Goal: Task Accomplishment & Management: Manage account settings

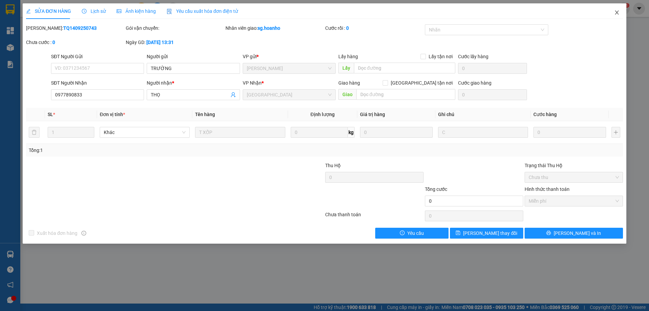
click at [619, 9] on span "Close" at bounding box center [616, 12] width 19 height 19
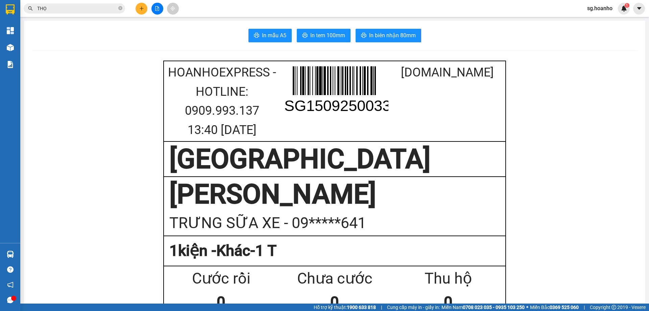
click at [141, 10] on icon "plus" at bounding box center [141, 8] width 5 height 5
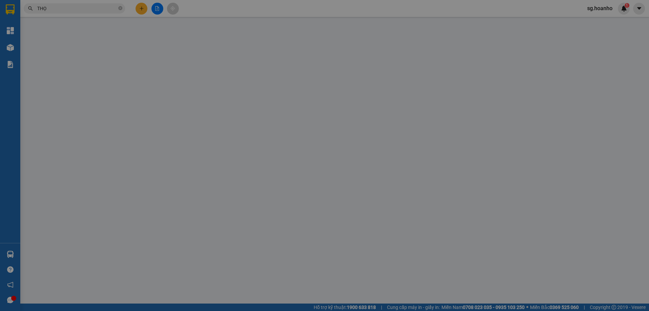
click at [75, 95] on div "TẠO ĐƠN HÀNG Yêu cầu xuất hóa đơn điện tử Transit Pickup Surcharge Ids Transit …" at bounding box center [324, 155] width 649 height 311
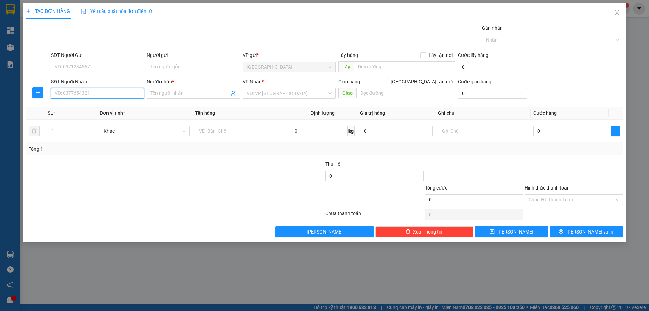
click at [73, 90] on input "SĐT Người Nhận" at bounding box center [97, 93] width 93 height 11
type input "0339430760"
drag, startPoint x: 88, startPoint y: 105, endPoint x: 219, endPoint y: 117, distance: 132.0
click at [91, 105] on div "0339430760 - BÍCH PHƯỞNG" at bounding box center [97, 106] width 85 height 7
type input "BÍCH PHƯỞNG"
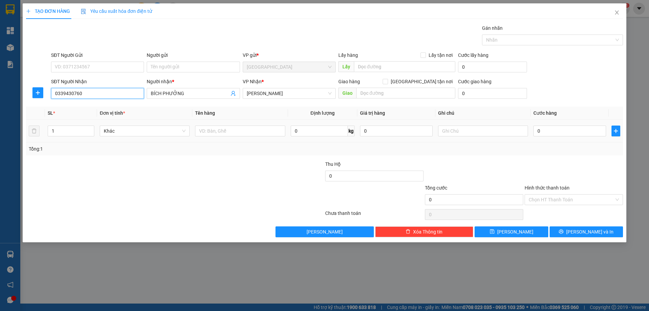
type input "0339430760"
click at [244, 123] on td at bounding box center [239, 131] width 95 height 23
click at [239, 131] on input "text" at bounding box center [240, 130] width 90 height 11
type input "2"
type input "1 HỘP"
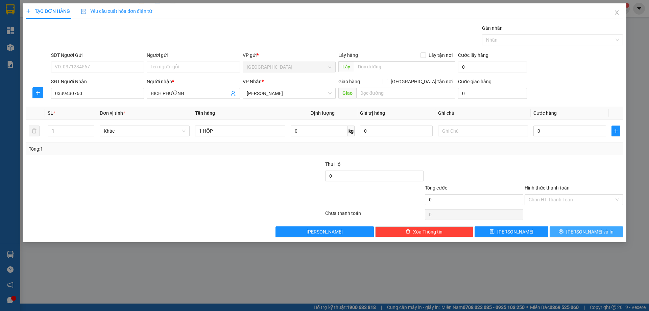
click at [580, 230] on button "[PERSON_NAME] và In" at bounding box center [586, 231] width 73 height 11
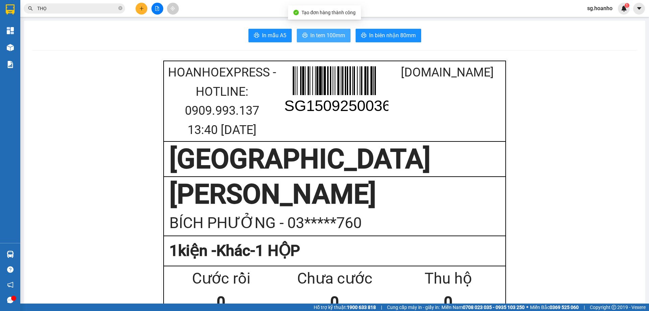
click at [320, 41] on button "In tem 100mm" at bounding box center [324, 36] width 54 height 14
click at [0, 19] on section "Kết quả tìm kiếm ( 1 ) Bộ lọc Mã ĐH Trạng thái Món hàng Thu hộ Tổng cước Chưa c…" at bounding box center [324, 155] width 649 height 311
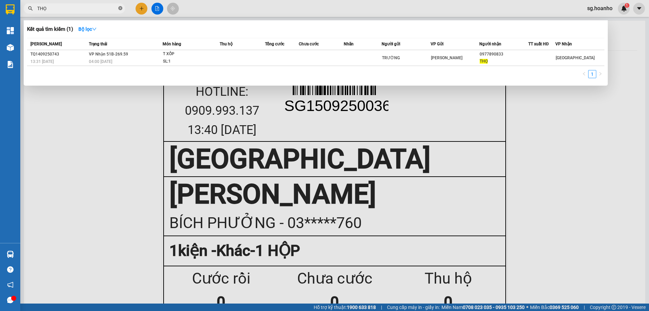
click at [121, 10] on icon "close-circle" at bounding box center [120, 8] width 4 height 4
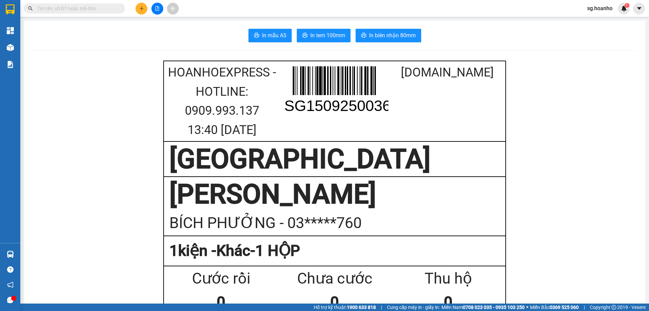
click at [55, 6] on input "text" at bounding box center [77, 8] width 80 height 7
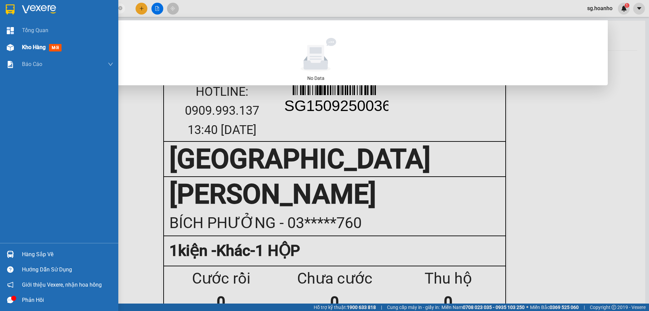
drag, startPoint x: 60, startPoint y: 7, endPoint x: 0, endPoint y: 43, distance: 69.9
click at [0, 43] on section "Kết quả tìm kiếm ( 0 ) Bộ lọc No Data 03748818 sg.hoanho 1 Tổng Quan Kho hàng m…" at bounding box center [324, 155] width 649 height 311
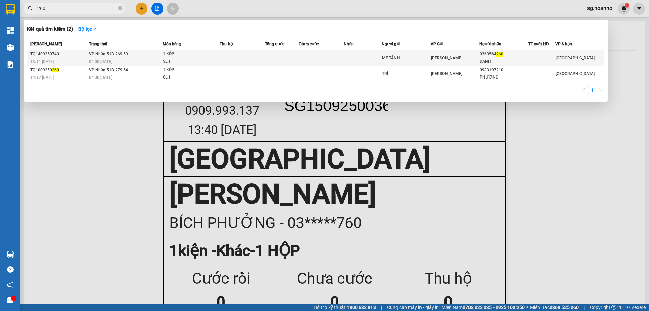
type input "260"
click at [493, 57] on div "0363564 260" at bounding box center [504, 54] width 48 height 7
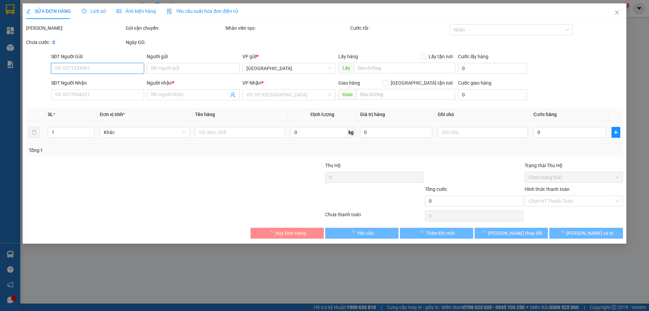
type input "MẸ TÁNH"
type input "0363564260"
type input "DANH"
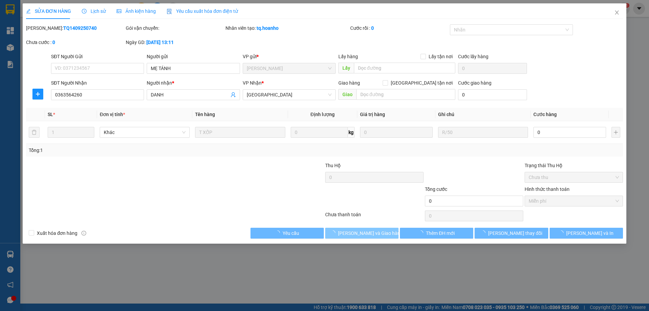
click at [367, 235] on span "[PERSON_NAME] và Giao hàng" at bounding box center [370, 232] width 65 height 7
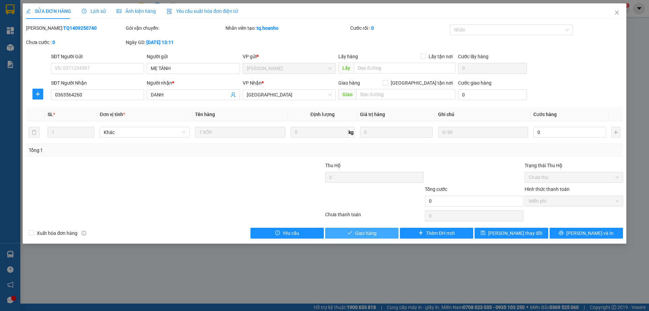
click at [368, 234] on span "Giao hàng" at bounding box center [366, 232] width 22 height 7
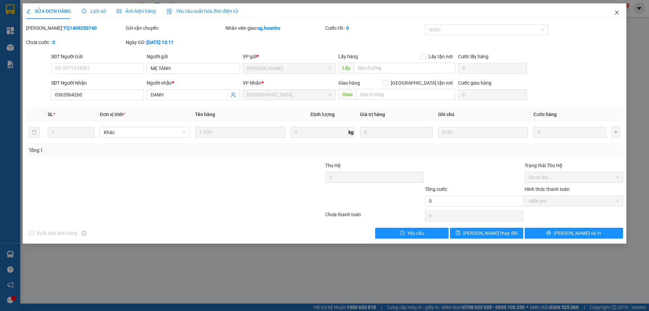
click at [616, 14] on icon "close" at bounding box center [617, 12] width 4 height 4
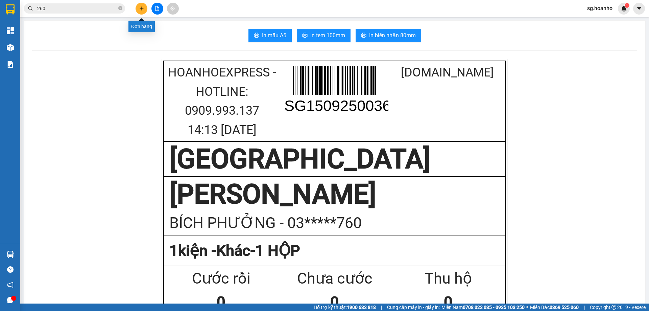
click at [142, 11] on button at bounding box center [142, 9] width 12 height 12
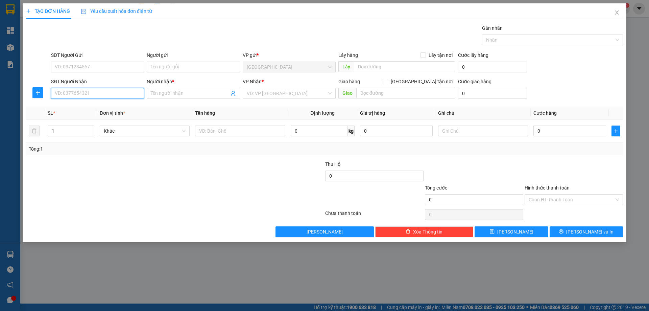
click at [89, 91] on input "SĐT Người Nhận" at bounding box center [97, 93] width 93 height 11
type input "0941786133"
click at [193, 89] on span at bounding box center [193, 93] width 93 height 11
type input "DIỆU"
drag, startPoint x: 297, startPoint y: 93, endPoint x: 277, endPoint y: 99, distance: 20.8
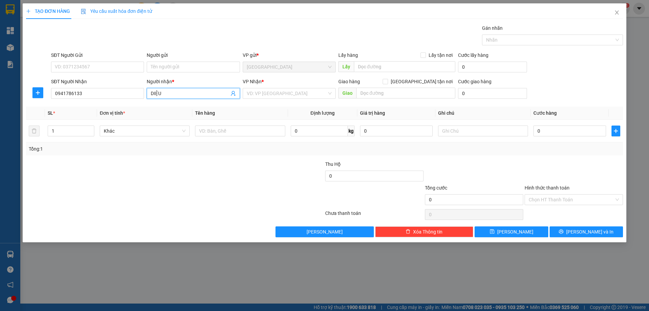
click at [292, 94] on input "search" at bounding box center [287, 93] width 80 height 10
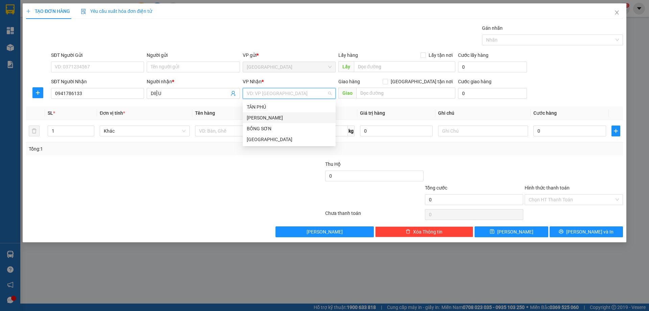
click at [254, 117] on div "[PERSON_NAME]" at bounding box center [289, 117] width 85 height 7
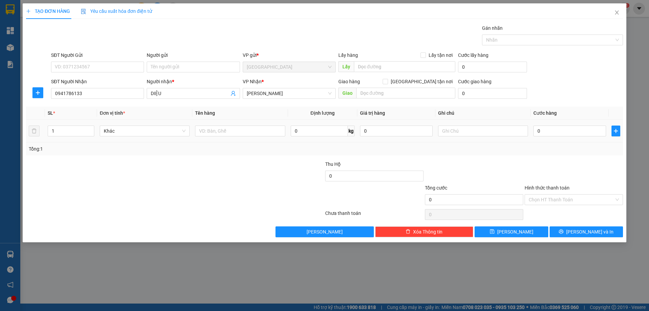
click at [216, 137] on div at bounding box center [240, 131] width 90 height 14
drag, startPoint x: 222, startPoint y: 132, endPoint x: 226, endPoint y: 124, distance: 8.9
click at [223, 129] on input "text" at bounding box center [240, 130] width 90 height 11
type input "1 HỘP"
click at [580, 233] on button "[PERSON_NAME] và In" at bounding box center [586, 231] width 73 height 11
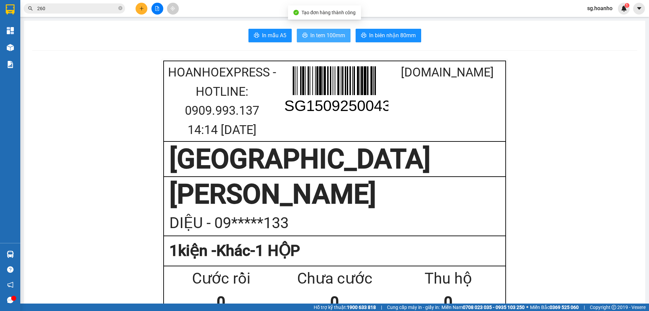
click at [318, 40] on button "In tem 100mm" at bounding box center [324, 36] width 54 height 14
click at [142, 8] on icon "plus" at bounding box center [141, 8] width 5 height 5
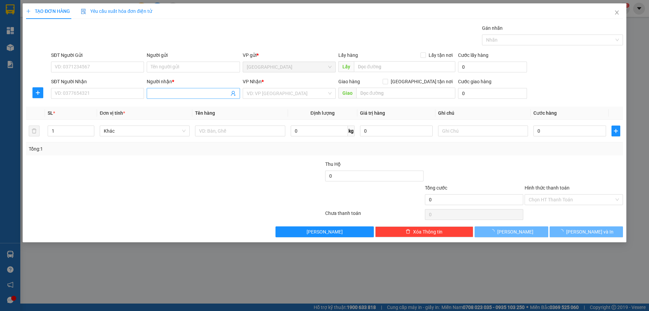
drag, startPoint x: 176, startPoint y: 87, endPoint x: 177, endPoint y: 93, distance: 6.8
click at [176, 90] on div "Người nhận * Tên người nhận" at bounding box center [193, 90] width 93 height 24
click at [177, 93] on input "Người nhận *" at bounding box center [190, 93] width 78 height 7
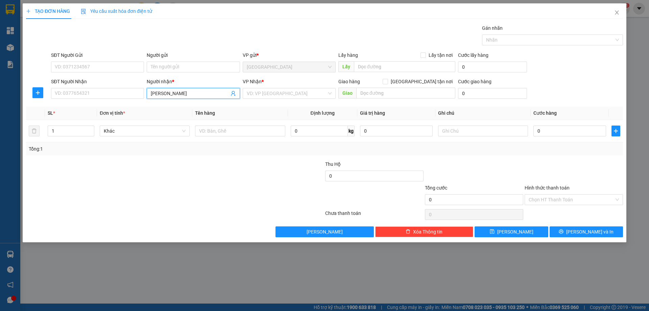
type input "[PERSON_NAME]"
click at [205, 116] on div "LÊ HUY THÀNH - 0935007749" at bounding box center [193, 117] width 85 height 7
type input "0935007749"
type input "[PERSON_NAME]"
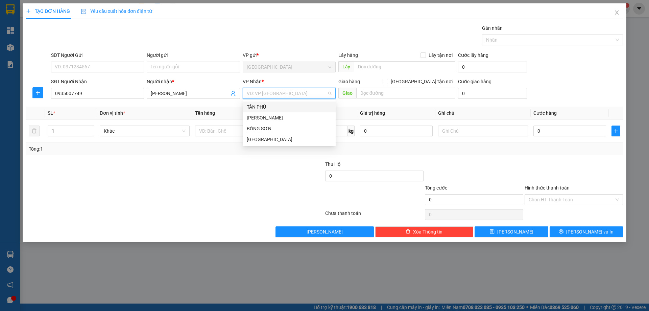
click at [277, 92] on input "search" at bounding box center [287, 93] width 80 height 10
drag, startPoint x: 267, startPoint y: 115, endPoint x: 229, endPoint y: 128, distance: 40.1
click at [263, 116] on div "[PERSON_NAME]" at bounding box center [289, 117] width 85 height 7
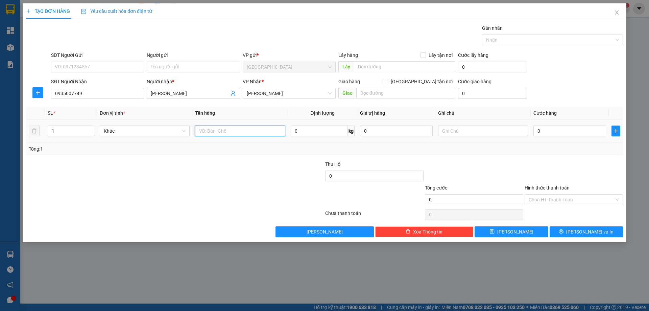
click at [216, 134] on input "text" at bounding box center [240, 130] width 90 height 11
type input "1 KIỆN"
click at [581, 228] on button "[PERSON_NAME] và In" at bounding box center [586, 231] width 73 height 11
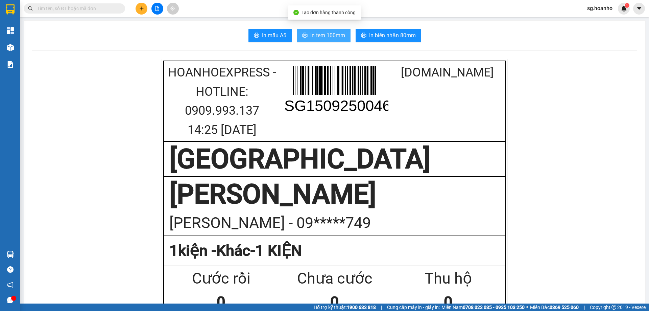
click at [302, 33] on icon "printer" at bounding box center [304, 34] width 5 height 5
click at [85, 8] on input "text" at bounding box center [77, 8] width 80 height 7
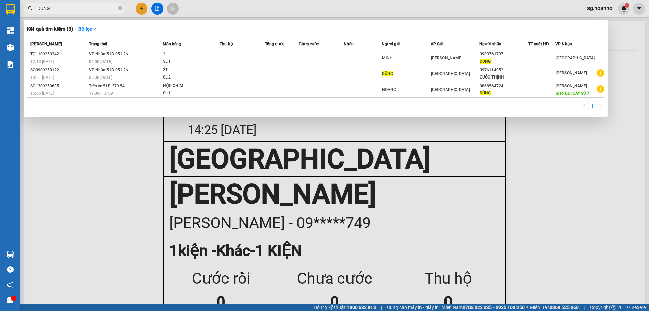
drag, startPoint x: 59, startPoint y: 11, endPoint x: 131, endPoint y: 5, distance: 72.6
click at [21, 15] on div "Kết quả tìm kiếm ( 3 ) Bộ lọc Mã ĐH Trạng thái Món hàng Thu hộ Tổng cước Chưa c…" at bounding box center [66, 9] width 132 height 12
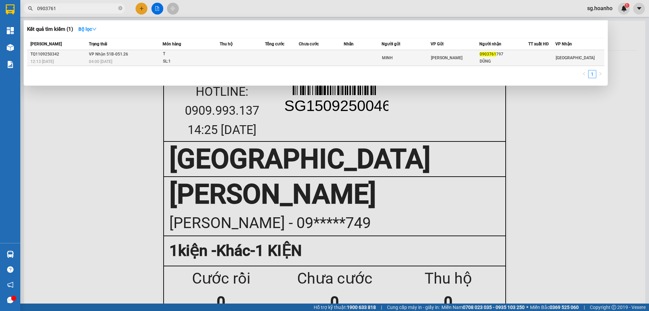
type input "0903761"
click at [515, 62] on div "DŨNG" at bounding box center [504, 61] width 48 height 7
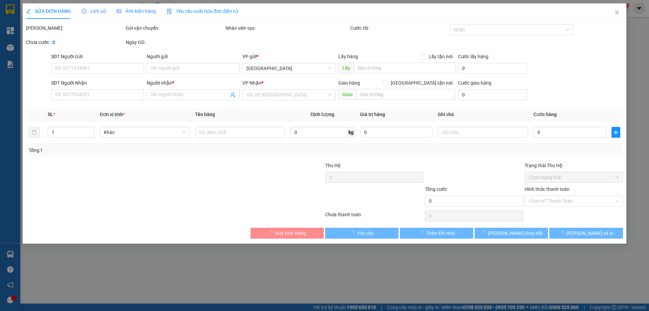
type input "MINH"
type input "0903761797"
type input "DŨNG"
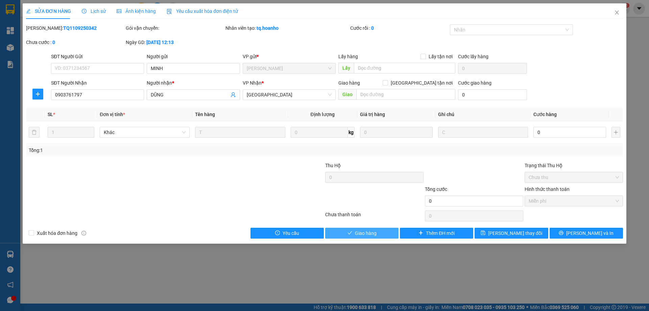
click at [375, 237] on button "Giao hàng" at bounding box center [361, 232] width 73 height 11
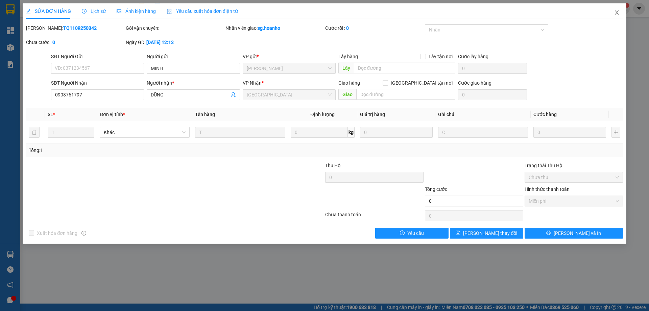
click at [616, 10] on span "Close" at bounding box center [616, 12] width 19 height 19
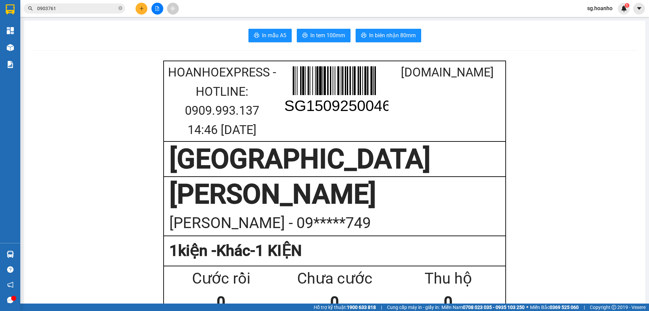
click at [141, 8] on icon "plus" at bounding box center [141, 8] width 5 height 5
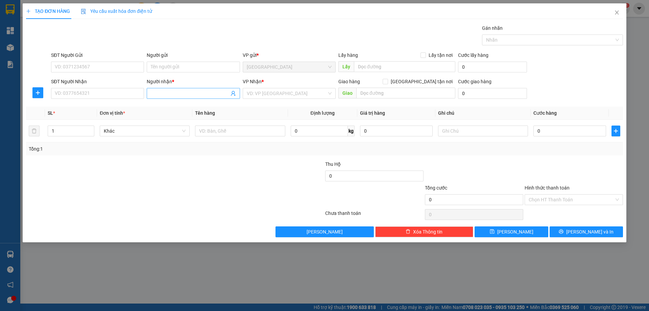
click at [181, 96] on input "Người nhận *" at bounding box center [190, 93] width 78 height 7
type input "LONG AN"
click at [196, 113] on div "570221 LONG AN PHÁT - 0915094446" at bounding box center [193, 107] width 93 height 14
click at [198, 109] on th "Tên hàng" at bounding box center [239, 112] width 95 height 13
drag, startPoint x: 181, startPoint y: 90, endPoint x: 183, endPoint y: 104, distance: 14.1
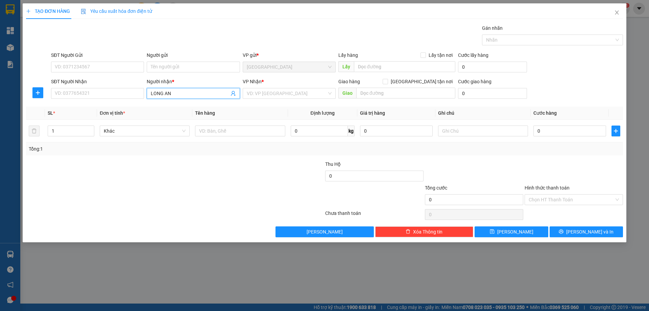
click at [181, 91] on input "LONG AN" at bounding box center [190, 93] width 78 height 7
drag, startPoint x: 180, startPoint y: 113, endPoint x: 181, endPoint y: 110, distance: 3.4
click at [180, 112] on div "570221 LONG AN PHÁT - 0915094446" at bounding box center [193, 107] width 93 height 14
click at [181, 108] on th "Đơn vị tính *" at bounding box center [144, 112] width 95 height 13
drag, startPoint x: 184, startPoint y: 92, endPoint x: 179, endPoint y: 102, distance: 11.1
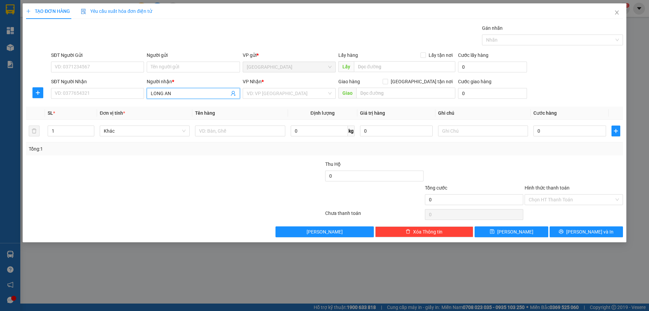
click at [183, 93] on input "LONG AN" at bounding box center [190, 93] width 78 height 7
click at [176, 107] on div "LONG AN PHÁT - 0915094446" at bounding box center [193, 106] width 85 height 7
type input "0915094446"
type input "LONG AN PHÁT"
click at [273, 97] on input "search" at bounding box center [287, 93] width 80 height 10
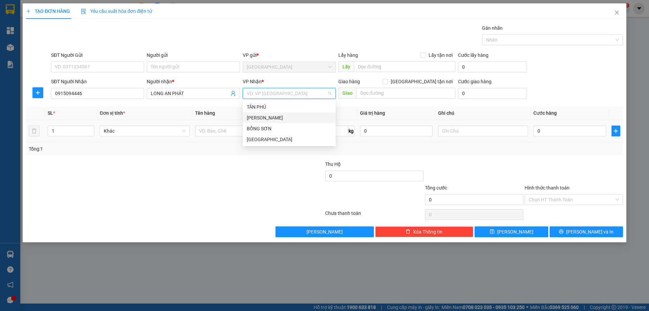
drag, startPoint x: 261, startPoint y: 120, endPoint x: 238, endPoint y: 125, distance: 23.0
click at [257, 121] on div "[PERSON_NAME]" at bounding box center [289, 117] width 85 height 7
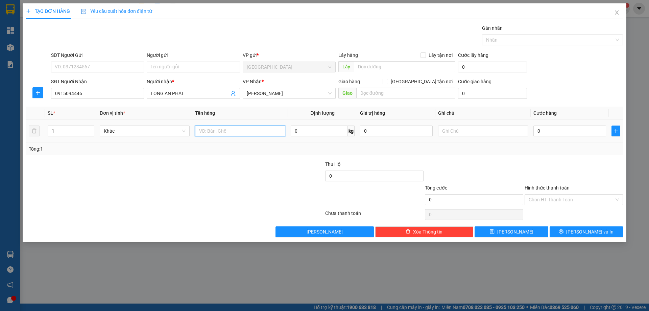
click at [229, 128] on input "text" at bounding box center [240, 130] width 90 height 11
type input "2T"
type input "2"
click at [93, 128] on span "up" at bounding box center [91, 129] width 4 height 4
click at [463, 133] on input "text" at bounding box center [483, 130] width 90 height 11
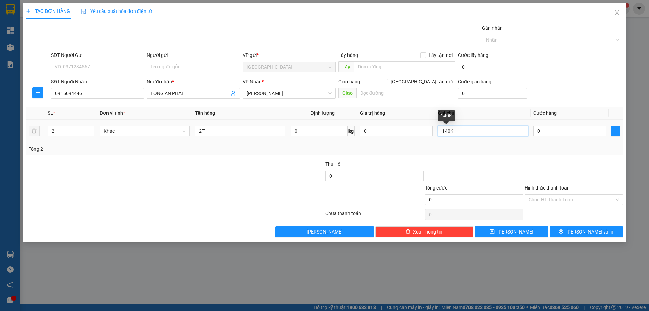
click at [442, 128] on input "140K" at bounding box center [483, 130] width 90 height 11
type input "R 140K"
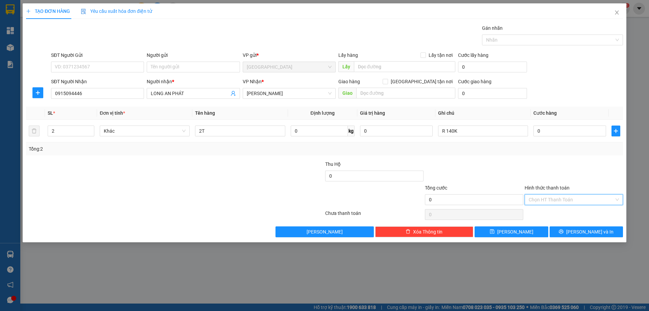
drag, startPoint x: 552, startPoint y: 198, endPoint x: 551, endPoint y: 203, distance: 5.8
click at [552, 199] on input "Hình thức thanh toán" at bounding box center [572, 199] width 86 height 10
click at [543, 224] on div "Miễn phí" at bounding box center [574, 223] width 90 height 7
click at [563, 233] on icon "printer" at bounding box center [561, 231] width 5 height 5
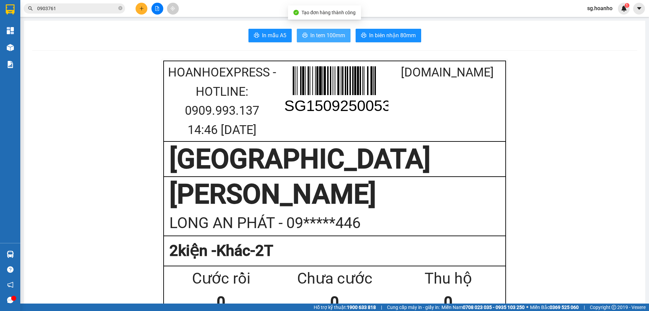
click at [334, 31] on button "In tem 100mm" at bounding box center [324, 36] width 54 height 14
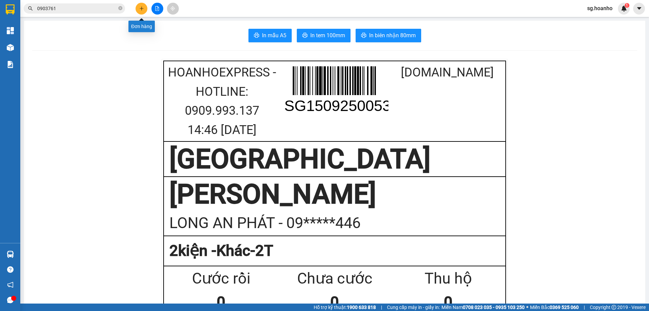
click at [144, 9] on button at bounding box center [142, 9] width 12 height 12
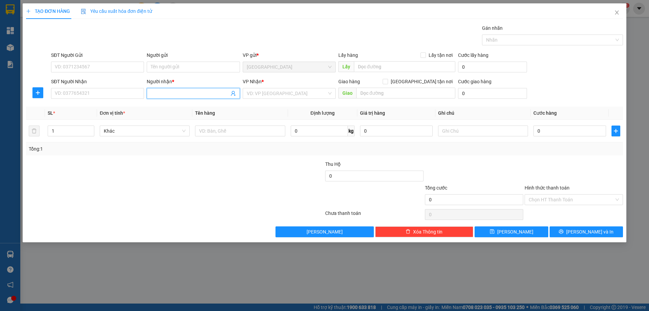
click at [166, 96] on input "Người nhận *" at bounding box center [190, 93] width 78 height 7
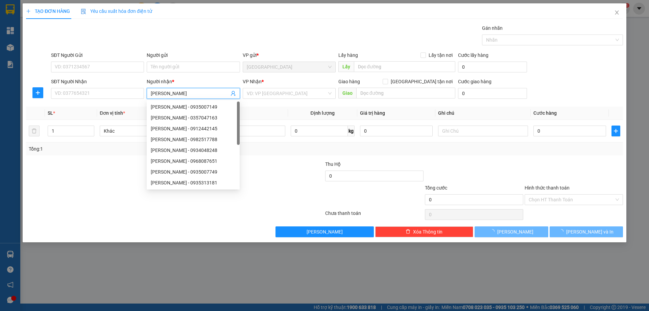
type input "LÊ HUY"
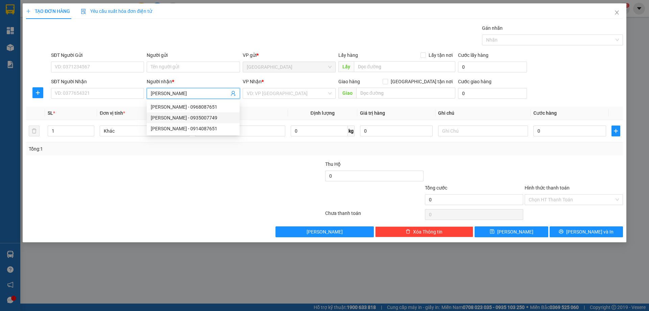
click at [208, 120] on div "LÊ HUY THÀNH - 0935007749" at bounding box center [193, 117] width 85 height 7
type input "0935007749"
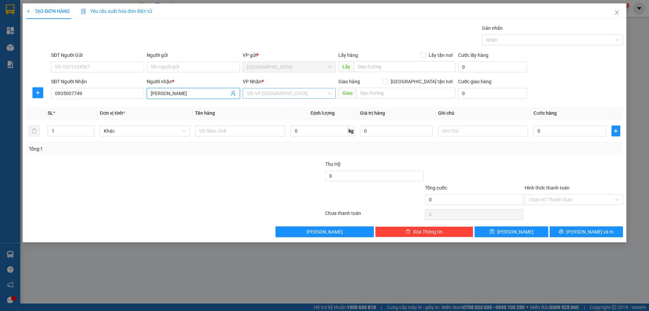
type input "[PERSON_NAME]"
click at [264, 100] on body "Kết quả tìm kiếm ( 1 ) Bộ lọc Mã ĐH Trạng thái Món hàng Thu hộ Tổng cước Chưa c…" at bounding box center [324, 155] width 649 height 311
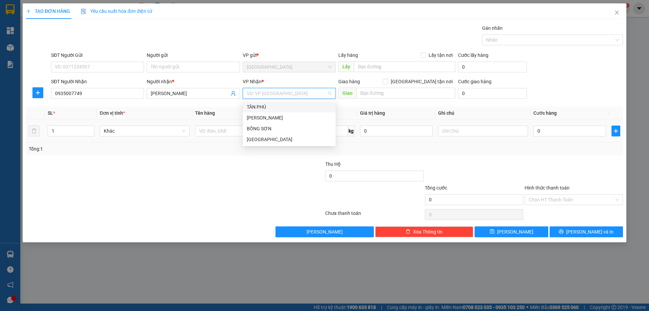
click at [253, 116] on div "[PERSON_NAME]" at bounding box center [289, 117] width 85 height 7
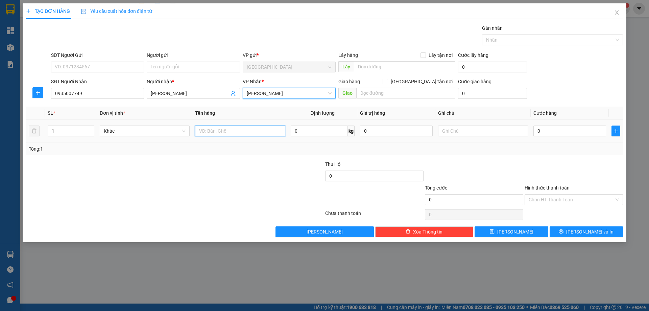
click at [226, 133] on input "text" at bounding box center [240, 130] width 90 height 11
type input "1 KIỆN"
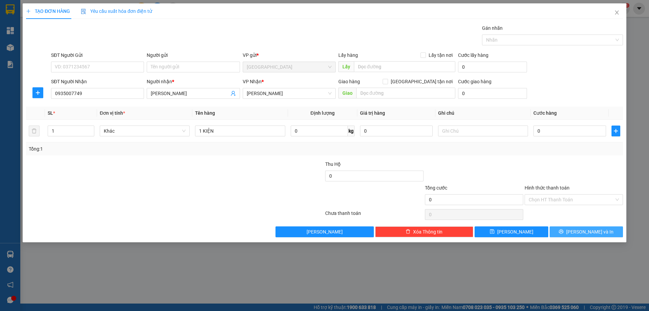
click at [573, 235] on button "[PERSON_NAME] và In" at bounding box center [586, 231] width 73 height 11
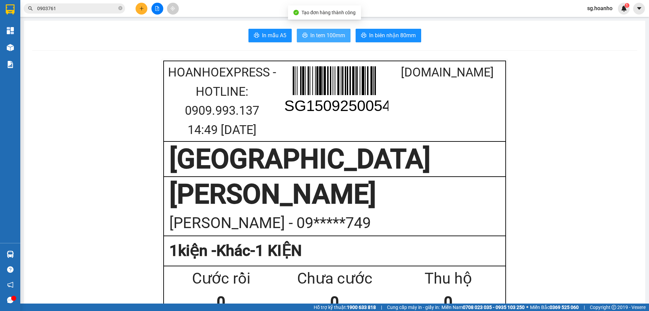
click at [313, 34] on span "In tem 100mm" at bounding box center [327, 35] width 35 height 8
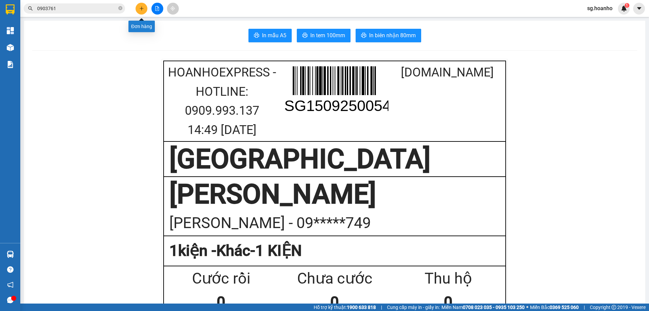
click at [142, 6] on button at bounding box center [142, 9] width 12 height 12
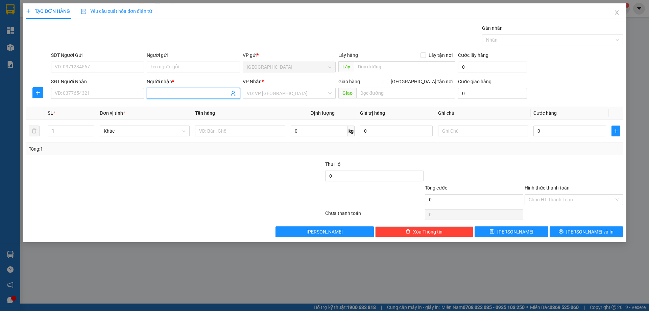
click at [189, 97] on input "Người nhận *" at bounding box center [190, 93] width 78 height 7
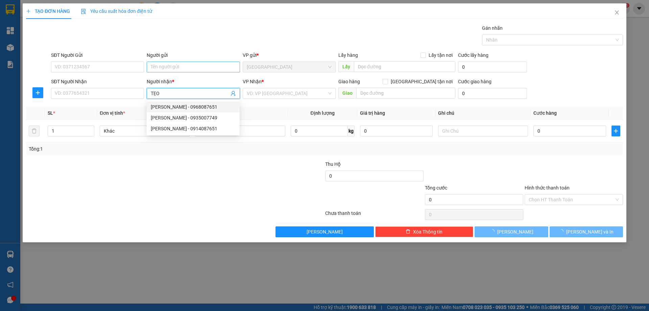
type input "TẸO"
click at [168, 66] on input "Người gửi" at bounding box center [193, 67] width 93 height 11
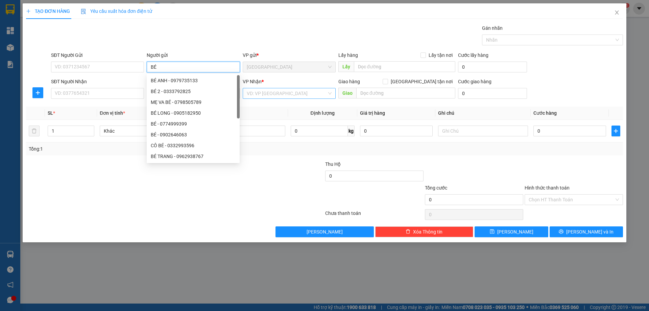
type input "BÉ"
click at [268, 97] on input "search" at bounding box center [287, 93] width 80 height 10
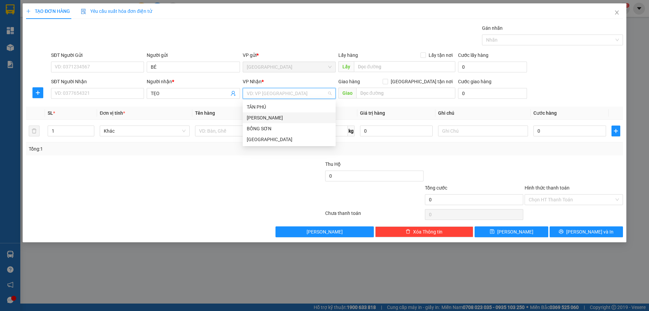
click at [262, 115] on div "[PERSON_NAME]" at bounding box center [289, 117] width 85 height 7
click at [240, 136] on div at bounding box center [240, 131] width 90 height 14
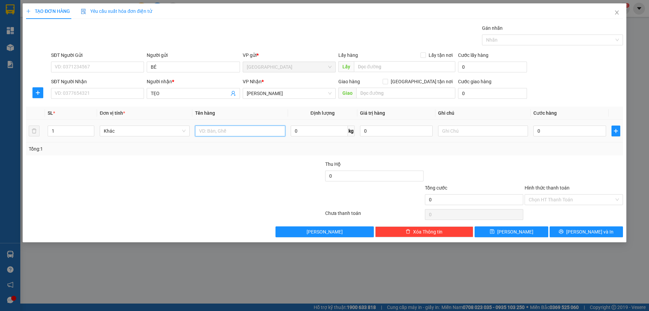
click at [241, 133] on input "text" at bounding box center [240, 130] width 90 height 11
type input "1 HỘP"
click at [573, 228] on button "[PERSON_NAME] và In" at bounding box center [586, 231] width 73 height 11
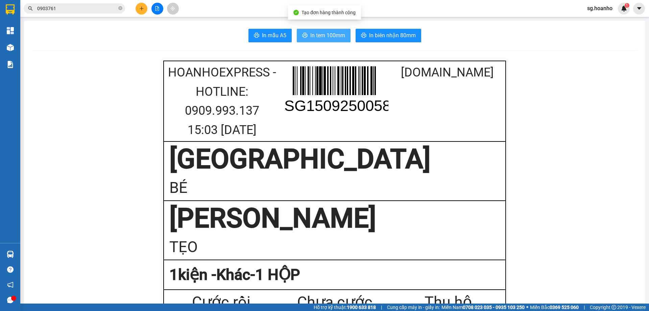
click at [337, 40] on span "In tem 100mm" at bounding box center [327, 35] width 35 height 8
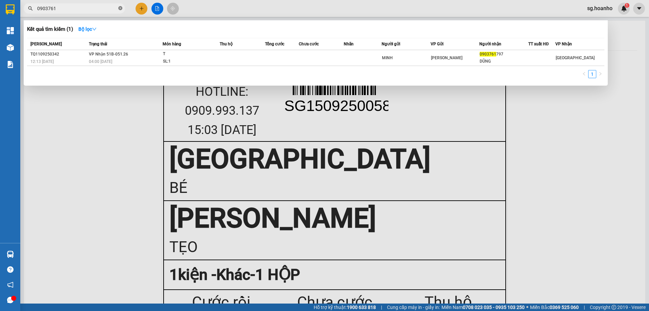
click at [120, 6] on span at bounding box center [120, 8] width 4 height 6
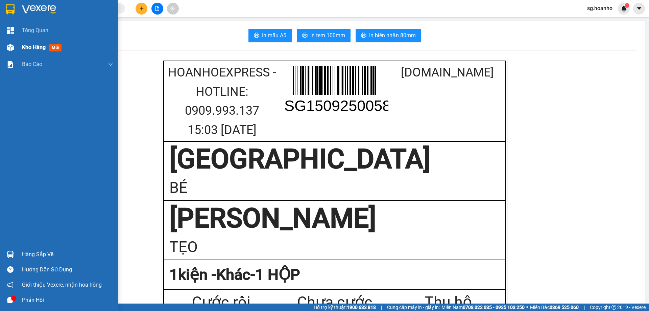
click at [48, 45] on div "Kho hàng mới" at bounding box center [43, 47] width 42 height 8
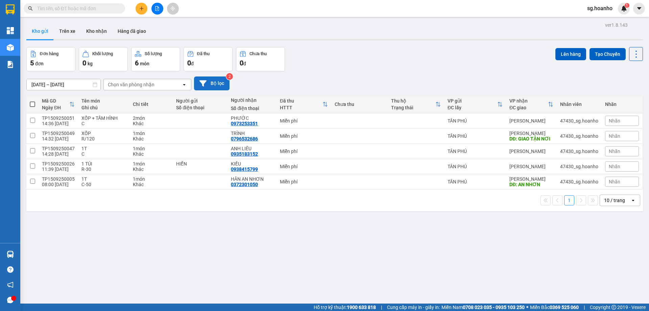
click at [219, 82] on button "Bộ lọc" at bounding box center [211, 83] width 35 height 14
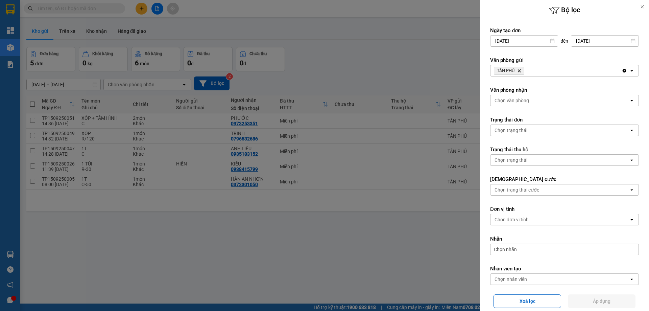
click at [521, 70] on icon "TÂN PHÚ, close by backspace" at bounding box center [519, 70] width 3 height 3
click at [519, 69] on div "Chọn văn phòng" at bounding box center [512, 70] width 34 height 7
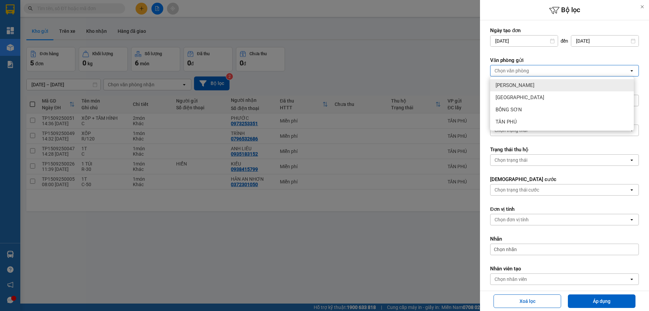
click at [513, 85] on span "[PERSON_NAME]" at bounding box center [515, 85] width 39 height 7
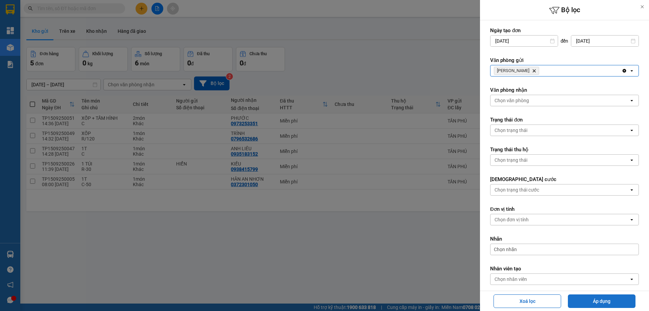
click at [593, 297] on button "Áp dụng" at bounding box center [602, 301] width 68 height 14
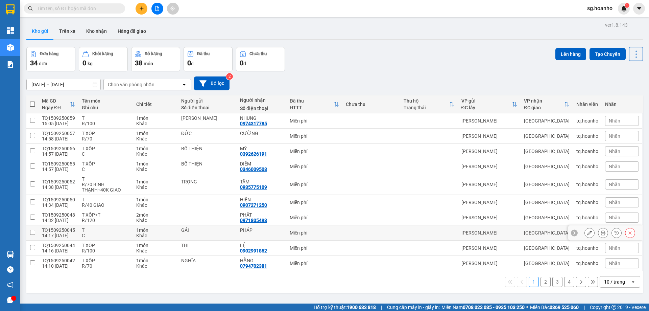
scroll to position [31, 0]
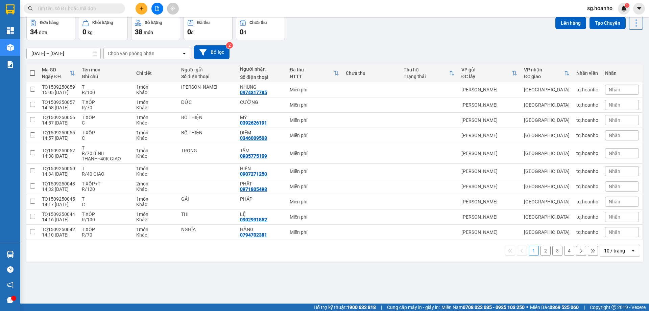
drag, startPoint x: 611, startPoint y: 254, endPoint x: 610, endPoint y: 247, distance: 6.9
click at [611, 254] on div "10 / trang" at bounding box center [615, 250] width 30 height 11
click at [613, 209] on span "50 / trang" at bounding box center [611, 211] width 22 height 7
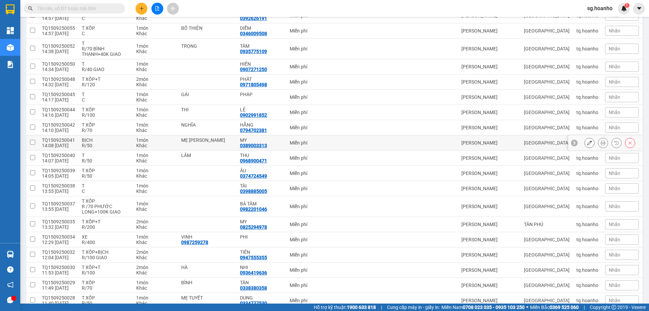
scroll to position [200, 0]
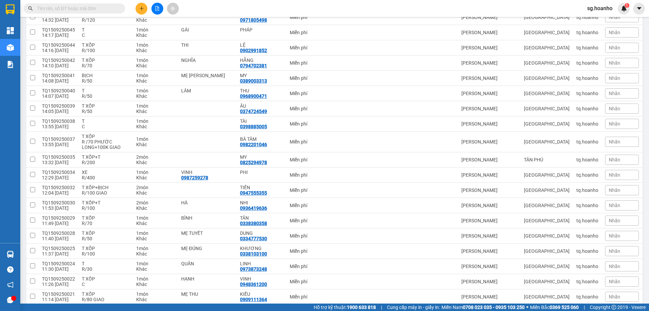
click at [140, 5] on button at bounding box center [142, 9] width 12 height 12
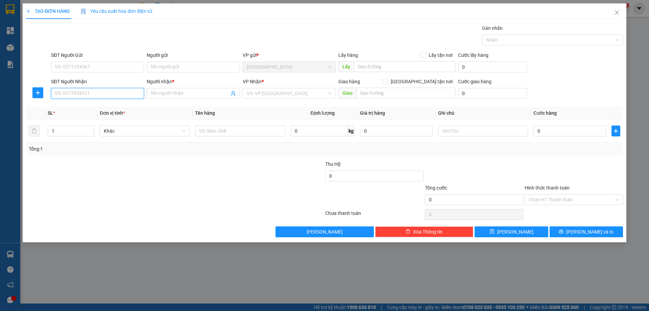
click at [109, 94] on input "SĐT Người Nhận" at bounding box center [97, 93] width 93 height 11
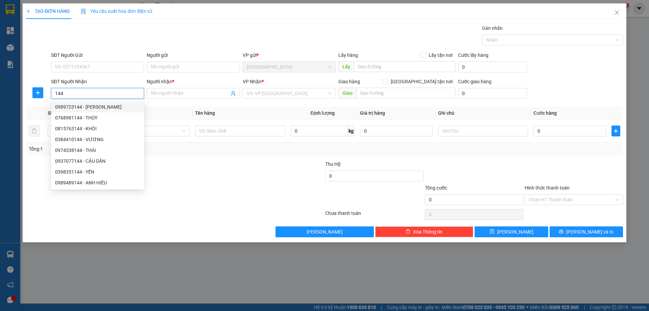
click at [103, 105] on div "0989723144 - ANH THÁI" at bounding box center [97, 106] width 85 height 7
type input "0989723144"
type input "ANH THÁI"
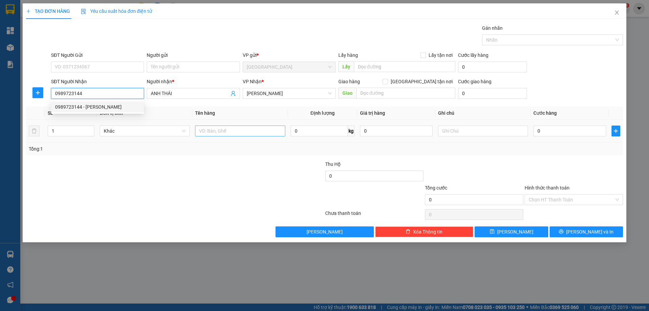
type input "0989723144"
click at [261, 129] on input "text" at bounding box center [240, 130] width 90 height 11
type input "HỘP"
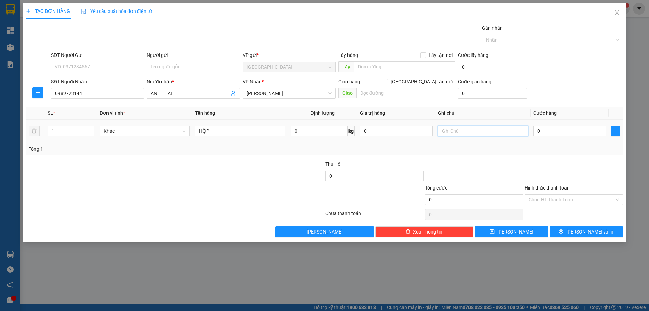
click at [458, 132] on input "text" at bounding box center [483, 130] width 90 height 11
type input "C"
click at [533, 190] on label "Hình thức thanh toán" at bounding box center [547, 187] width 45 height 5
click at [533, 194] on input "Hình thức thanh toán" at bounding box center [572, 199] width 86 height 10
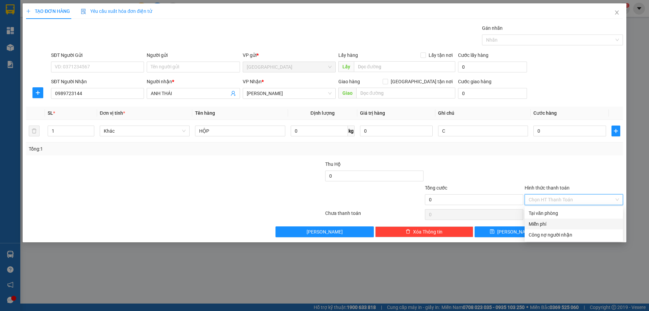
drag, startPoint x: 546, startPoint y: 226, endPoint x: 553, endPoint y: 229, distance: 8.0
click at [546, 226] on div "Miễn phí" at bounding box center [574, 223] width 90 height 7
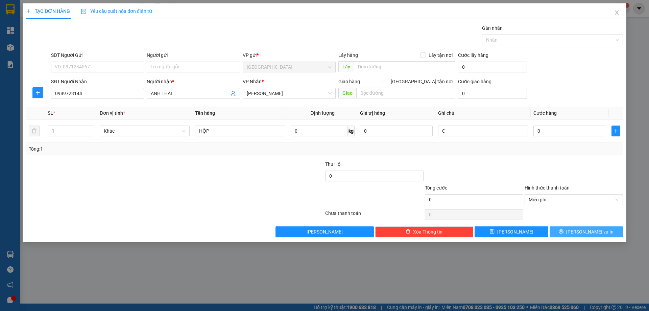
click at [553, 229] on button "[PERSON_NAME] và In" at bounding box center [586, 231] width 73 height 11
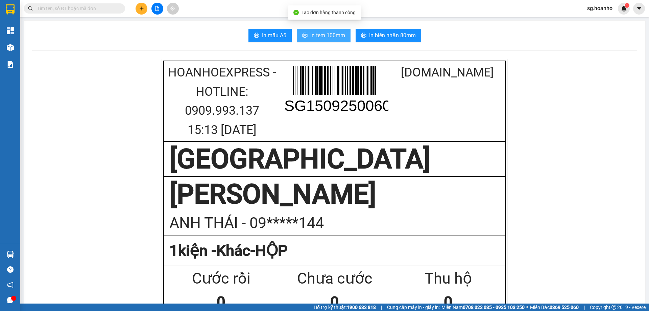
click at [326, 38] on span "In tem 100mm" at bounding box center [327, 35] width 35 height 8
click at [143, 8] on icon "plus" at bounding box center [141, 8] width 5 height 5
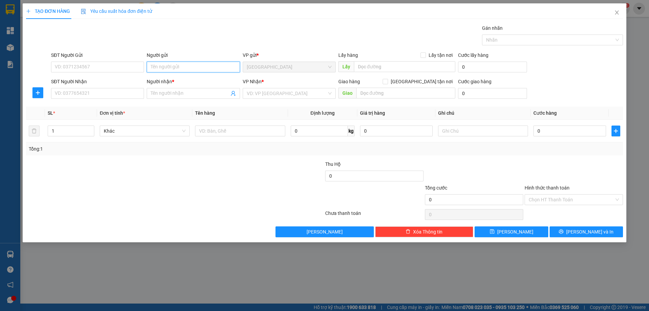
click at [167, 66] on input "Người gửi" at bounding box center [193, 67] width 93 height 11
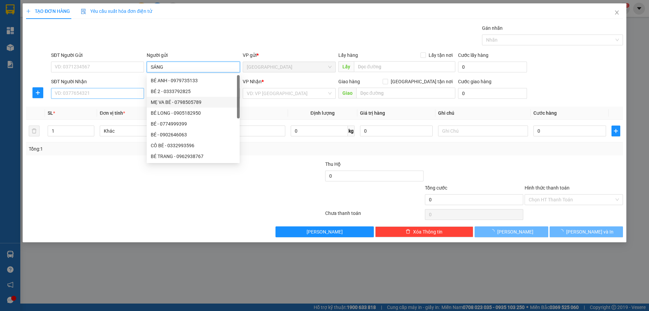
type input "SÁNG"
click at [123, 91] on input "SĐT Người Nhận" at bounding box center [97, 93] width 93 height 11
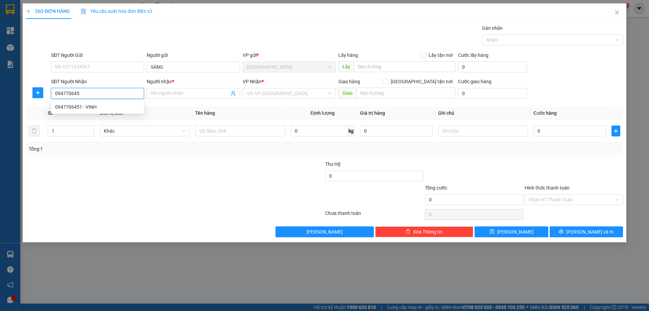
type input "0947706451"
drag, startPoint x: 105, startPoint y: 106, endPoint x: 110, endPoint y: 118, distance: 12.0
click at [106, 109] on div "0947706451 - VINH" at bounding box center [97, 106] width 85 height 7
type input "VINH"
type input "0947706451"
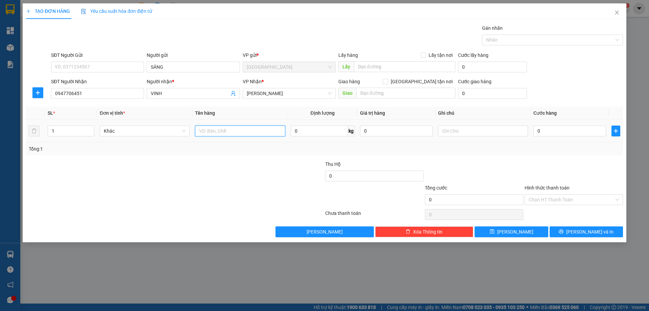
click at [243, 135] on input "text" at bounding box center [240, 130] width 90 height 11
type input "HS"
click at [459, 137] on div at bounding box center [483, 131] width 90 height 14
type input "R/30"
click at [538, 188] on label "Hình thức thanh toán" at bounding box center [547, 187] width 45 height 5
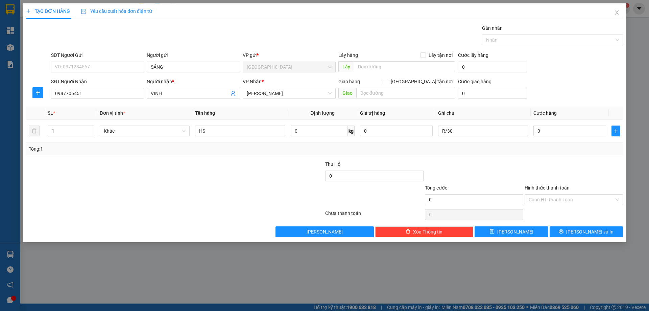
click at [538, 194] on input "Hình thức thanh toán" at bounding box center [572, 199] width 86 height 10
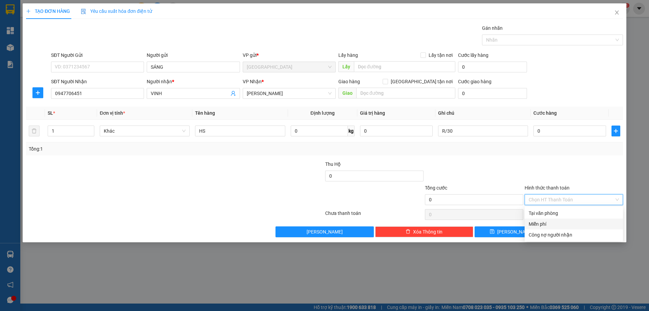
drag, startPoint x: 546, startPoint y: 225, endPoint x: 561, endPoint y: 227, distance: 15.0
click at [546, 223] on div "Miễn phí" at bounding box center [574, 223] width 90 height 7
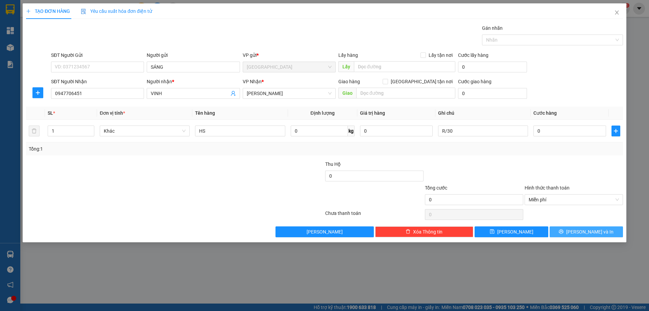
click at [568, 231] on button "[PERSON_NAME] và In" at bounding box center [586, 231] width 73 height 11
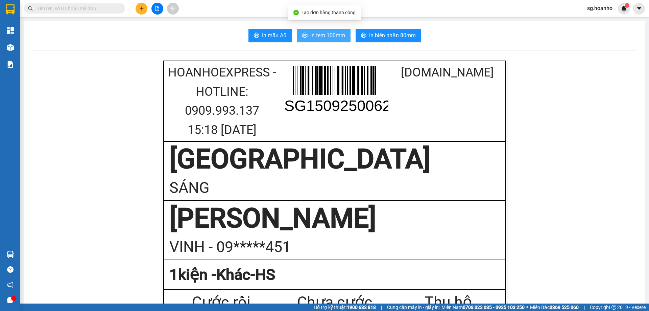
drag, startPoint x: 318, startPoint y: 33, endPoint x: 317, endPoint y: 116, distance: 82.8
click at [318, 33] on span "In tem 100mm" at bounding box center [327, 35] width 35 height 8
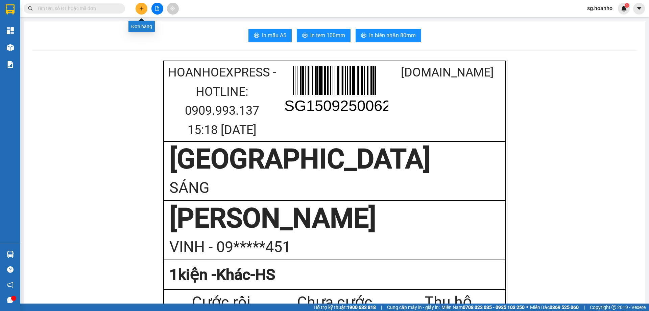
click at [143, 11] on button at bounding box center [142, 9] width 12 height 12
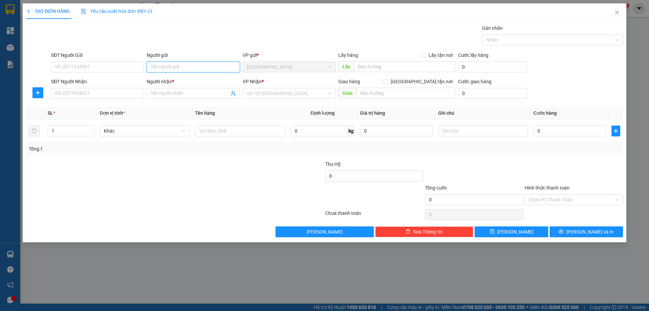
click at [159, 64] on input "Người gửi" at bounding box center [193, 67] width 93 height 11
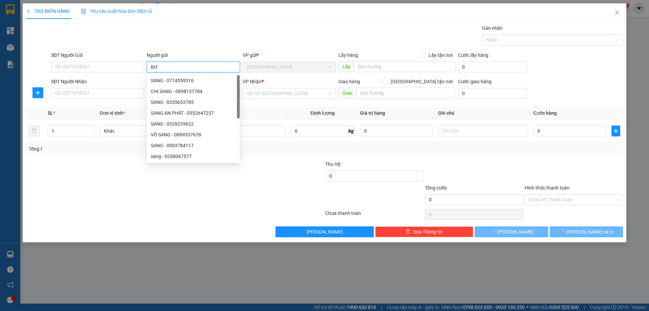
type input "B"
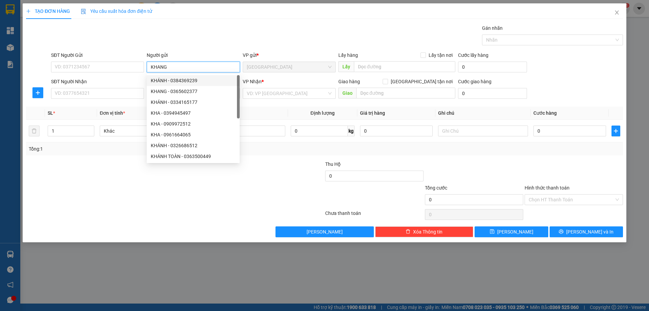
type input "KHANG"
drag, startPoint x: 119, startPoint y: 87, endPoint x: 122, endPoint y: 84, distance: 4.4
click at [121, 86] on div "SĐT Người Nhận" at bounding box center [97, 83] width 93 height 10
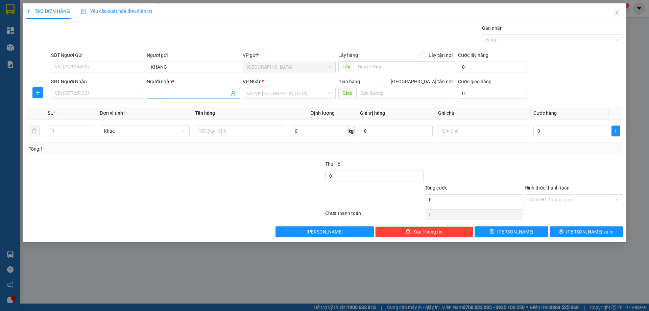
click at [163, 95] on input "Người nhận *" at bounding box center [190, 93] width 78 height 7
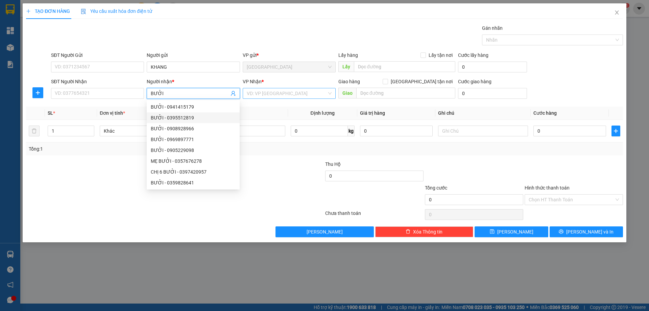
type input "BƯỞI"
click at [278, 92] on input "search" at bounding box center [287, 93] width 80 height 10
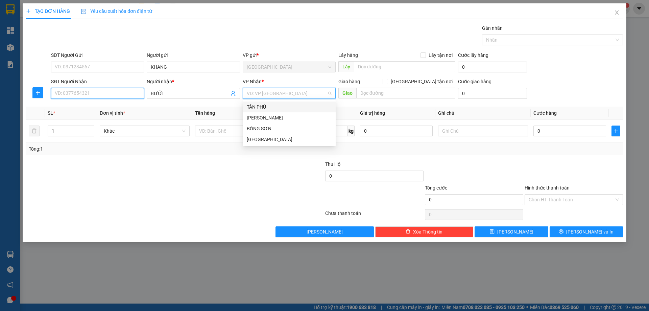
drag, startPoint x: 117, startPoint y: 92, endPoint x: 119, endPoint y: 80, distance: 12.1
click at [119, 80] on div "SĐT Người Nhận VD: 0377654321" at bounding box center [97, 90] width 93 height 24
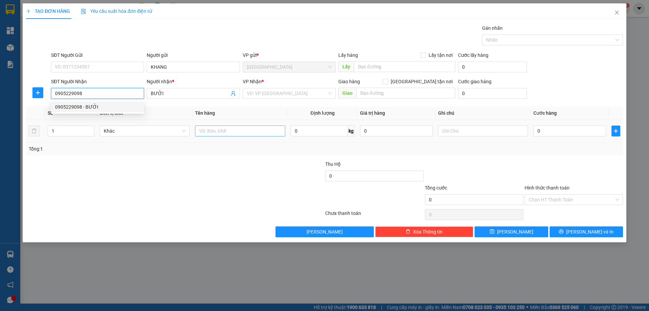
type input "0905229098"
click at [215, 134] on input "text" at bounding box center [240, 130] width 90 height 11
type input "BT"
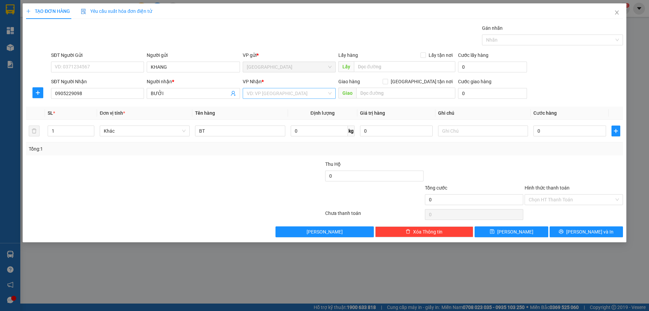
click at [277, 97] on input "search" at bounding box center [287, 93] width 80 height 10
click at [270, 122] on div "[PERSON_NAME]" at bounding box center [289, 117] width 93 height 11
click at [500, 131] on input "text" at bounding box center [483, 130] width 90 height 11
type input "R/30"
click at [533, 186] on label "Hình thức thanh toán" at bounding box center [547, 187] width 45 height 5
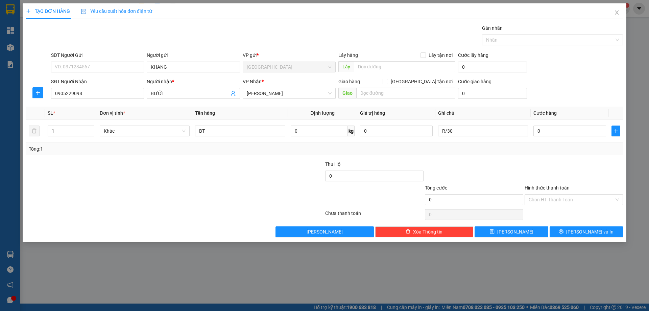
click at [533, 194] on input "Hình thức thanh toán" at bounding box center [572, 199] width 86 height 10
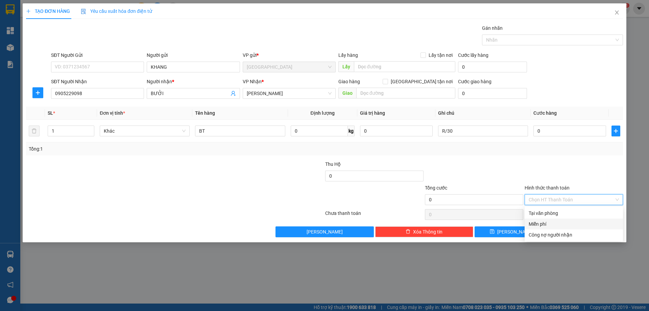
click at [538, 223] on div "Miễn phí" at bounding box center [574, 223] width 90 height 7
click at [556, 234] on button "[PERSON_NAME] và In" at bounding box center [586, 231] width 73 height 11
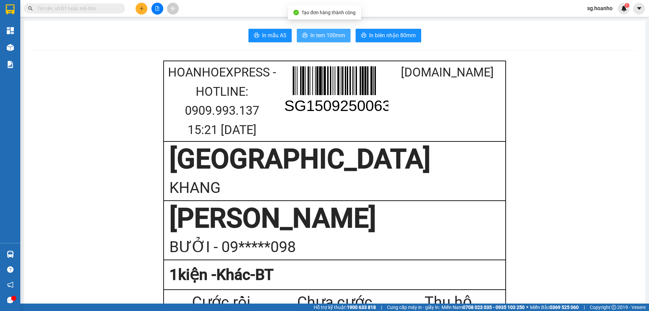
click at [320, 36] on span "In tem 100mm" at bounding box center [327, 35] width 35 height 8
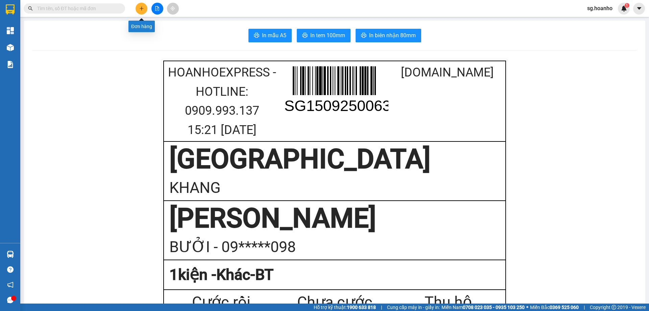
click at [139, 7] on icon "plus" at bounding box center [141, 8] width 5 height 5
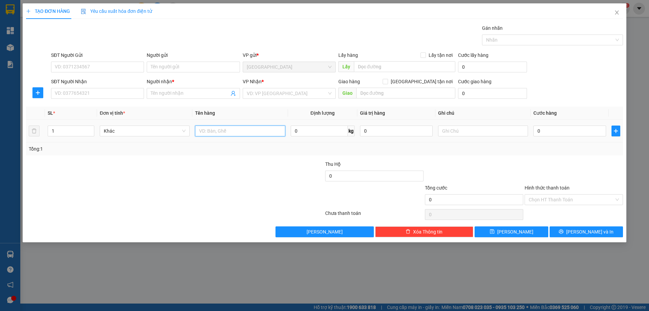
click at [243, 130] on input "text" at bounding box center [240, 130] width 90 height 11
type input "THÙNG"
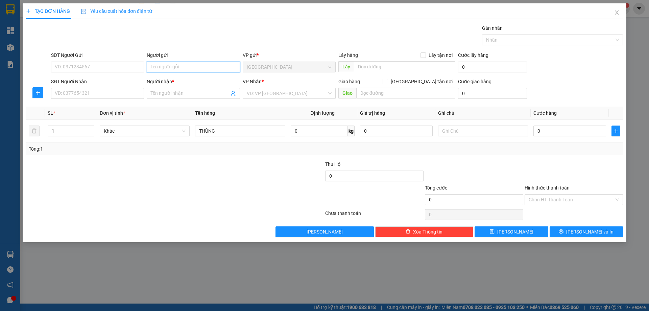
click at [167, 69] on input "Người gửi" at bounding box center [193, 67] width 93 height 11
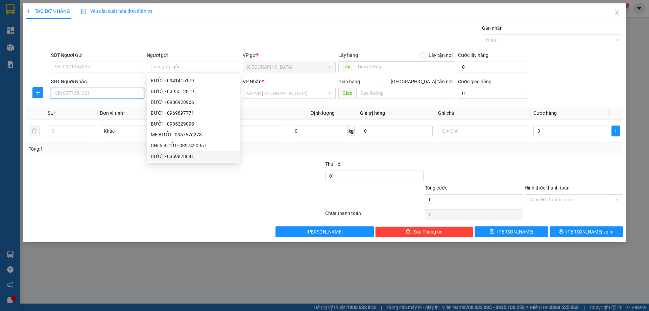
click at [95, 92] on input "SĐT Người Nhận" at bounding box center [97, 93] width 93 height 11
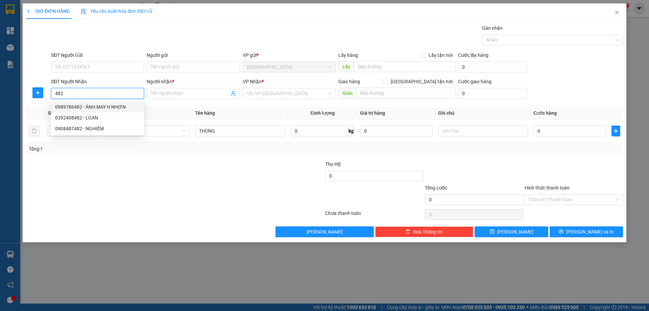
drag, startPoint x: 115, startPoint y: 107, endPoint x: 113, endPoint y: 104, distance: 4.1
click at [113, 104] on div "0989786482 - ÁNH MAY H NHƠN" at bounding box center [97, 106] width 85 height 7
type input "0989786482"
type input "ÁNH MAY H NHƠN"
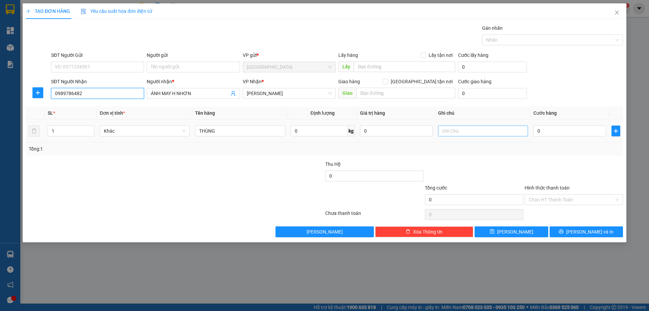
type input "0989786482"
click at [458, 133] on input "text" at bounding box center [483, 130] width 90 height 11
type input "C"
drag, startPoint x: 538, startPoint y: 188, endPoint x: 541, endPoint y: 204, distance: 15.8
click at [536, 193] on div "Hình thức thanh toán" at bounding box center [574, 189] width 98 height 10
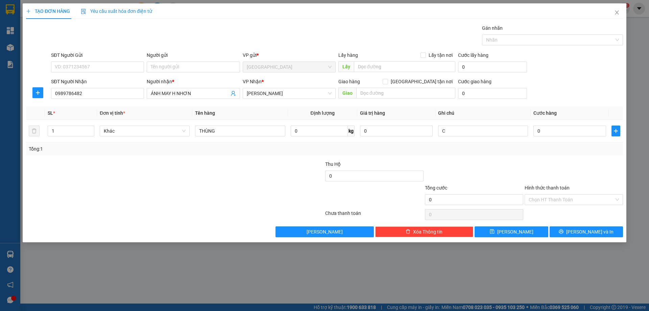
click at [546, 187] on label "Hình thức thanh toán" at bounding box center [547, 187] width 45 height 5
click at [546, 194] on input "Hình thức thanh toán" at bounding box center [572, 199] width 86 height 10
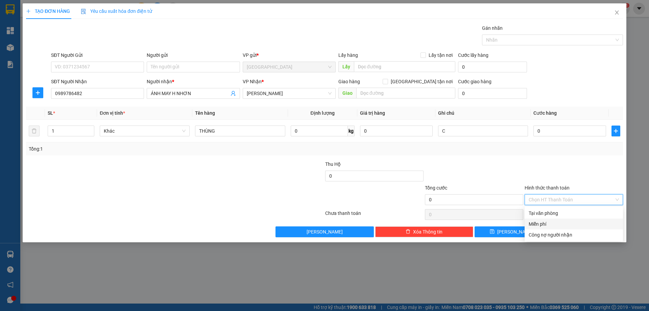
click at [557, 222] on div "Miễn phí" at bounding box center [574, 223] width 90 height 7
drag, startPoint x: 577, startPoint y: 232, endPoint x: 535, endPoint y: 234, distance: 42.3
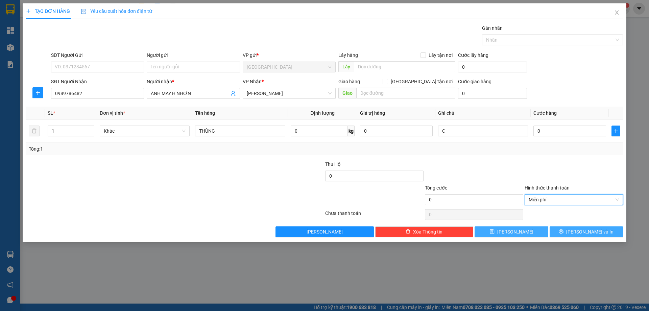
click at [563, 233] on icon "printer" at bounding box center [561, 231] width 5 height 5
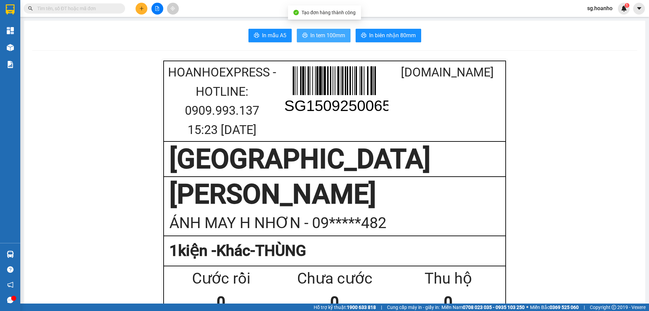
drag, startPoint x: 318, startPoint y: 36, endPoint x: 364, endPoint y: 150, distance: 123.7
click at [318, 36] on span "In tem 100mm" at bounding box center [327, 35] width 35 height 8
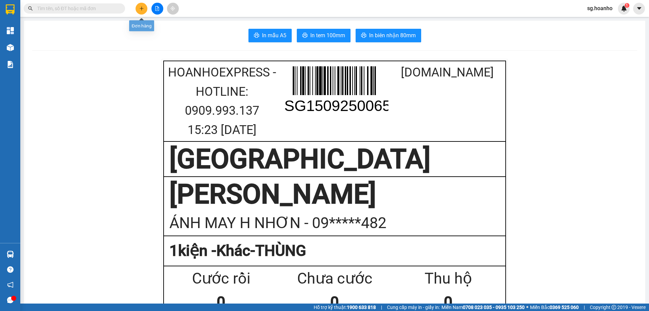
click at [143, 9] on icon "plus" at bounding box center [141, 8] width 5 height 5
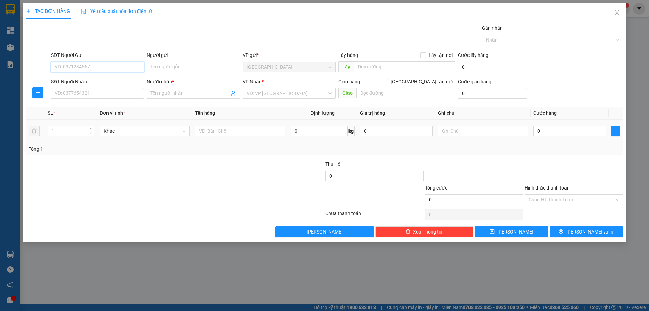
click at [91, 130] on span "Decrease Value" at bounding box center [90, 133] width 7 height 6
type input "2"
click at [89, 128] on span "up" at bounding box center [91, 129] width 4 height 4
click at [196, 129] on input "text" at bounding box center [240, 130] width 90 height 11
type input "T + TẤM"
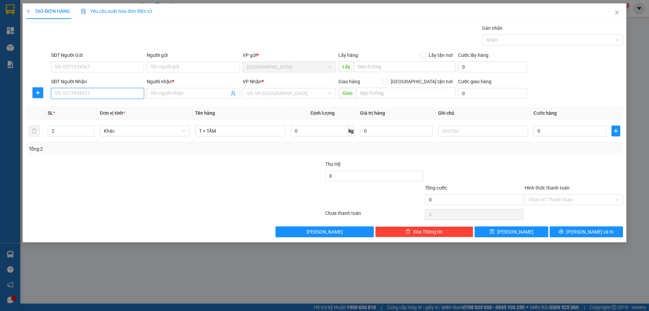
click at [135, 95] on input "SĐT Người Nhận" at bounding box center [97, 93] width 93 height 11
click at [114, 114] on div "0329236192 - HIỆU BUÔN VÂN" at bounding box center [97, 117] width 85 height 7
type input "0329236192"
type input "HIỆU BUÔN VÂN"
type input "0329236192"
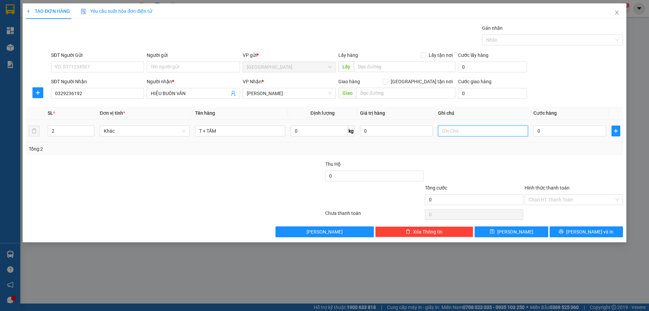
click at [462, 130] on input "text" at bounding box center [483, 130] width 90 height 11
type input "C"
drag, startPoint x: 532, startPoint y: 186, endPoint x: 535, endPoint y: 203, distance: 17.5
click at [532, 186] on label "Hình thức thanh toán" at bounding box center [547, 187] width 45 height 5
click at [532, 194] on input "Hình thức thanh toán" at bounding box center [572, 199] width 86 height 10
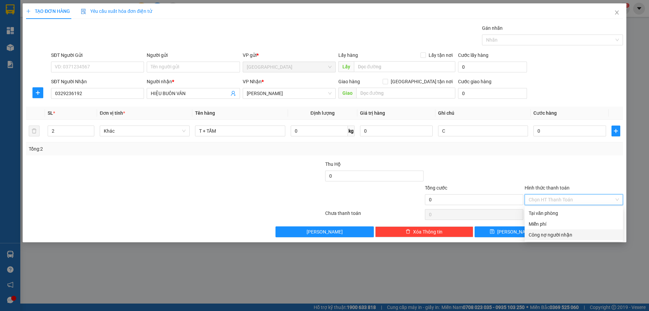
click at [542, 226] on div "Miễn phí" at bounding box center [574, 223] width 90 height 7
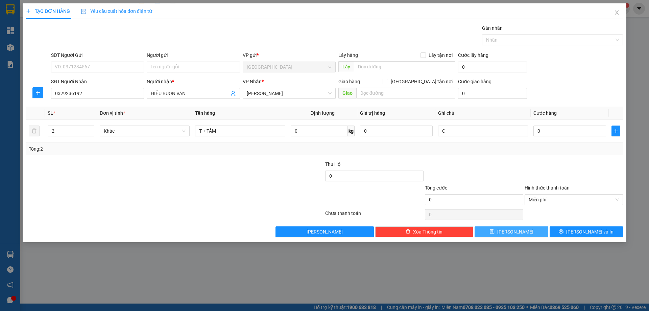
drag, startPoint x: 519, startPoint y: 229, endPoint x: 519, endPoint y: 224, distance: 4.4
click at [519, 224] on div "Transit Pickup Surcharge Ids Transit Deliver Surcharge Ids Transit Deliver Surc…" at bounding box center [324, 130] width 597 height 213
click at [619, 12] on icon "close" at bounding box center [616, 12] width 5 height 5
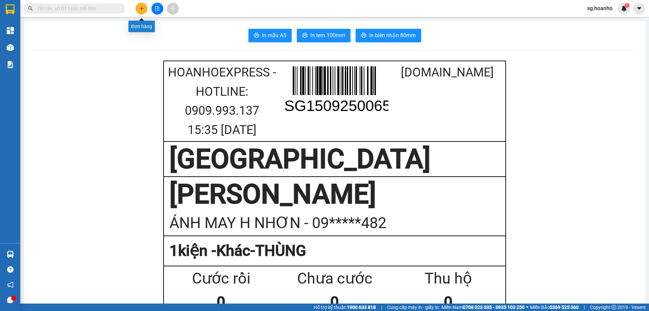
click at [137, 8] on button at bounding box center [142, 9] width 12 height 12
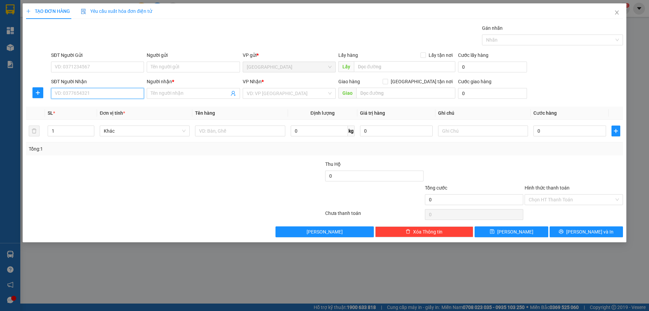
click at [133, 95] on input "SĐT Người Nhận" at bounding box center [97, 93] width 93 height 11
type input "0989625654"
click at [124, 107] on div "0989625654 - ANH THÀNH" at bounding box center [97, 106] width 85 height 7
type input "ANH THÀNH"
type input "0989625654"
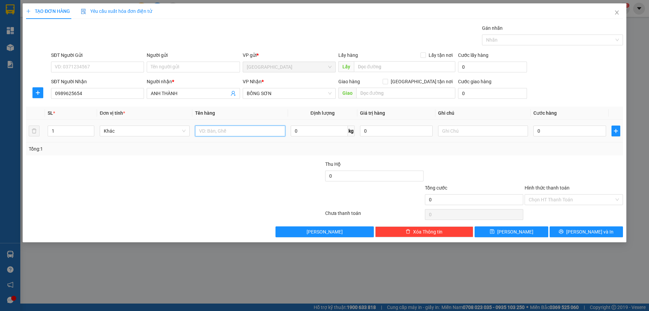
click at [215, 134] on input "text" at bounding box center [240, 130] width 90 height 11
type input "T"
click at [460, 131] on input "text" at bounding box center [483, 130] width 90 height 11
type input "C"
click at [548, 190] on label "Hình thức thanh toán" at bounding box center [547, 187] width 45 height 5
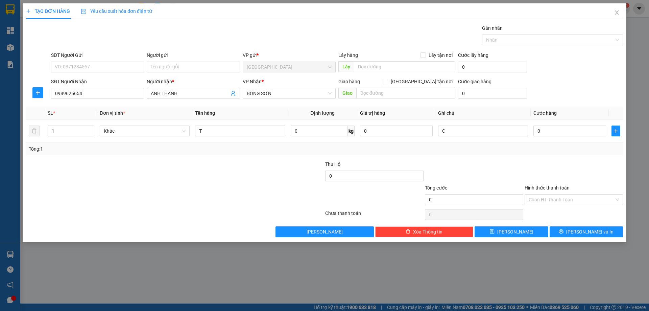
click at [548, 194] on input "Hình thức thanh toán" at bounding box center [572, 199] width 86 height 10
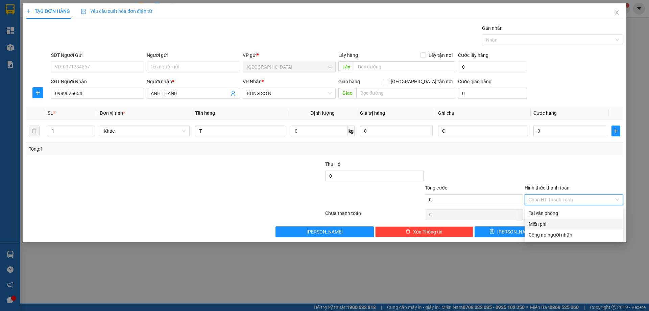
click at [549, 224] on div "Miễn phí" at bounding box center [574, 223] width 90 height 7
click at [569, 229] on button "[PERSON_NAME] và In" at bounding box center [586, 231] width 73 height 11
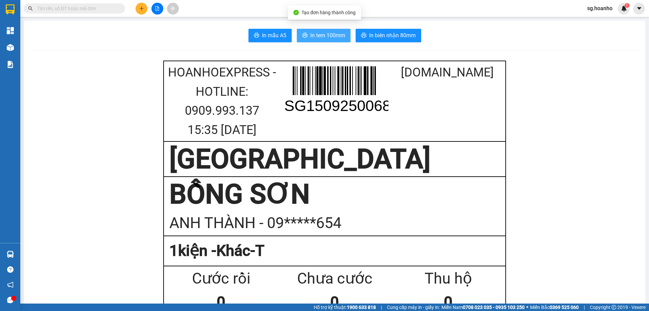
click at [329, 32] on span "In tem 100mm" at bounding box center [327, 35] width 35 height 8
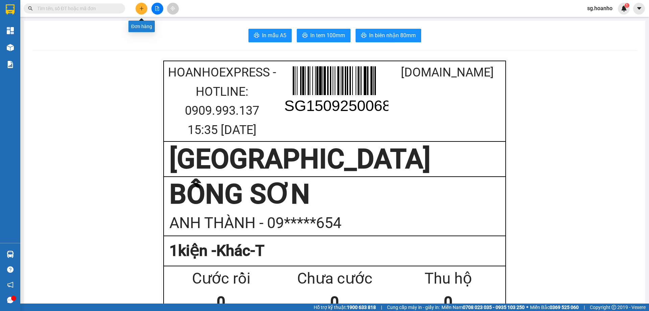
click at [142, 9] on icon "plus" at bounding box center [141, 8] width 5 height 5
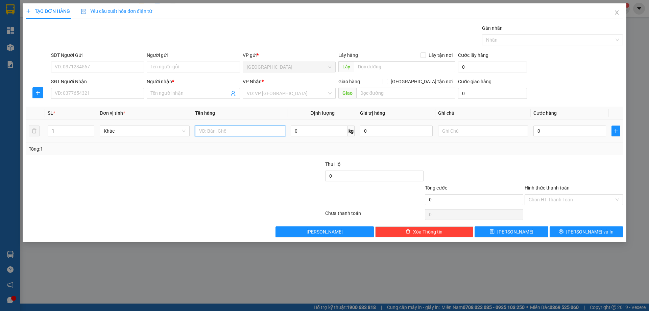
click at [219, 136] on input "text" at bounding box center [240, 130] width 90 height 11
type input "XỐP"
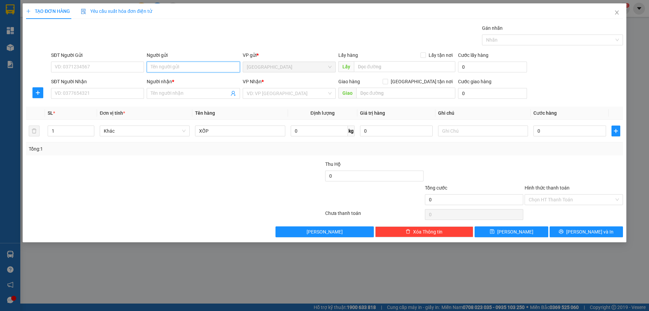
click at [170, 67] on input "Người gửi" at bounding box center [193, 67] width 93 height 11
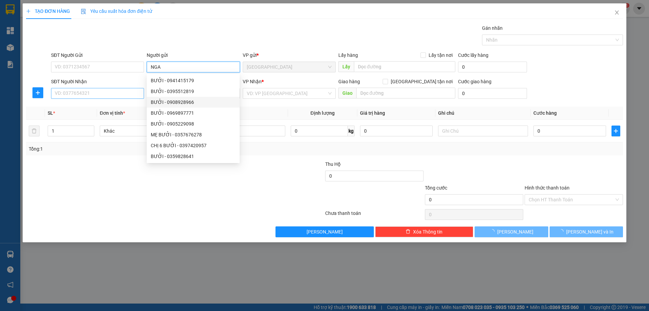
type input "NGA"
click at [134, 96] on input "SĐT Người Nhận" at bounding box center [97, 93] width 93 height 11
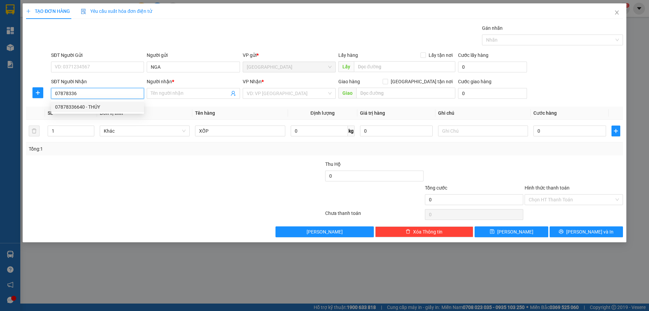
click at [95, 104] on div "07878336640 - THÚY" at bounding box center [97, 106] width 85 height 7
type input "07878336640"
type input "THÚY"
type input "07878336640"
click at [169, 91] on input "THÚY" at bounding box center [190, 93] width 78 height 7
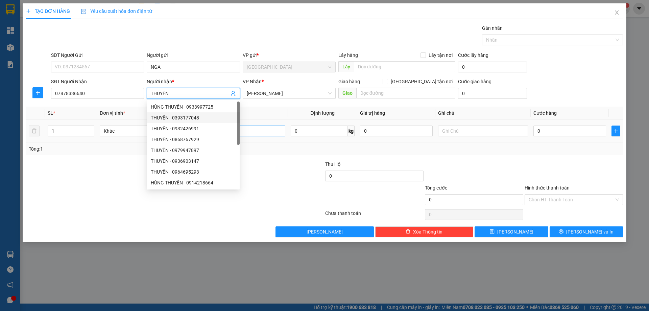
type input "THUYỀN"
drag, startPoint x: 276, startPoint y: 126, endPoint x: 322, endPoint y: 127, distance: 46.3
click at [276, 127] on input "XỐP" at bounding box center [240, 130] width 90 height 11
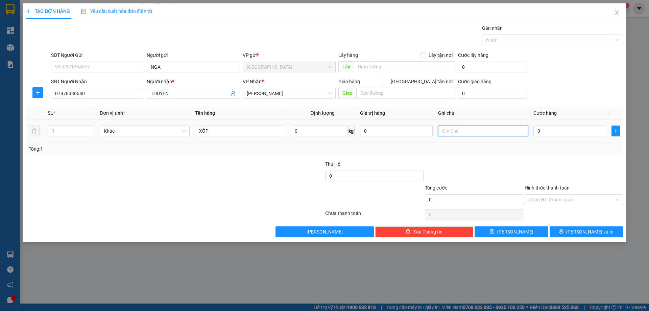
click at [461, 129] on input "text" at bounding box center [483, 130] width 90 height 11
type input "R/70"
click at [539, 188] on label "Hình thức thanh toán" at bounding box center [547, 187] width 45 height 5
click at [539, 194] on input "Hình thức thanh toán" at bounding box center [572, 199] width 86 height 10
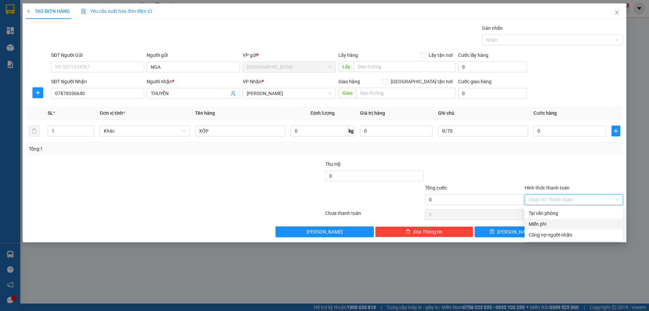
drag, startPoint x: 541, startPoint y: 227, endPoint x: 560, endPoint y: 233, distance: 19.9
click at [542, 227] on div "Miễn phí" at bounding box center [574, 223] width 98 height 11
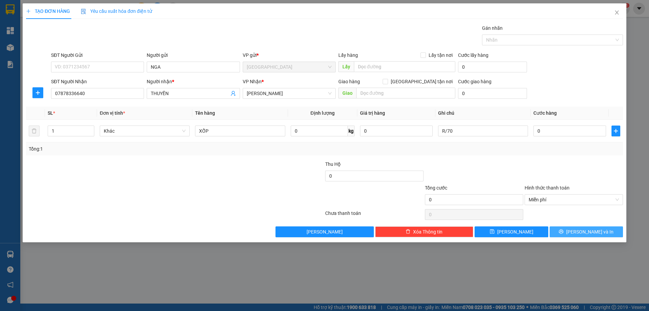
click at [565, 230] on button "[PERSON_NAME] và In" at bounding box center [586, 231] width 73 height 11
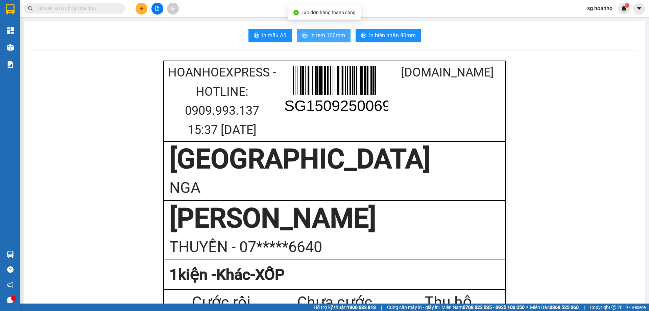
click at [337, 37] on span "In tem 100mm" at bounding box center [327, 35] width 35 height 8
click at [143, 6] on icon "plus" at bounding box center [141, 8] width 5 height 5
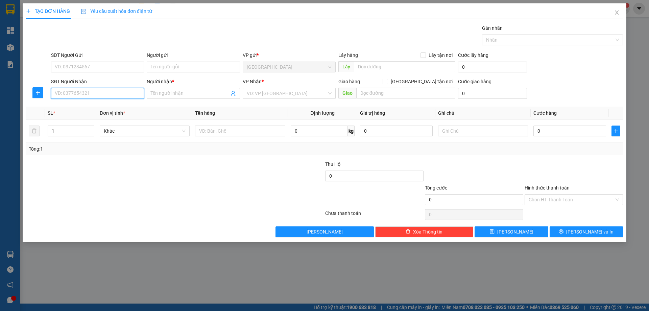
click at [89, 95] on input "SĐT Người Nhận" at bounding box center [97, 93] width 93 height 11
click at [123, 107] on div "0914308141 - ĐỨC NGUYÊN" at bounding box center [97, 106] width 85 height 7
type input "0914308141"
type input "ĐỨC NGUYÊN"
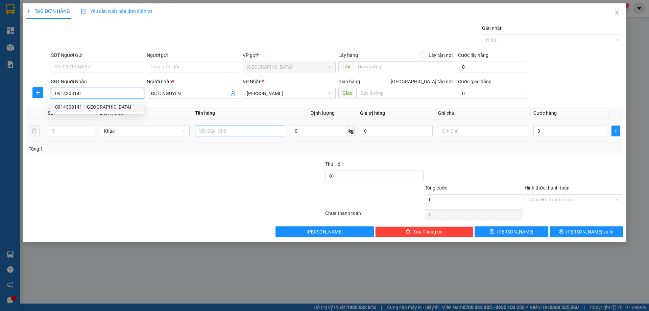
type input "0914308141"
click at [213, 130] on input "text" at bounding box center [240, 130] width 90 height 11
type input "XỐP"
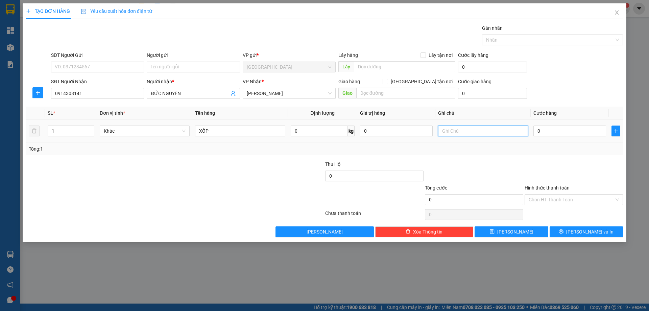
click at [458, 130] on input "text" at bounding box center [483, 130] width 90 height 11
type input "C"
drag, startPoint x: 533, startPoint y: 188, endPoint x: 539, endPoint y: 204, distance: 17.6
click at [533, 188] on label "Hình thức thanh toán" at bounding box center [547, 187] width 45 height 5
click at [533, 194] on input "Hình thức thanh toán" at bounding box center [572, 199] width 86 height 10
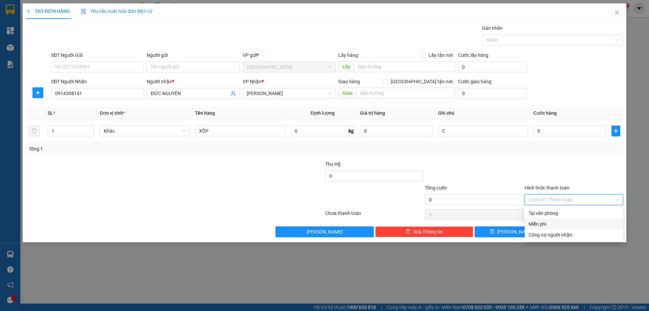
drag, startPoint x: 546, startPoint y: 220, endPoint x: 549, endPoint y: 226, distance: 6.8
click at [546, 220] on div "Miễn phí" at bounding box center [574, 223] width 98 height 11
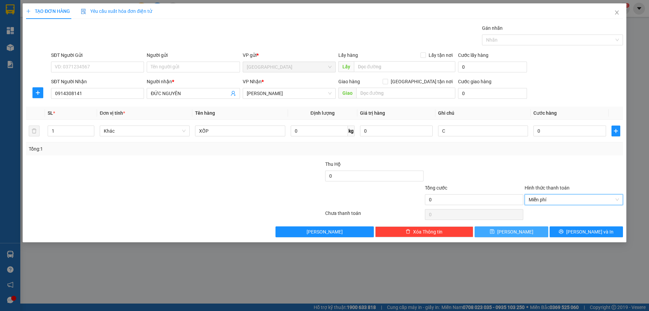
click at [542, 229] on button "[PERSON_NAME]" at bounding box center [511, 231] width 73 height 11
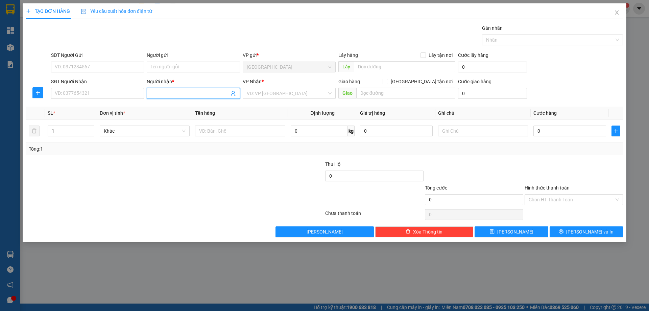
click at [213, 92] on input "Người nhận *" at bounding box center [190, 93] width 78 height 7
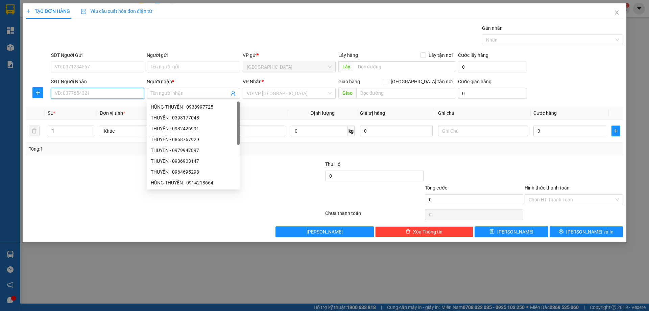
click at [110, 93] on input "SĐT Người Nhận" at bounding box center [97, 93] width 93 height 11
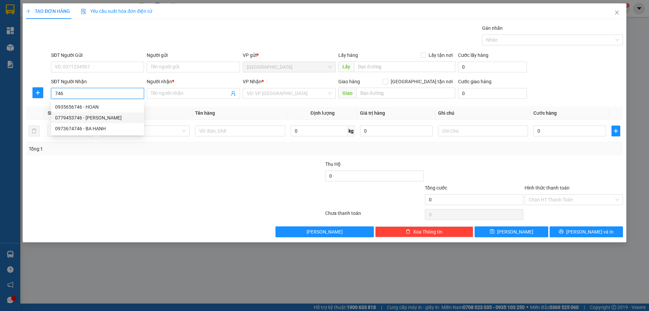
drag, startPoint x: 129, startPoint y: 117, endPoint x: 169, endPoint y: 117, distance: 39.9
click at [130, 117] on div "0779453746 - THANH NGUYỆT" at bounding box center [97, 117] width 85 height 7
type input "0779453746"
type input "[PERSON_NAME]"
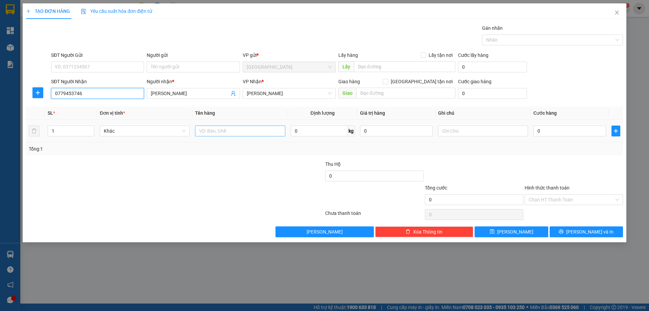
type input "0779453746"
click at [230, 133] on input "text" at bounding box center [240, 130] width 90 height 11
type input "XÓP"
click at [483, 131] on input "text" at bounding box center [483, 130] width 90 height 11
type input "C"
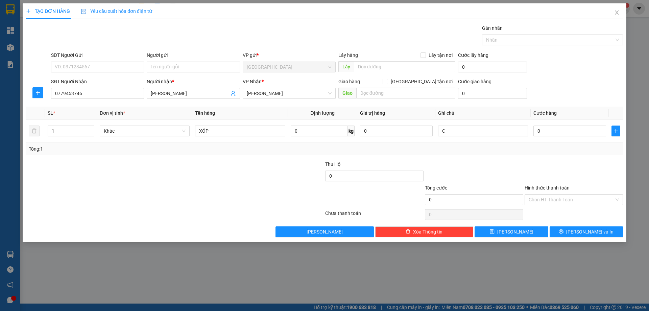
click at [534, 185] on label "Hình thức thanh toán" at bounding box center [547, 187] width 45 height 5
click at [534, 194] on input "Hình thức thanh toán" at bounding box center [572, 199] width 86 height 10
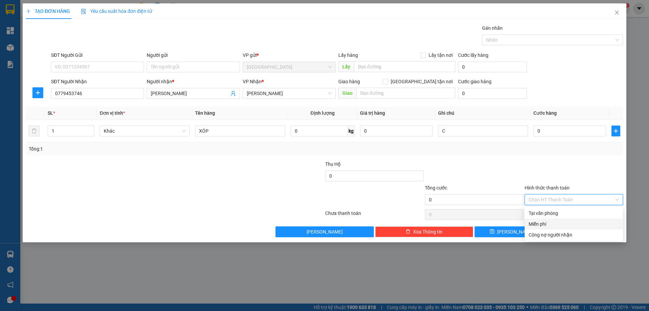
click at [545, 223] on div "Miễn phí" at bounding box center [574, 223] width 90 height 7
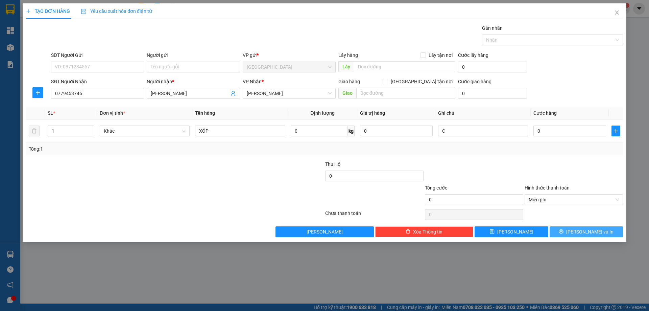
drag, startPoint x: 569, startPoint y: 231, endPoint x: 457, endPoint y: 174, distance: 125.5
click at [568, 230] on button "[PERSON_NAME] và In" at bounding box center [586, 231] width 73 height 11
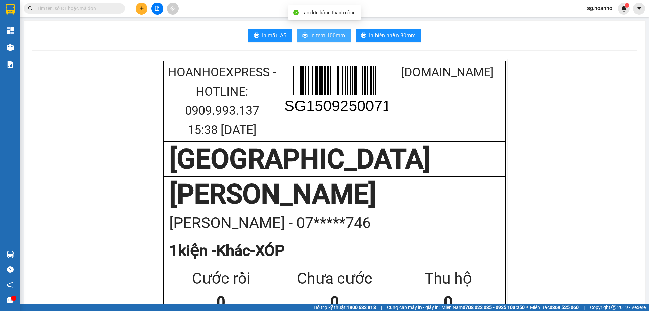
drag, startPoint x: 320, startPoint y: 37, endPoint x: 314, endPoint y: 79, distance: 42.6
click at [319, 40] on button "In tem 100mm" at bounding box center [324, 36] width 54 height 14
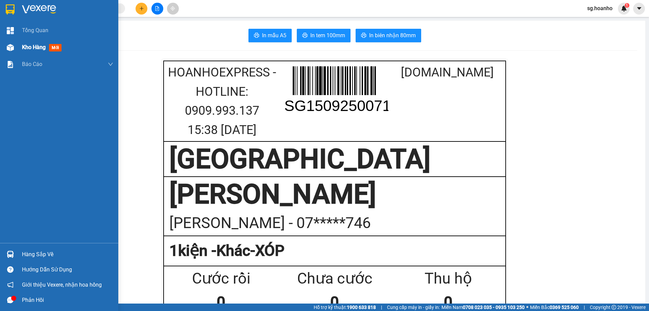
click at [51, 48] on span "mới" at bounding box center [55, 47] width 13 height 7
click at [50, 48] on span "mới" at bounding box center [55, 47] width 13 height 7
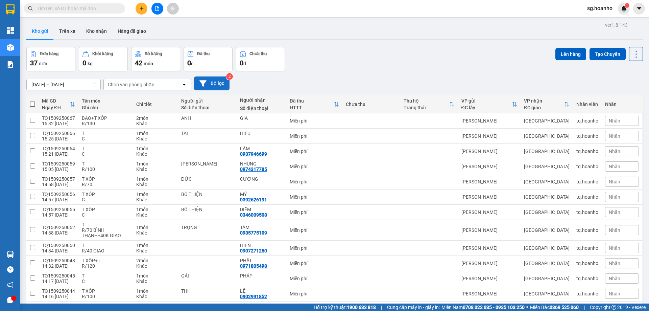
click at [221, 84] on button "Bộ lọc" at bounding box center [211, 83] width 35 height 14
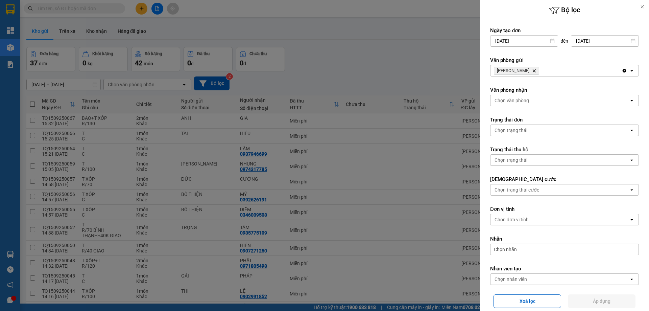
click at [532, 69] on icon "Delete" at bounding box center [534, 71] width 4 height 4
click at [517, 71] on div "Chọn văn phòng" at bounding box center [512, 70] width 34 height 7
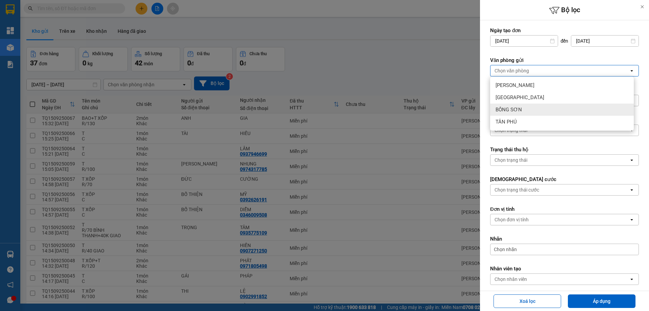
click at [510, 114] on div "BỒNG SƠN" at bounding box center [562, 109] width 144 height 12
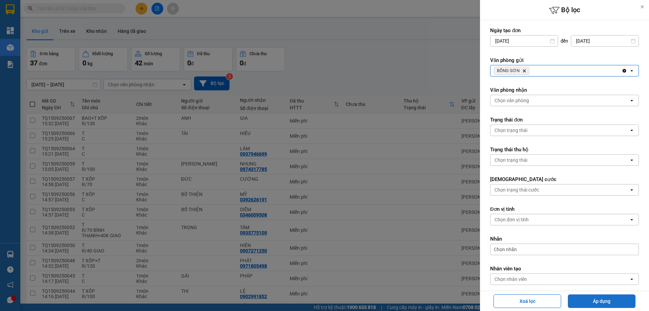
click at [610, 301] on button "Áp dụng" at bounding box center [602, 301] width 68 height 14
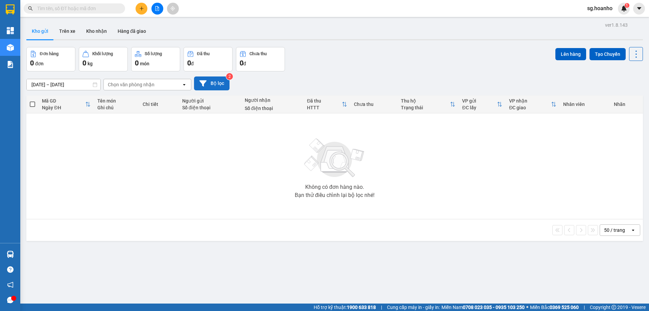
click at [222, 82] on button "Bộ lọc" at bounding box center [211, 83] width 35 height 14
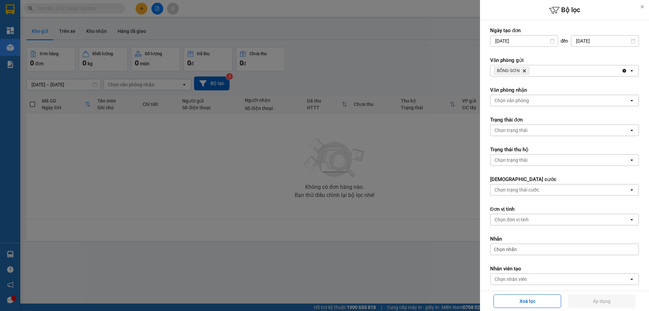
click at [524, 71] on icon "Delete" at bounding box center [524, 71] width 4 height 4
click at [522, 70] on div "Chọn văn phòng" at bounding box center [512, 70] width 34 height 7
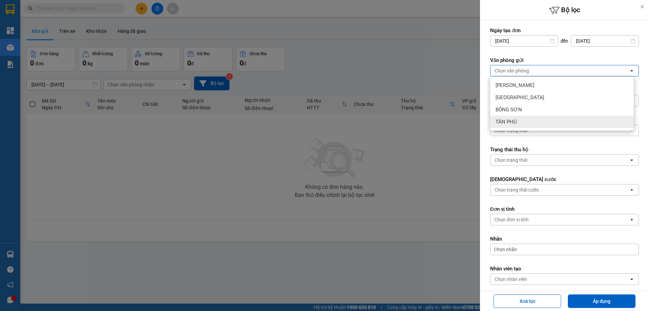
click at [511, 119] on span "TÂN PHÚ" at bounding box center [506, 121] width 21 height 7
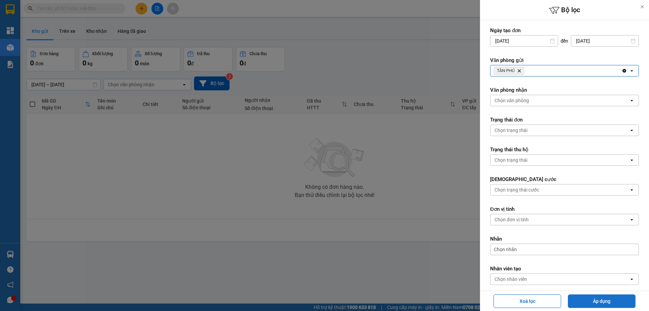
drag, startPoint x: 589, startPoint y: 304, endPoint x: 583, endPoint y: 308, distance: 6.8
click at [587, 304] on button "Áp dụng" at bounding box center [602, 301] width 68 height 14
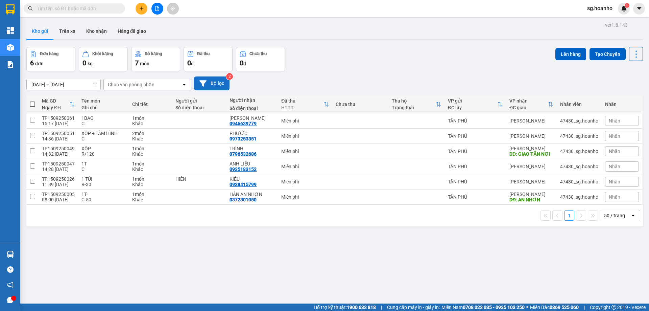
click at [213, 88] on button "Bộ lọc" at bounding box center [211, 83] width 35 height 14
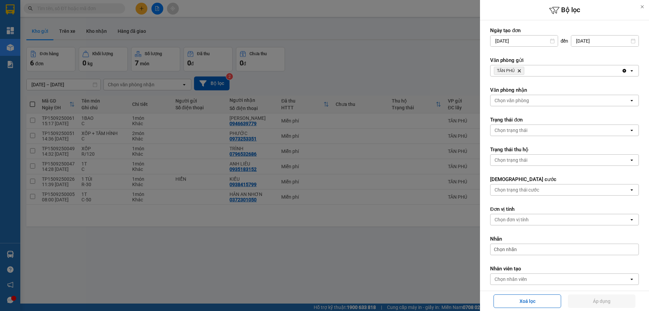
click at [518, 71] on icon "Delete" at bounding box center [519, 71] width 4 height 4
drag, startPoint x: 506, startPoint y: 70, endPoint x: 506, endPoint y: 76, distance: 5.4
click at [506, 71] on div "Chọn văn phòng" at bounding box center [512, 70] width 34 height 7
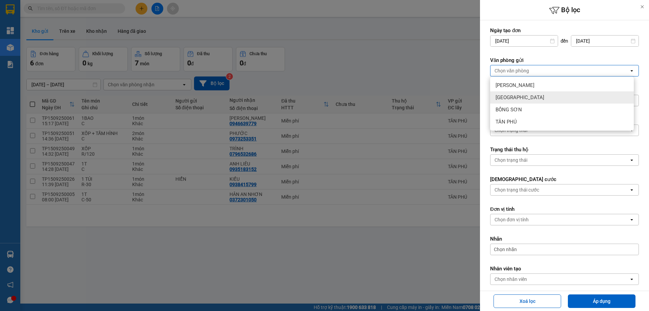
click at [508, 97] on span "[GEOGRAPHIC_DATA]" at bounding box center [520, 97] width 49 height 7
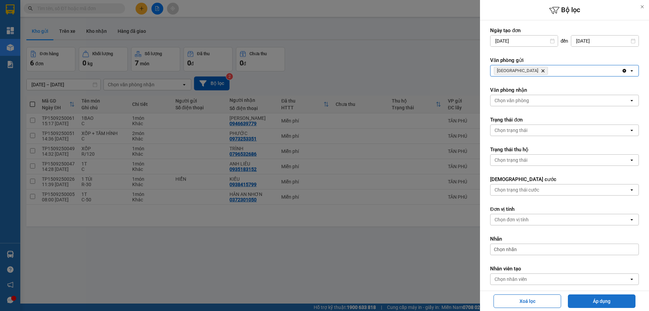
drag, startPoint x: 590, startPoint y: 298, endPoint x: 573, endPoint y: 298, distance: 17.2
click at [590, 298] on button "Áp dụng" at bounding box center [602, 301] width 68 height 14
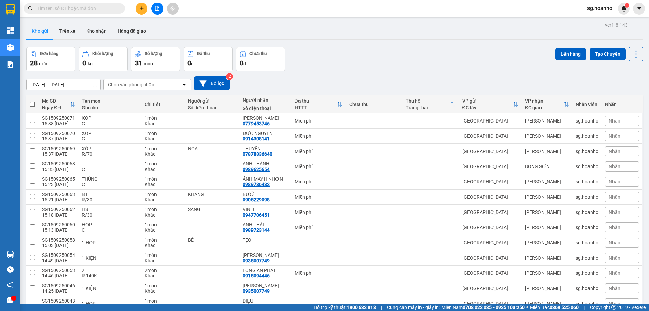
click at [143, 11] on button at bounding box center [142, 9] width 12 height 12
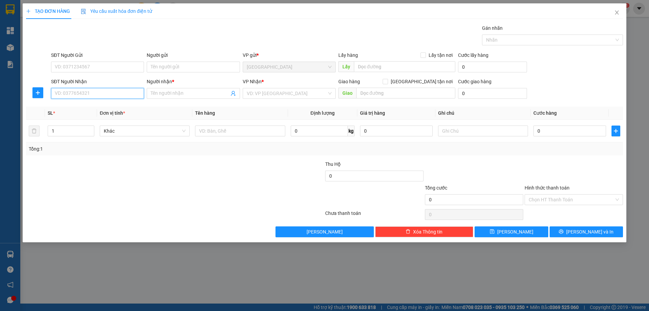
click at [134, 96] on input "SĐT Người Nhận" at bounding box center [97, 93] width 93 height 11
click at [127, 109] on div "0563506444 - THÀNH ĐẠT" at bounding box center [97, 106] width 85 height 7
type input "0563506444"
type input "THÀNH ĐẠT"
type input "0563506444"
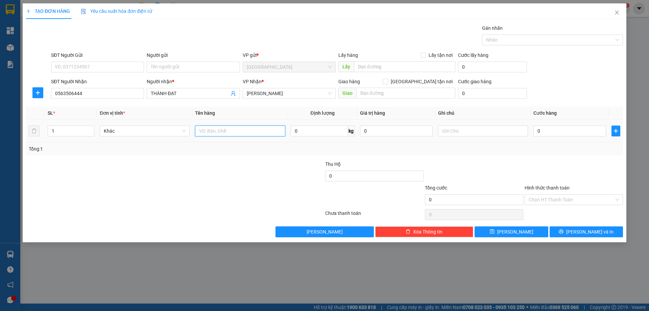
click at [212, 133] on input "text" at bounding box center [240, 130] width 90 height 11
type input "KIỆN"
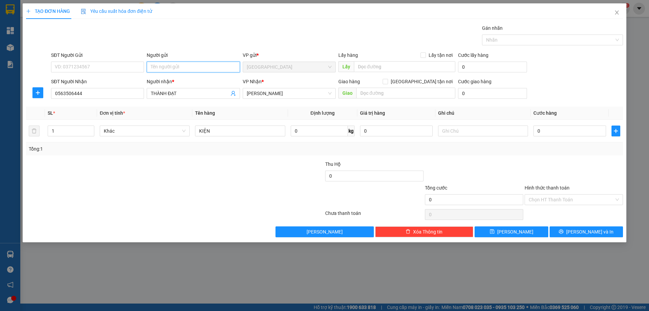
click at [158, 65] on input "Người gửi" at bounding box center [193, 67] width 93 height 11
type input "PHỤNG VY"
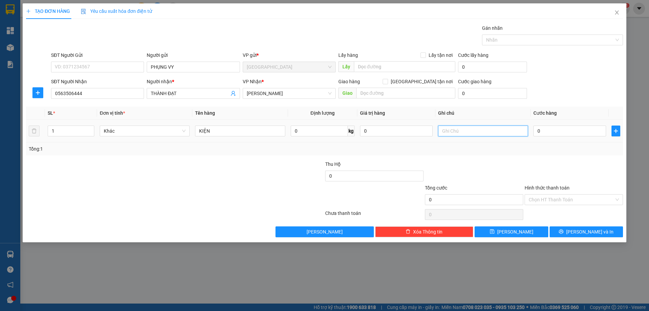
click at [463, 130] on input "text" at bounding box center [483, 130] width 90 height 11
type input "C"
click at [543, 186] on label "Hình thức thanh toán" at bounding box center [547, 187] width 45 height 5
click at [543, 194] on input "Hình thức thanh toán" at bounding box center [572, 199] width 86 height 10
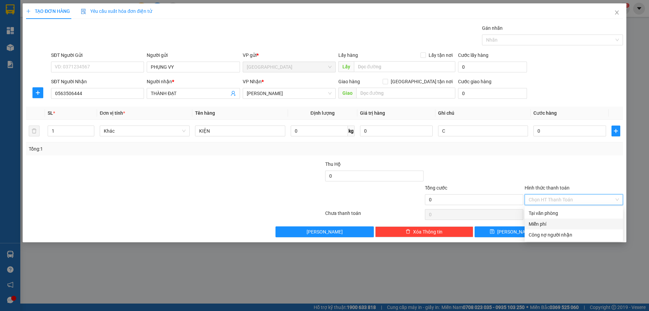
click at [551, 225] on div "Miễn phí" at bounding box center [574, 223] width 90 height 7
drag, startPoint x: 569, startPoint y: 232, endPoint x: 541, endPoint y: 223, distance: 28.7
click at [563, 231] on button "[PERSON_NAME] và In" at bounding box center [586, 231] width 73 height 11
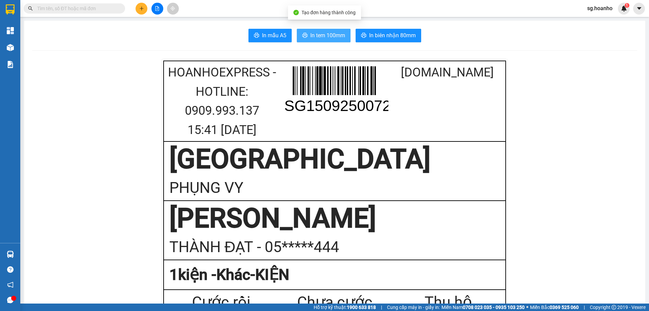
click at [326, 36] on span "In tem 100mm" at bounding box center [327, 35] width 35 height 8
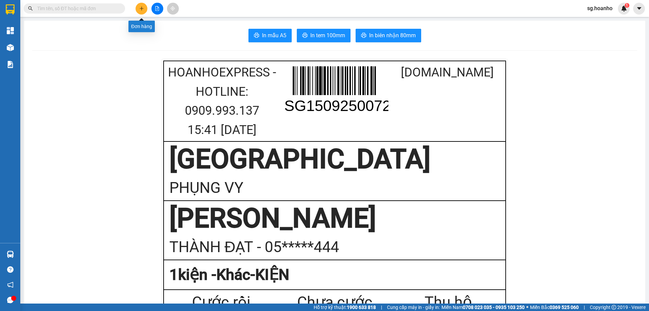
click at [138, 12] on button at bounding box center [142, 9] width 12 height 12
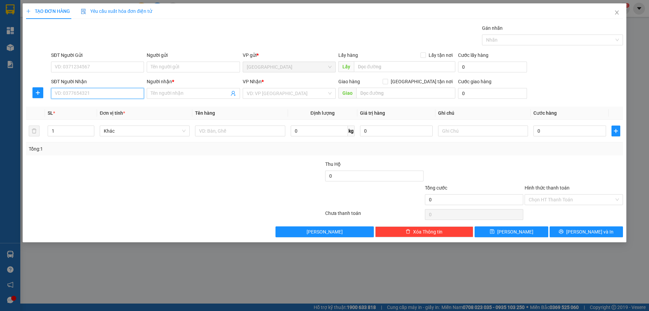
click at [120, 94] on input "SĐT Người Nhận" at bounding box center [97, 93] width 93 height 11
click at [99, 107] on div "0915094446 - LONG AN PHÁT" at bounding box center [97, 106] width 85 height 7
type input "0915094446"
type input "LONG AN PHÁT"
type input "0915094446"
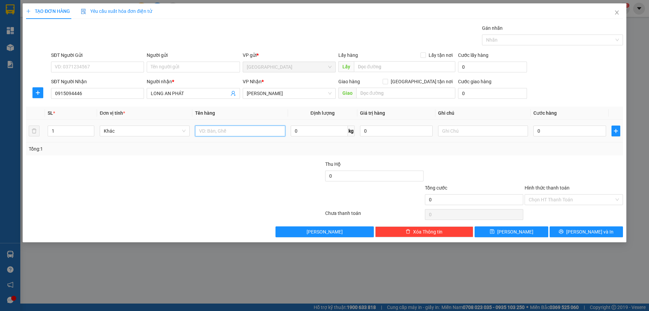
click at [223, 130] on input "text" at bounding box center [240, 130] width 90 height 11
type input "CÂY"
click at [482, 132] on input "text" at bounding box center [483, 130] width 90 height 11
type input "C/100"
click at [540, 187] on label "Hình thức thanh toán" at bounding box center [547, 187] width 45 height 5
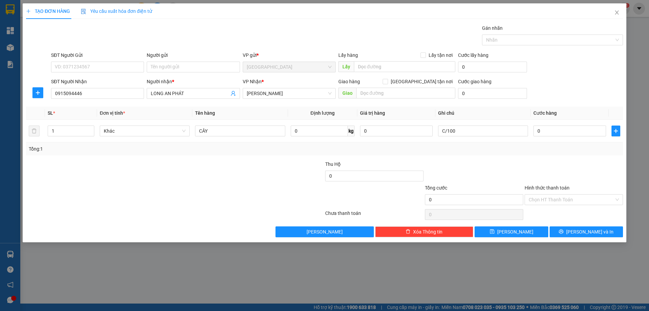
click at [540, 194] on input "Hình thức thanh toán" at bounding box center [572, 199] width 86 height 10
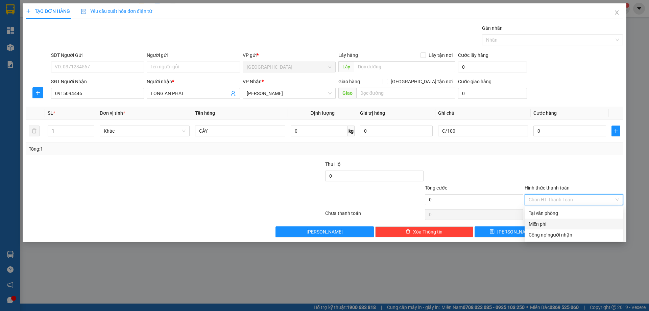
click at [546, 223] on div "Miễn phí" at bounding box center [574, 223] width 90 height 7
click at [550, 230] on button "[PERSON_NAME] và In" at bounding box center [586, 231] width 73 height 11
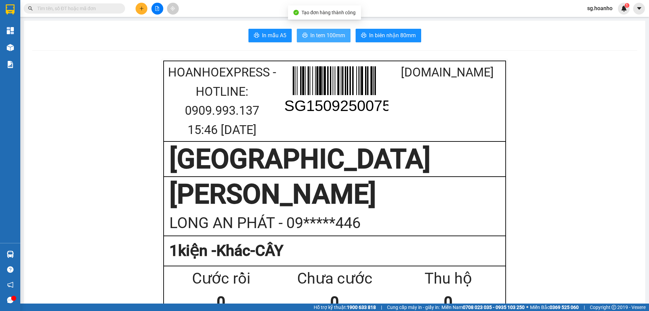
drag, startPoint x: 322, startPoint y: 32, endPoint x: 308, endPoint y: 100, distance: 69.8
click at [323, 33] on span "In tem 100mm" at bounding box center [327, 35] width 35 height 8
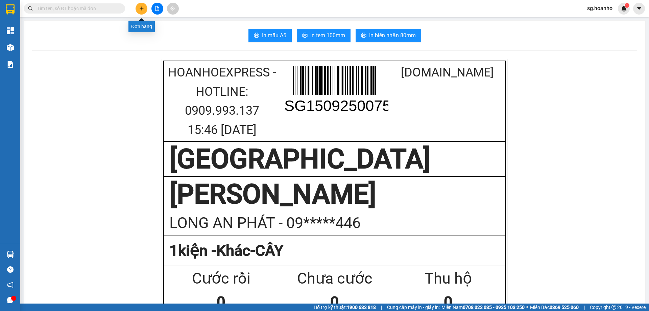
click at [139, 10] on button at bounding box center [142, 9] width 12 height 12
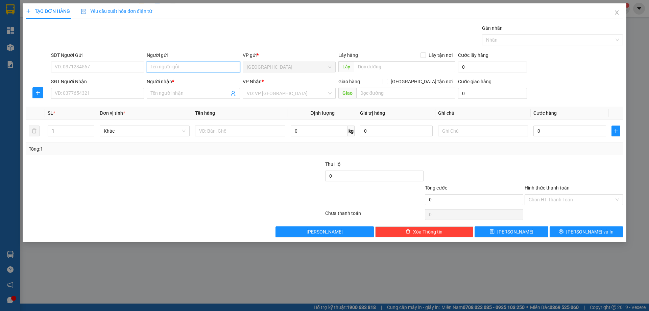
click at [165, 68] on input "Người gửi" at bounding box center [193, 67] width 93 height 11
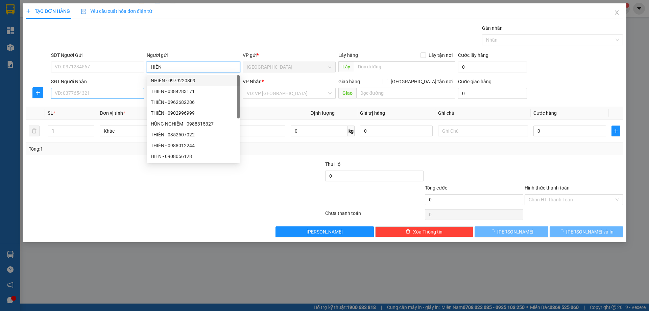
type input "HIỂN"
click at [130, 91] on input "SĐT Người Nhận" at bounding box center [97, 93] width 93 height 11
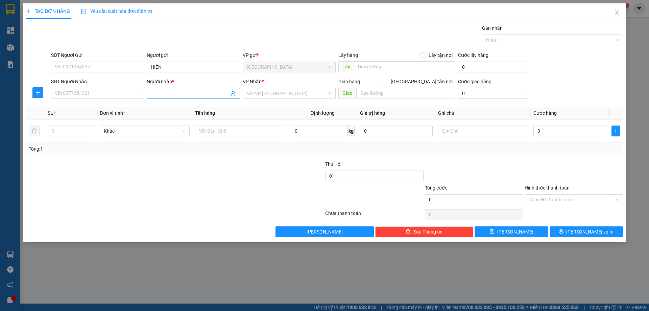
click at [160, 92] on input "Người nhận *" at bounding box center [190, 93] width 78 height 7
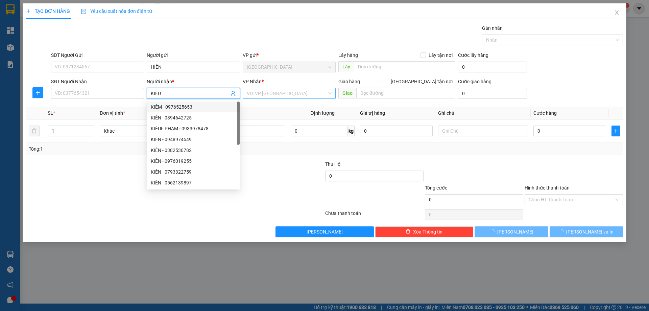
type input "KIỀU"
click at [278, 91] on input "search" at bounding box center [287, 93] width 80 height 10
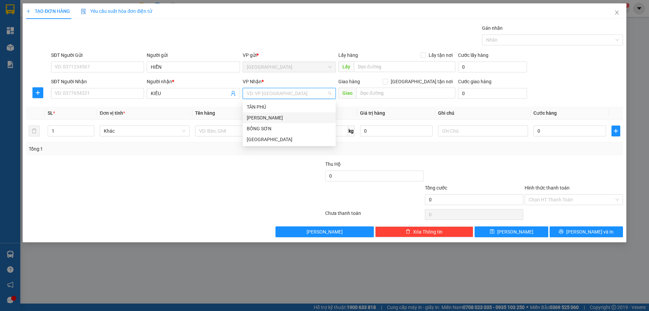
drag, startPoint x: 270, startPoint y: 117, endPoint x: 259, endPoint y: 128, distance: 16.0
click at [270, 117] on div "[PERSON_NAME]" at bounding box center [289, 117] width 85 height 7
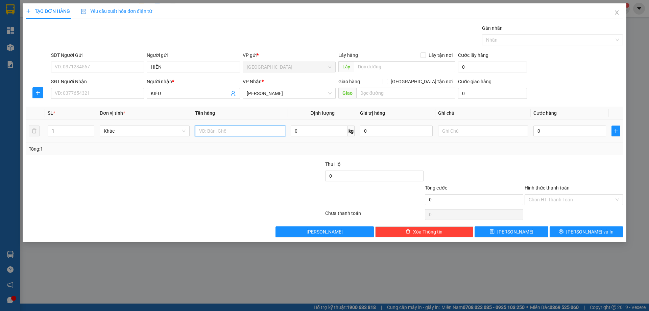
click at [221, 134] on input "text" at bounding box center [240, 130] width 90 height 11
type input "CỤC"
click at [459, 131] on input "text" at bounding box center [483, 130] width 90 height 11
type input "R/50"
click at [534, 187] on label "Hình thức thanh toán" at bounding box center [547, 187] width 45 height 5
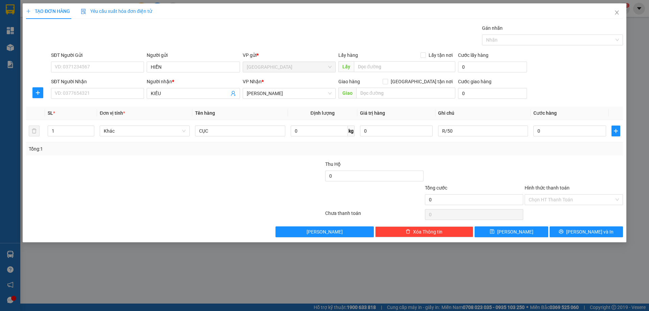
click at [534, 194] on input "Hình thức thanh toán" at bounding box center [572, 199] width 86 height 10
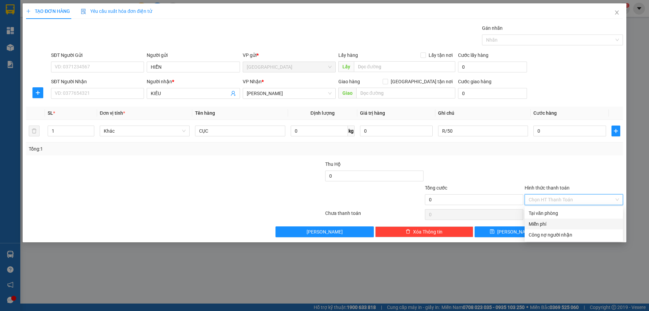
click at [554, 222] on div "Miễn phí" at bounding box center [574, 223] width 90 height 7
click at [565, 232] on button "[PERSON_NAME] và In" at bounding box center [586, 231] width 73 height 11
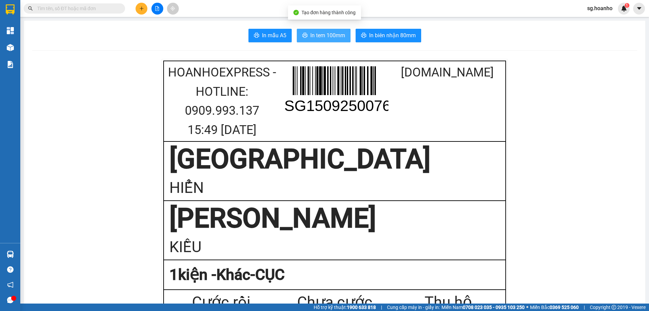
click at [333, 34] on span "In tem 100mm" at bounding box center [327, 35] width 35 height 8
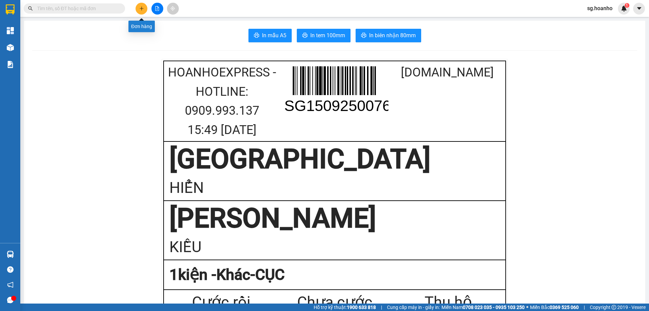
click at [140, 9] on icon "plus" at bounding box center [141, 8] width 5 height 5
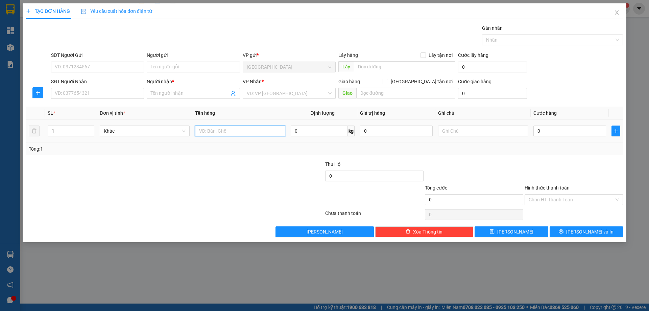
click at [211, 130] on input "text" at bounding box center [240, 130] width 90 height 11
type input "HỘP"
click at [153, 94] on input "Người nhận *" at bounding box center [190, 93] width 78 height 7
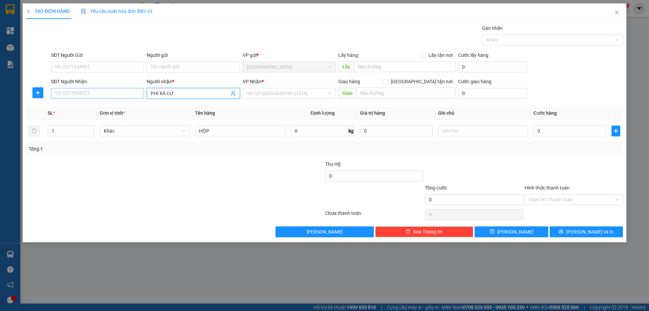
type input "PHÍ XÀ CỪ"
click at [122, 95] on input "SĐT Người Nhận" at bounding box center [97, 93] width 93 height 11
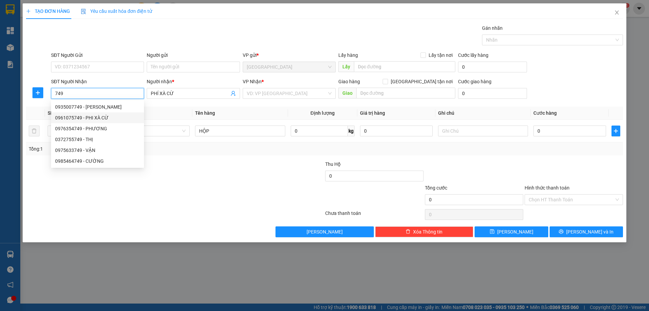
click at [101, 118] on div "0961075749 - PHI XÀ CỪ" at bounding box center [97, 117] width 85 height 7
type input "0961075749"
type input "PHI XÀ CỪ"
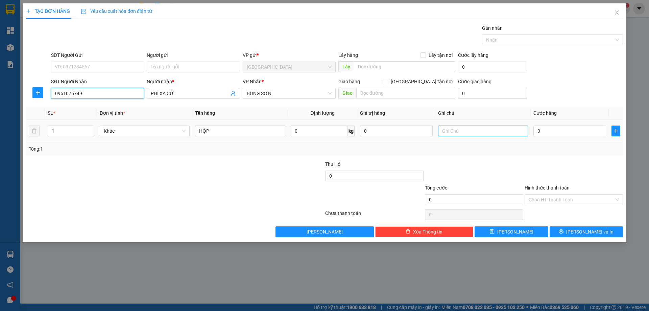
type input "0961075749"
click at [453, 132] on input "text" at bounding box center [483, 130] width 90 height 11
type input "C"
click at [551, 185] on label "Hình thức thanh toán" at bounding box center [547, 187] width 45 height 5
click at [551, 194] on input "Hình thức thanh toán" at bounding box center [572, 199] width 86 height 10
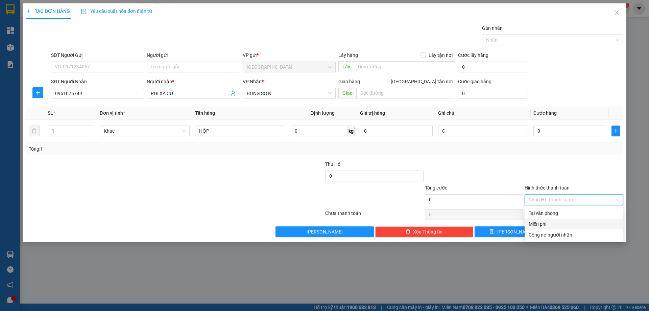
click at [543, 224] on div "Miễn phí" at bounding box center [574, 223] width 90 height 7
click at [560, 232] on button "[PERSON_NAME] và In" at bounding box center [586, 231] width 73 height 11
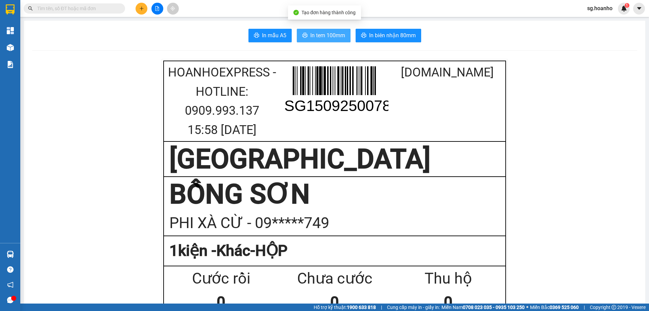
click at [320, 34] on button "In tem 100mm" at bounding box center [324, 36] width 54 height 14
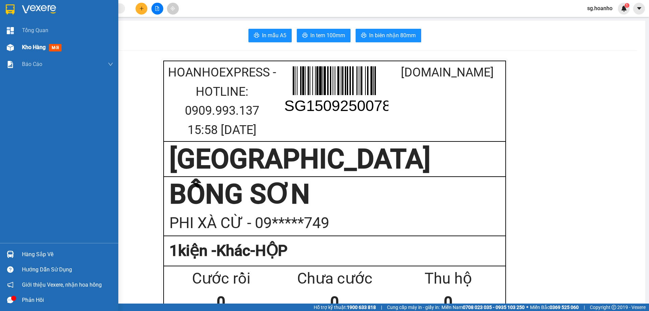
click at [55, 50] on span "mới" at bounding box center [55, 47] width 13 height 7
drag, startPoint x: 55, startPoint y: 50, endPoint x: 241, endPoint y: 310, distance: 320.0
click at [55, 49] on span "mới" at bounding box center [55, 47] width 13 height 7
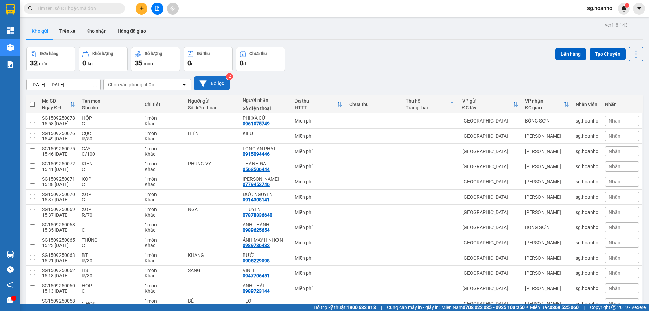
click at [212, 79] on button "Bộ lọc" at bounding box center [211, 83] width 35 height 14
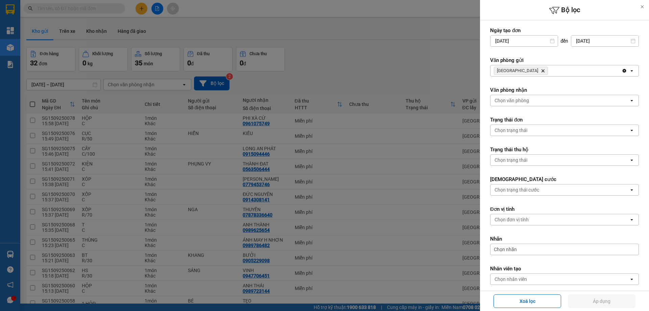
click at [541, 69] on icon "Delete" at bounding box center [543, 71] width 4 height 4
click at [513, 72] on div "Chọn văn phòng" at bounding box center [512, 70] width 34 height 7
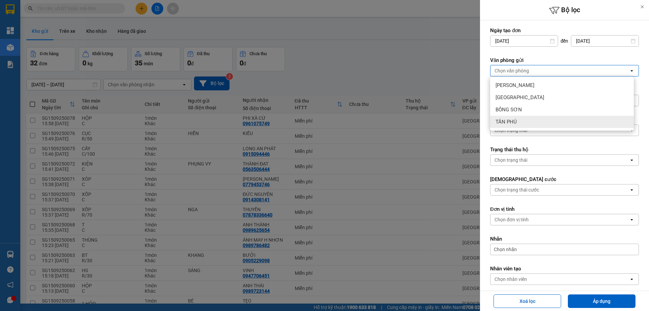
click at [519, 124] on div "TÂN PHÚ" at bounding box center [562, 122] width 144 height 12
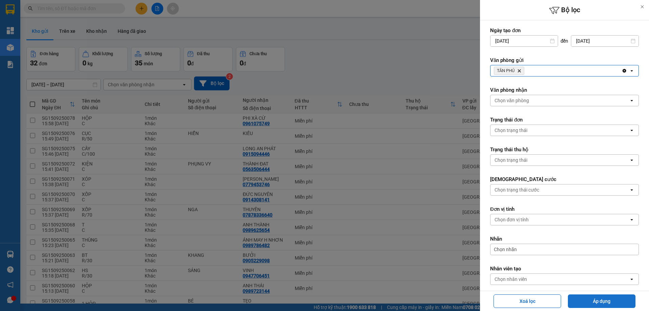
drag, startPoint x: 588, startPoint y: 300, endPoint x: 575, endPoint y: 308, distance: 15.1
click at [580, 302] on button "Áp dụng" at bounding box center [602, 301] width 68 height 14
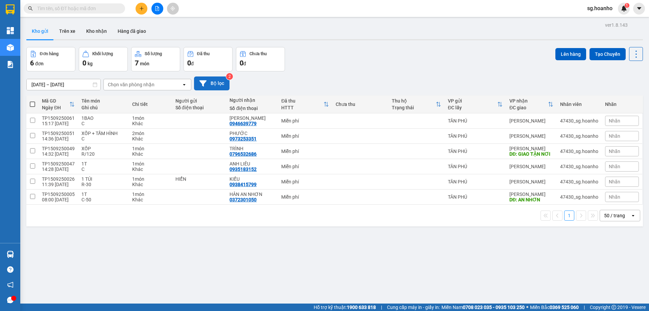
click at [216, 82] on button "Bộ lọc" at bounding box center [211, 83] width 35 height 14
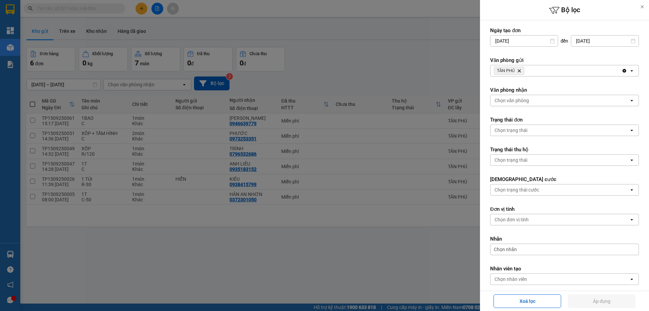
click at [521, 70] on icon "TÂN PHÚ, close by backspace" at bounding box center [519, 70] width 3 height 3
click at [518, 70] on div "Chọn văn phòng" at bounding box center [512, 70] width 34 height 7
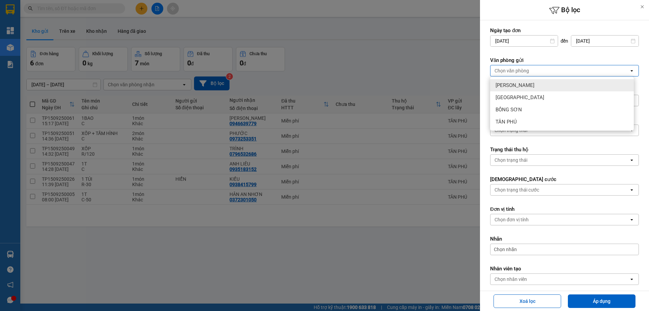
click at [516, 90] on div "[PERSON_NAME]" at bounding box center [562, 85] width 144 height 12
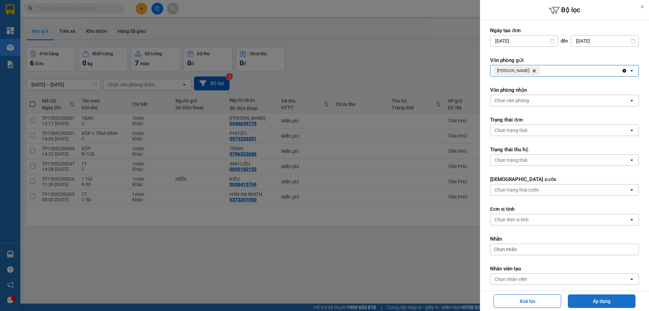
drag, startPoint x: 595, startPoint y: 297, endPoint x: 587, endPoint y: 295, distance: 8.2
click at [595, 297] on button "Áp dụng" at bounding box center [602, 301] width 68 height 14
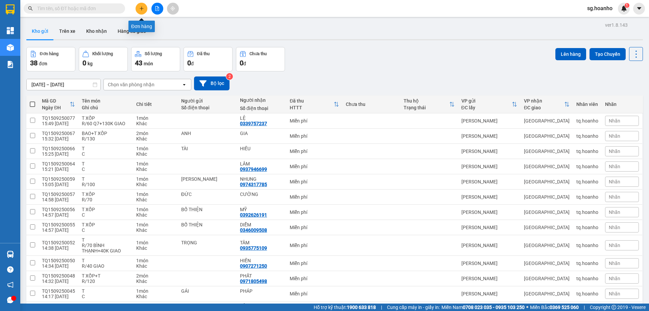
click at [137, 12] on button at bounding box center [142, 9] width 12 height 12
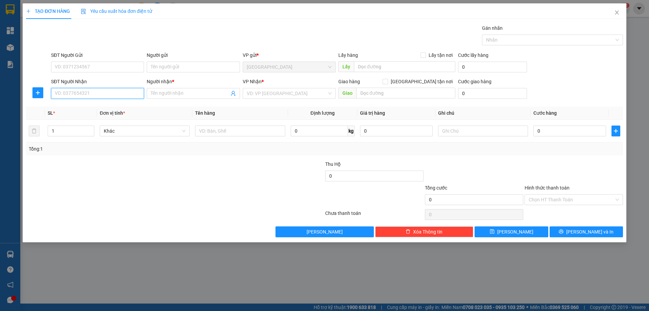
click at [132, 95] on input "SĐT Người Nhận" at bounding box center [97, 93] width 93 height 11
click at [120, 108] on div "0905367170 - VINH 10 TÝ" at bounding box center [97, 106] width 85 height 7
type input "0905367170"
type input "VINH 10 TÝ"
type input "0905367170"
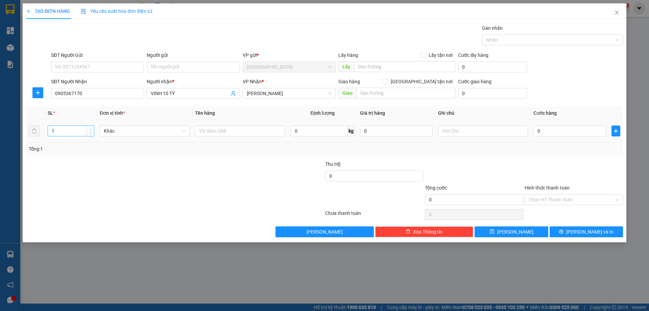
type input "2"
drag, startPoint x: 90, startPoint y: 129, endPoint x: 99, endPoint y: 134, distance: 10.9
click at [90, 129] on icon "up" at bounding box center [91, 128] width 2 height 2
click at [208, 131] on input "text" at bounding box center [240, 130] width 90 height 11
type input "CÂY + T"
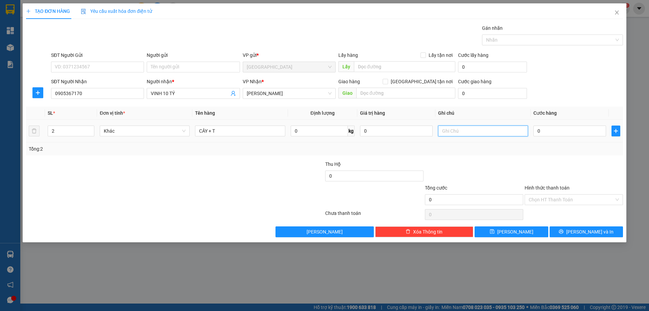
click at [445, 127] on input "text" at bounding box center [483, 130] width 90 height 11
type input "C"
click at [556, 188] on label "Hình thức thanh toán" at bounding box center [547, 187] width 45 height 5
click at [556, 194] on input "Hình thức thanh toán" at bounding box center [572, 199] width 86 height 10
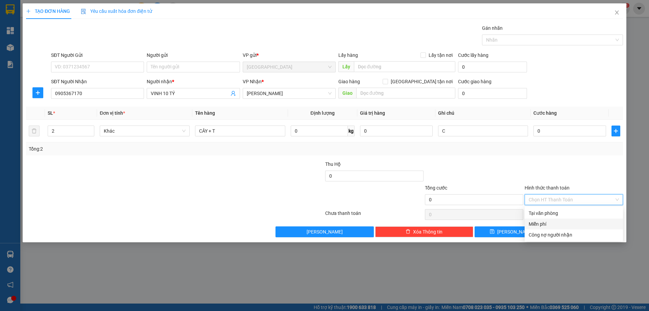
click at [552, 223] on div "Miễn phí" at bounding box center [574, 223] width 90 height 7
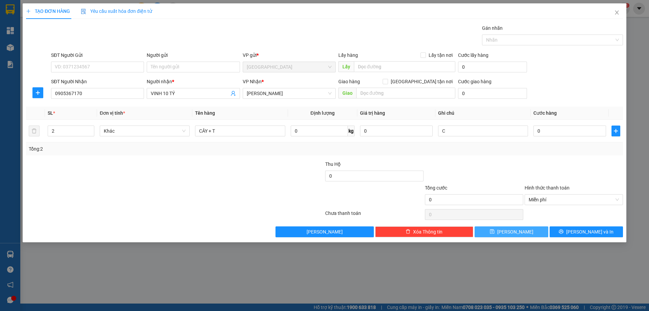
click at [494, 233] on button "[PERSON_NAME]" at bounding box center [511, 231] width 73 height 11
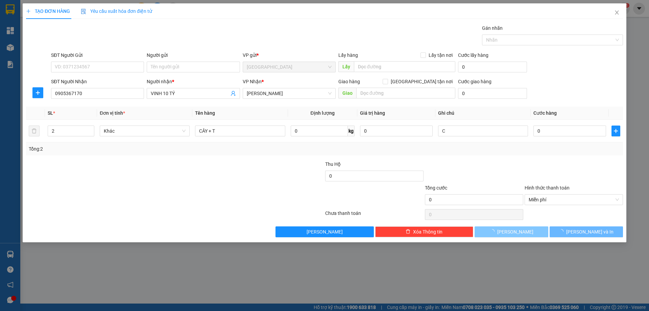
type input "1"
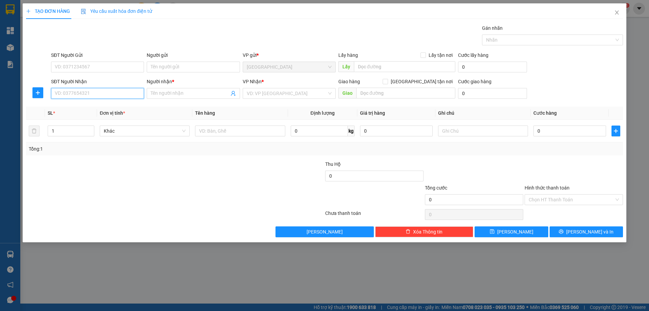
click at [129, 91] on input "SĐT Người Nhận" at bounding box center [97, 93] width 93 height 11
drag, startPoint x: 94, startPoint y: 109, endPoint x: 145, endPoint y: 133, distance: 56.5
click at [94, 108] on div "0914312935 - BS TUẤN" at bounding box center [97, 106] width 85 height 7
type input "0914312935"
type input "BS TUẤN"
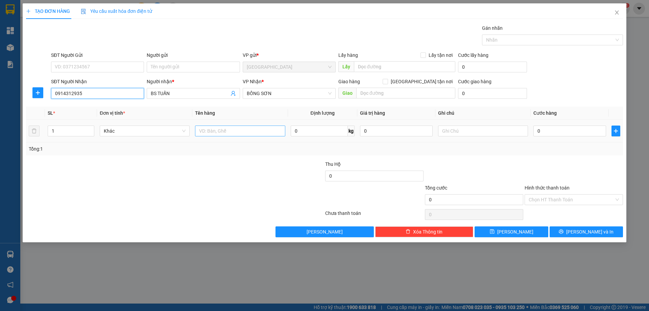
type input "0914312935"
click at [226, 133] on input "text" at bounding box center [240, 130] width 90 height 11
type input "HỘP"
click at [457, 137] on div at bounding box center [483, 131] width 90 height 14
type input "R/40"
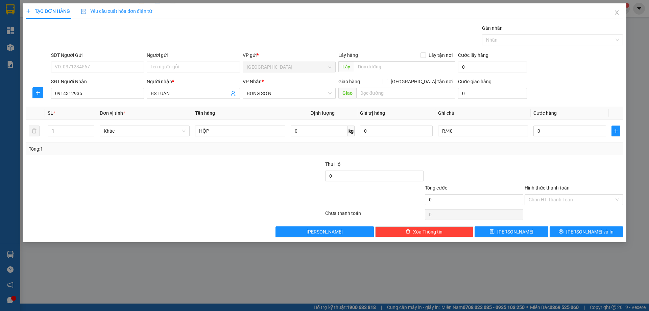
drag, startPoint x: 541, startPoint y: 186, endPoint x: 552, endPoint y: 225, distance: 40.8
click at [539, 189] on label "Hình thức thanh toán" at bounding box center [547, 187] width 45 height 5
click at [539, 194] on input "Hình thức thanh toán" at bounding box center [572, 199] width 86 height 10
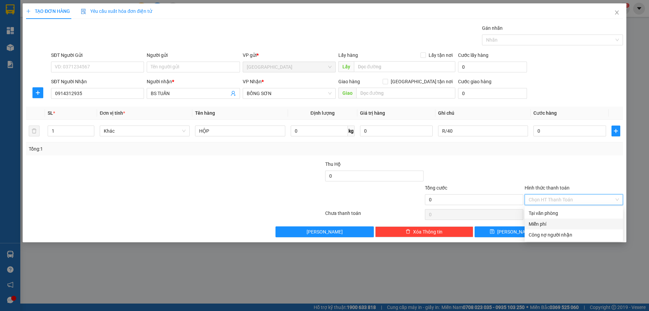
click at [549, 225] on div "Miễn phí" at bounding box center [574, 223] width 90 height 7
drag, startPoint x: 568, startPoint y: 231, endPoint x: 554, endPoint y: 237, distance: 14.8
click at [566, 232] on button "[PERSON_NAME] và In" at bounding box center [586, 231] width 73 height 11
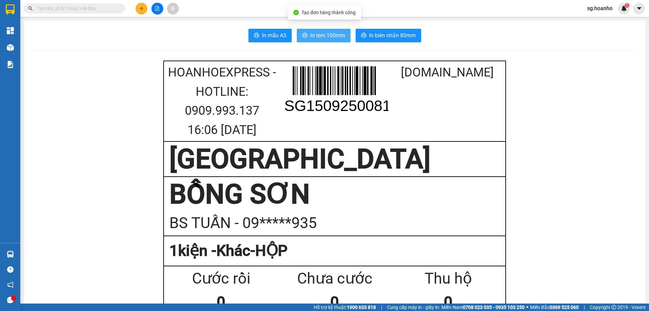
click at [324, 38] on span "In tem 100mm" at bounding box center [327, 35] width 35 height 8
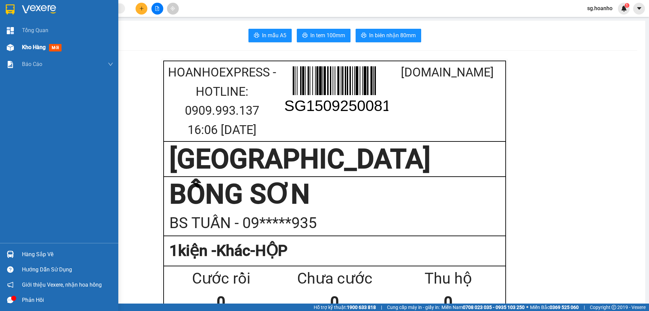
click at [48, 48] on div "Kho hàng mới" at bounding box center [43, 47] width 42 height 8
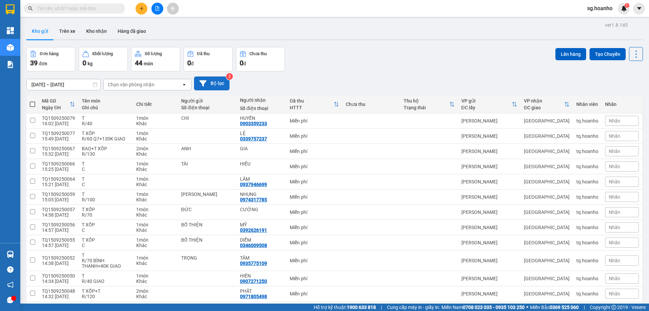
click at [223, 79] on button "Bộ lọc" at bounding box center [211, 83] width 35 height 14
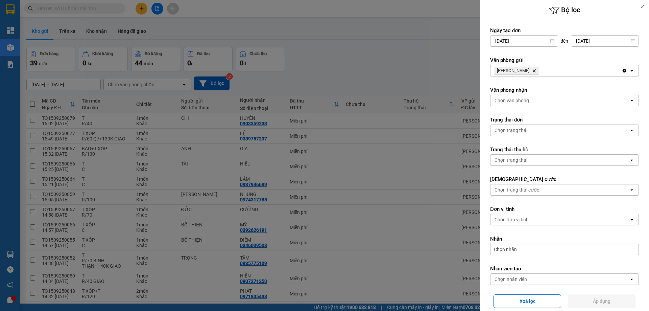
click at [532, 70] on icon "Delete" at bounding box center [534, 71] width 4 height 4
click at [507, 76] on form "Ngày tạo đơn [DATE] Press the down arrow key to interact with the calendar and …" at bounding box center [564, 171] width 149 height 288
click at [506, 74] on div "Chọn văn phòng" at bounding box center [512, 70] width 34 height 7
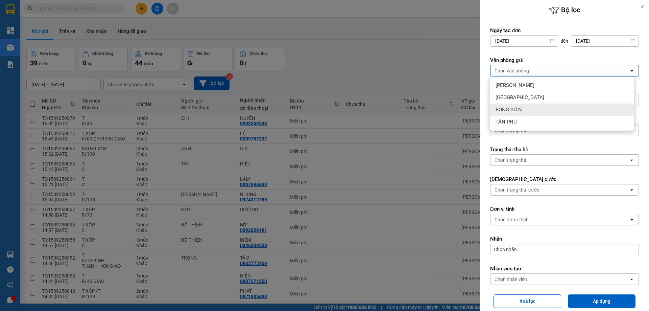
click at [517, 107] on span "BỒNG SƠN" at bounding box center [509, 109] width 26 height 7
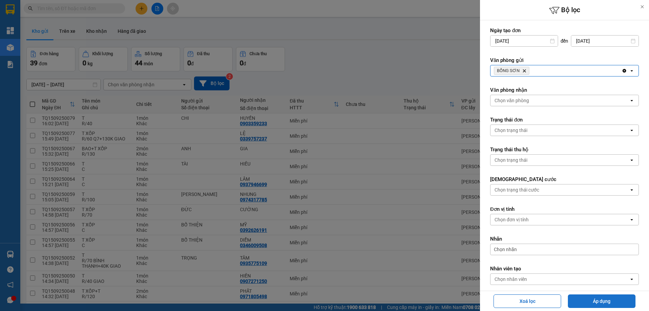
click at [599, 298] on button "Áp dụng" at bounding box center [602, 301] width 68 height 14
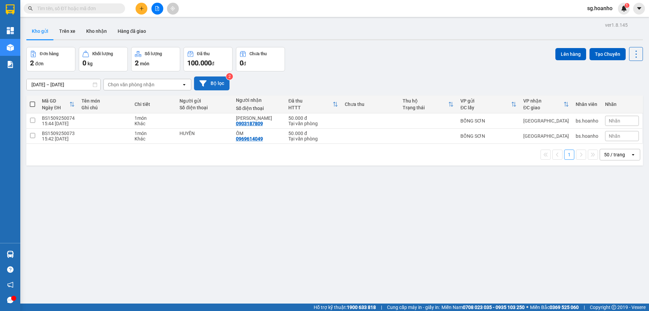
click at [225, 82] on button "Bộ lọc" at bounding box center [211, 83] width 35 height 14
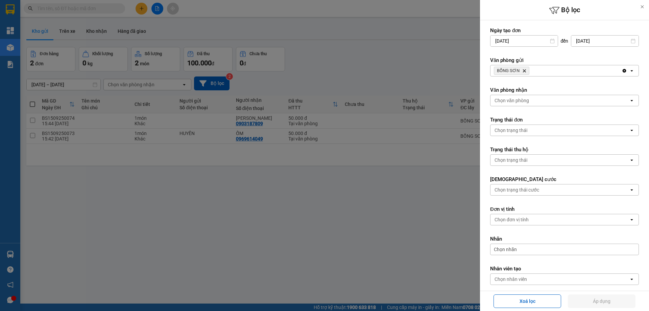
click at [525, 70] on icon "BỒNG SƠN, close by backspace" at bounding box center [524, 70] width 3 height 3
click at [521, 71] on div "Chọn văn phòng" at bounding box center [512, 70] width 34 height 7
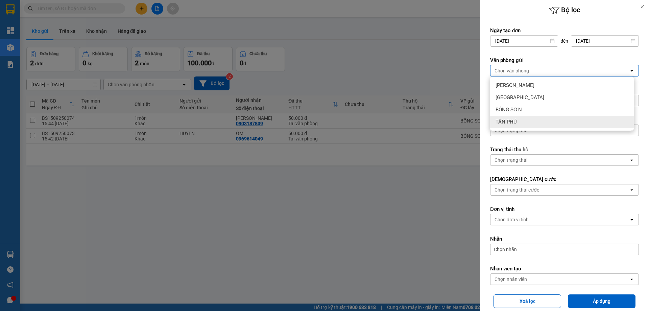
click at [515, 121] on span "TÂN PHÚ" at bounding box center [506, 121] width 21 height 7
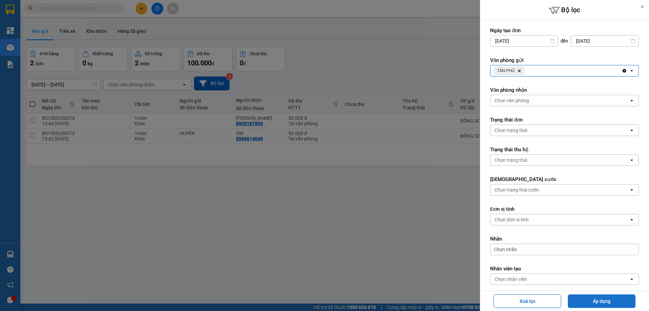
click at [604, 301] on button "Áp dụng" at bounding box center [602, 301] width 68 height 14
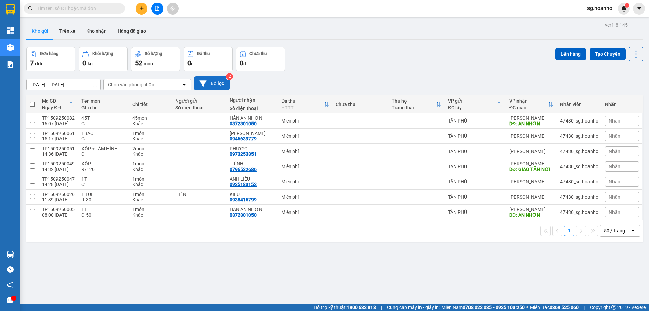
click at [213, 85] on button "Bộ lọc" at bounding box center [211, 83] width 35 height 14
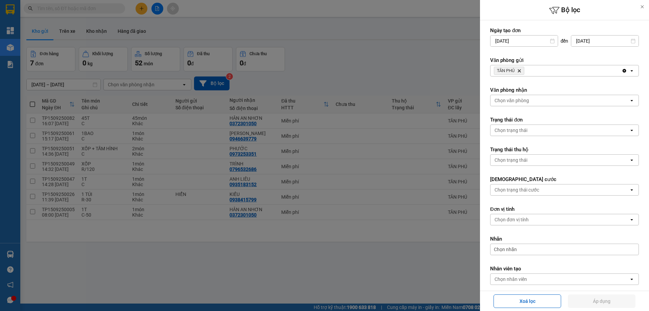
click at [520, 72] on icon "Delete" at bounding box center [519, 71] width 4 height 4
click at [518, 72] on div "Chọn văn phòng" at bounding box center [512, 70] width 34 height 7
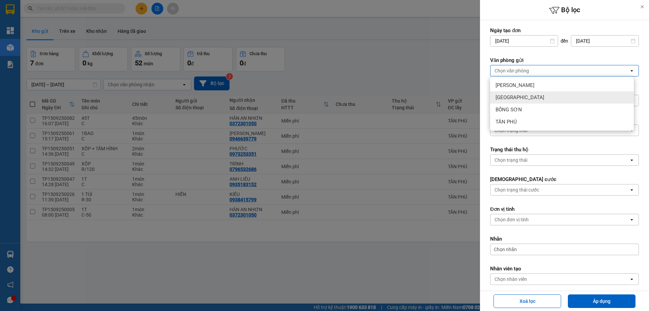
click at [517, 93] on div "[GEOGRAPHIC_DATA]" at bounding box center [562, 97] width 144 height 12
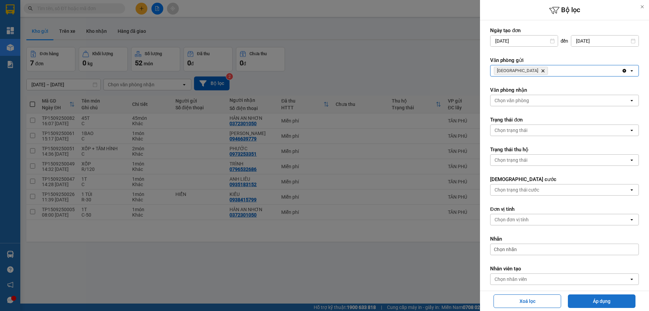
click at [575, 296] on button "Áp dụng" at bounding box center [602, 301] width 68 height 14
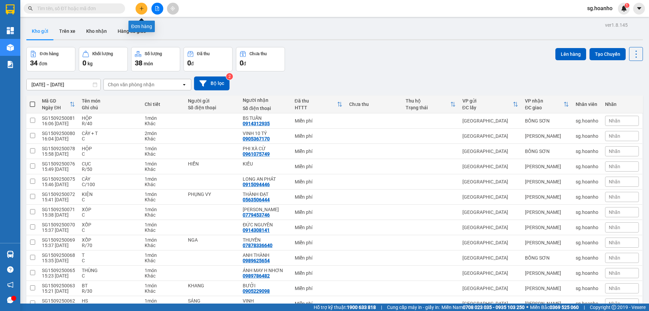
click at [144, 10] on button at bounding box center [142, 9] width 12 height 12
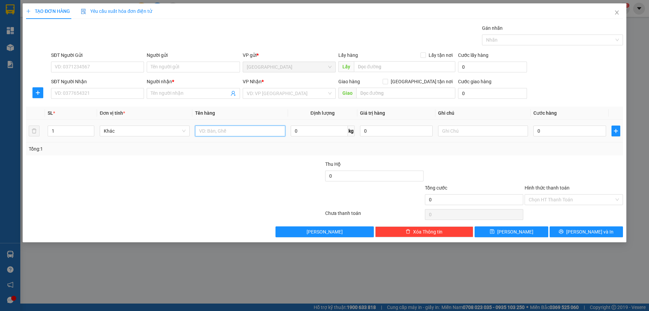
click at [241, 131] on input "text" at bounding box center [240, 130] width 90 height 11
type input "KIỆN"
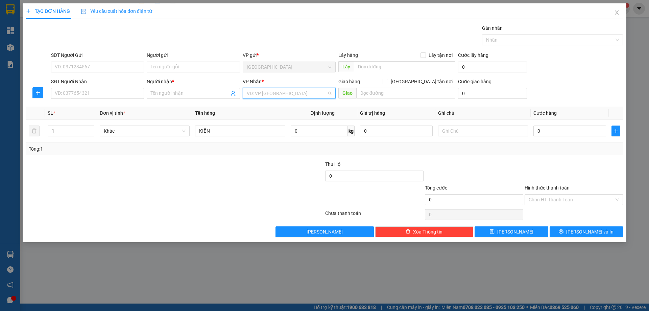
click at [265, 91] on input "search" at bounding box center [287, 93] width 80 height 10
click at [274, 114] on div "[PERSON_NAME]" at bounding box center [289, 117] width 85 height 7
click at [158, 93] on input "Người nhận *" at bounding box center [190, 93] width 78 height 7
click at [177, 92] on input "QUYỆN TRÁI ÂY" at bounding box center [190, 93] width 78 height 7
click at [178, 93] on input "QUYỆN TRÁI ÂY" at bounding box center [190, 93] width 78 height 7
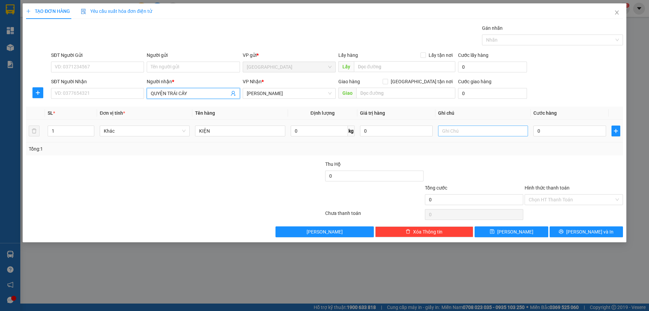
type input "QUYỆN TRÁI CÂY"
click at [459, 130] on input "text" at bounding box center [483, 130] width 90 height 11
type input "C"
click at [566, 186] on label "Hình thức thanh toán" at bounding box center [547, 187] width 45 height 5
click at [566, 194] on input "Hình thức thanh toán" at bounding box center [572, 199] width 86 height 10
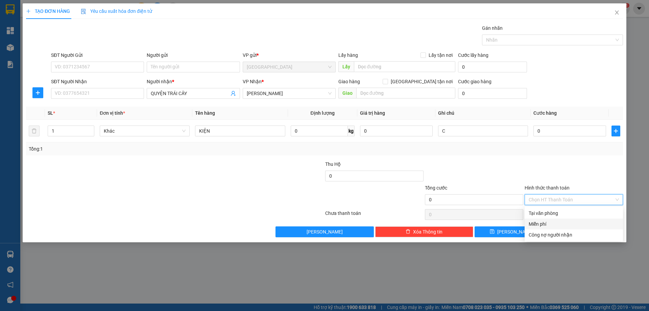
click at [551, 226] on div "Miễn phí" at bounding box center [574, 223] width 90 height 7
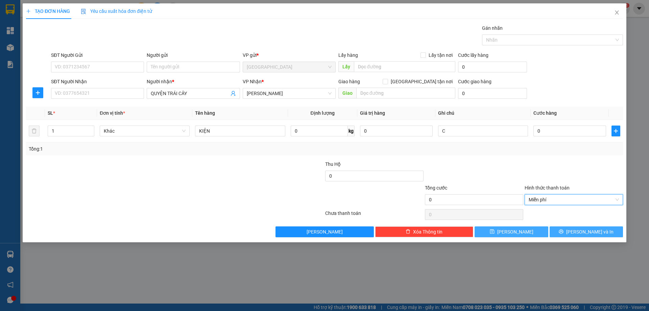
drag, startPoint x: 566, startPoint y: 233, endPoint x: 546, endPoint y: 233, distance: 19.3
click at [565, 233] on button "[PERSON_NAME] và In" at bounding box center [586, 231] width 73 height 11
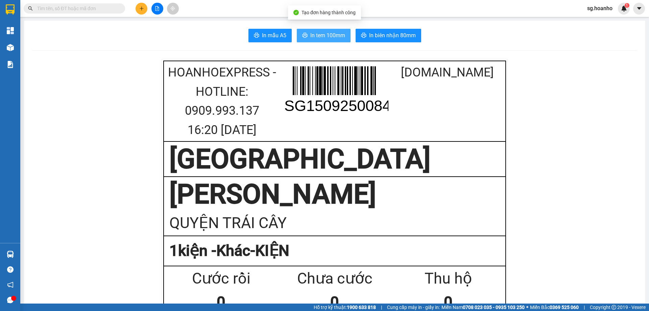
drag, startPoint x: 320, startPoint y: 38, endPoint x: 347, endPoint y: 160, distance: 124.3
click at [320, 42] on button "In tem 100mm" at bounding box center [324, 36] width 54 height 14
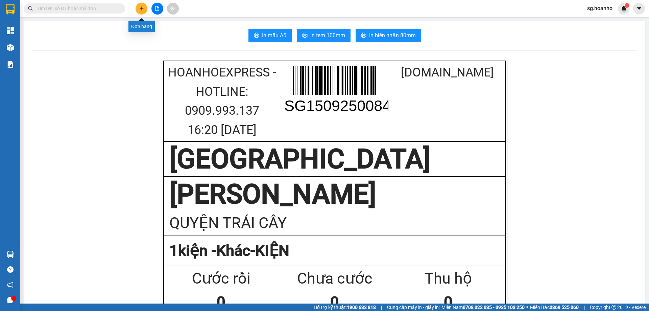
click at [140, 11] on button at bounding box center [142, 9] width 12 height 12
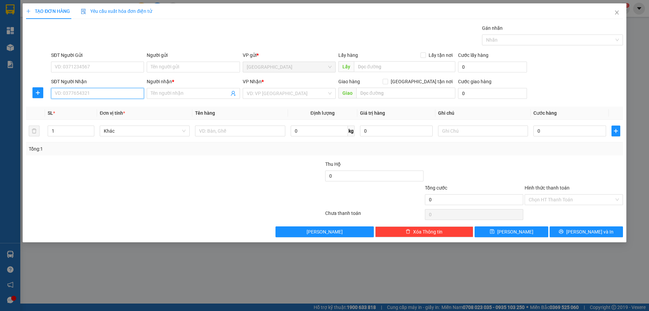
click at [133, 91] on input "SĐT Người Nhận" at bounding box center [97, 93] width 93 height 11
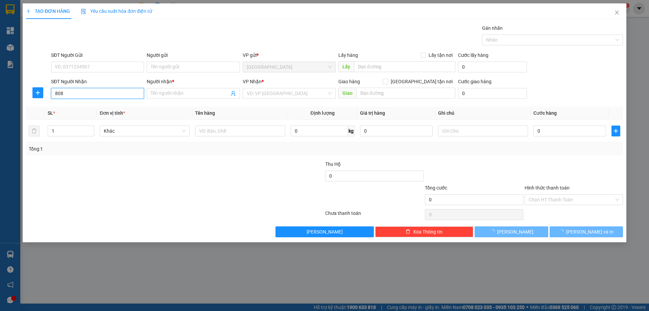
click at [54, 95] on input "808" at bounding box center [97, 93] width 93 height 11
type input "0975524808"
click at [162, 93] on input "Người nhận *" at bounding box center [190, 93] width 78 height 7
type input "HIỆP"
click at [305, 96] on input "search" at bounding box center [287, 93] width 80 height 10
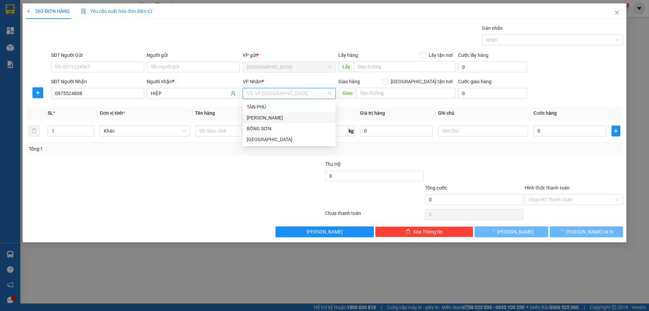
click at [282, 118] on div "[PERSON_NAME]" at bounding box center [289, 117] width 85 height 7
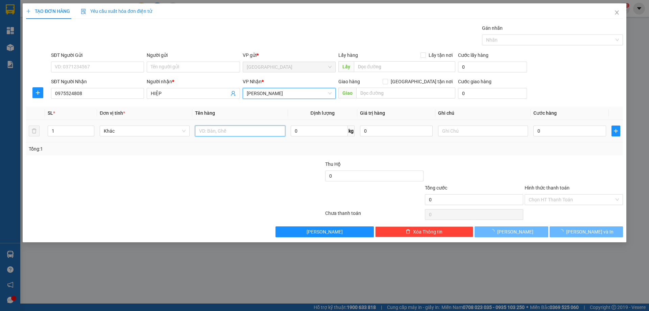
click at [259, 131] on input "text" at bounding box center [240, 130] width 90 height 11
type input "CÂY"
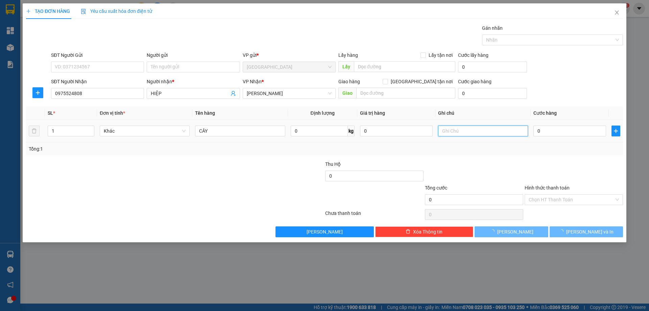
click at [469, 135] on input "text" at bounding box center [483, 130] width 90 height 11
type input "C"
drag, startPoint x: 551, startPoint y: 186, endPoint x: 548, endPoint y: 184, distance: 3.9
click at [549, 184] on div "Hình thức thanh toán" at bounding box center [574, 189] width 98 height 10
click at [539, 188] on label "Hình thức thanh toán" at bounding box center [547, 187] width 45 height 5
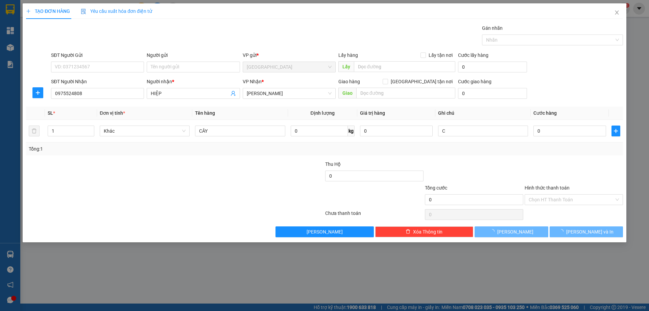
click at [539, 194] on input "Hình thức thanh toán" at bounding box center [572, 199] width 86 height 10
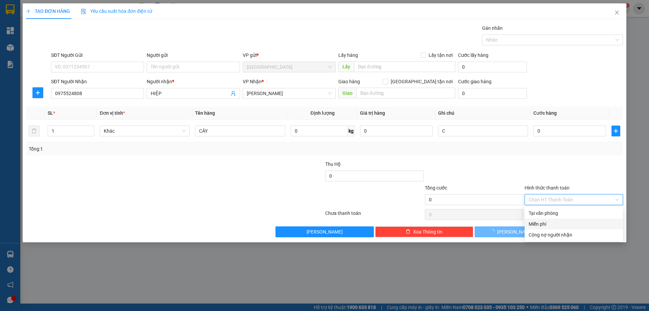
drag, startPoint x: 547, startPoint y: 225, endPoint x: 557, endPoint y: 230, distance: 11.8
click at [547, 225] on div "Miễn phí" at bounding box center [574, 223] width 90 height 7
click at [558, 230] on button "[PERSON_NAME] và In" at bounding box center [586, 231] width 73 height 11
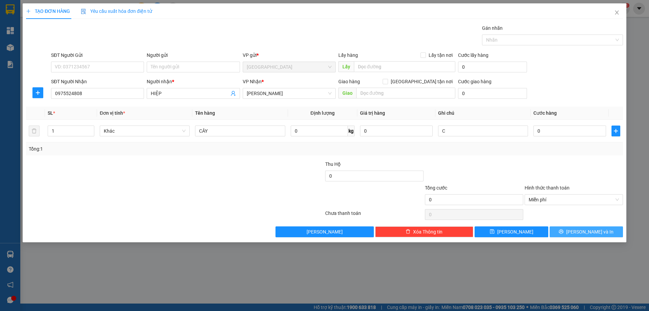
click at [601, 232] on button "[PERSON_NAME] và In" at bounding box center [586, 231] width 73 height 11
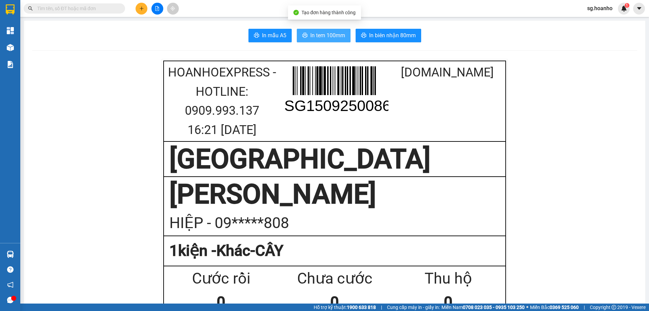
drag, startPoint x: 316, startPoint y: 36, endPoint x: 340, endPoint y: 177, distance: 142.7
click at [316, 37] on span "In tem 100mm" at bounding box center [327, 35] width 35 height 8
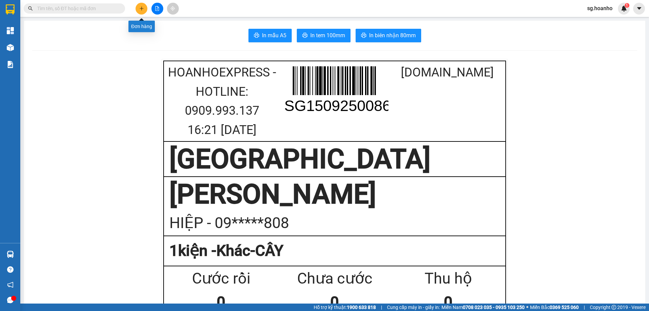
click at [139, 11] on button at bounding box center [142, 9] width 12 height 12
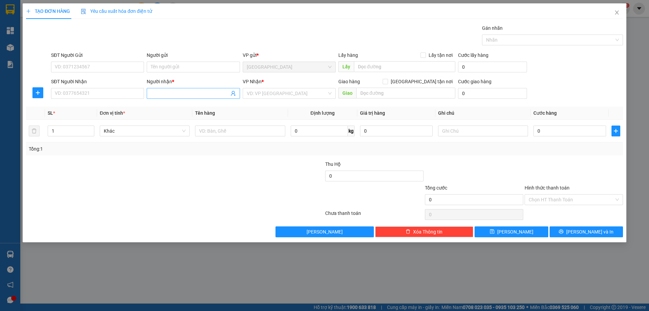
click at [162, 94] on input "Người nhận *" at bounding box center [190, 93] width 78 height 7
type input "PHƯỚC/ THIÊ"
click at [198, 105] on div "A PHƯỚC/ THIÊN PHÁT - 0902344090" at bounding box center [193, 106] width 85 height 7
type input "0902344090"
type input "A PHƯỚC/ THIÊN PHÁT"
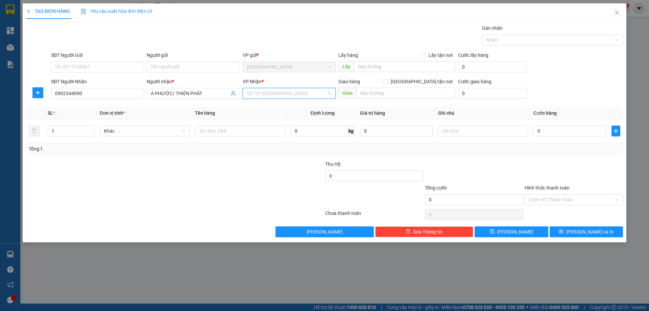
click at [259, 94] on input "search" at bounding box center [287, 93] width 80 height 10
click at [270, 128] on div "BỒNG SƠN" at bounding box center [289, 128] width 85 height 7
click at [238, 130] on input "text" at bounding box center [240, 130] width 90 height 11
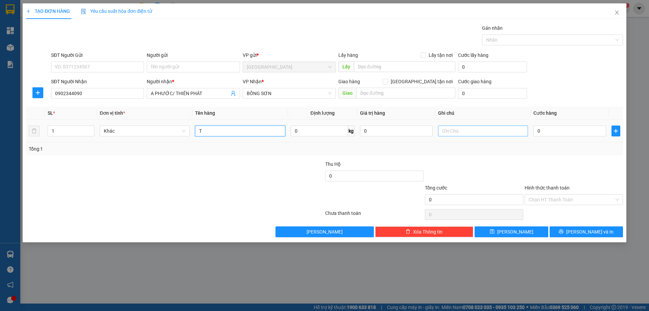
type input "T"
drag, startPoint x: 457, startPoint y: 129, endPoint x: 458, endPoint y: 145, distance: 15.9
click at [457, 130] on input "text" at bounding box center [483, 130] width 90 height 11
type input "C"
click at [555, 183] on div at bounding box center [574, 172] width 100 height 24
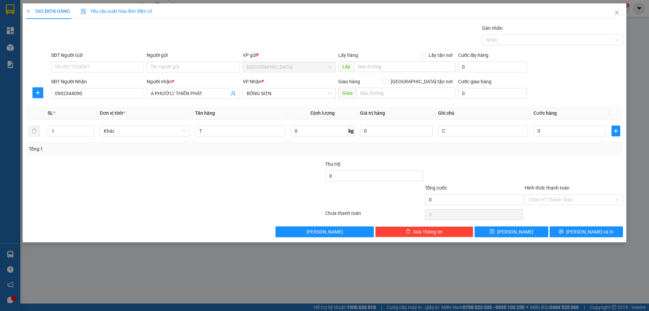
click at [555, 188] on label "Hình thức thanh toán" at bounding box center [547, 187] width 45 height 5
click at [555, 194] on input "Hình thức thanh toán" at bounding box center [572, 199] width 86 height 10
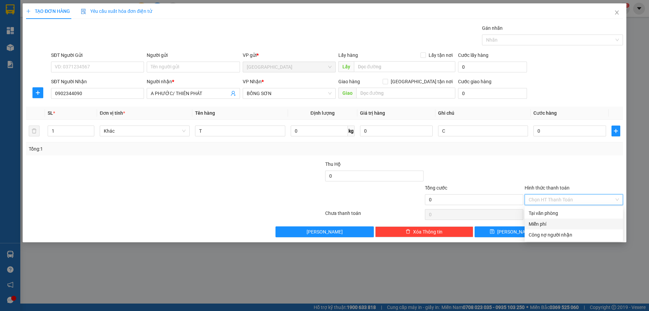
click at [552, 221] on div "Miễn phí" at bounding box center [574, 223] width 90 height 7
click at [566, 231] on button "[PERSON_NAME] và In" at bounding box center [586, 231] width 73 height 11
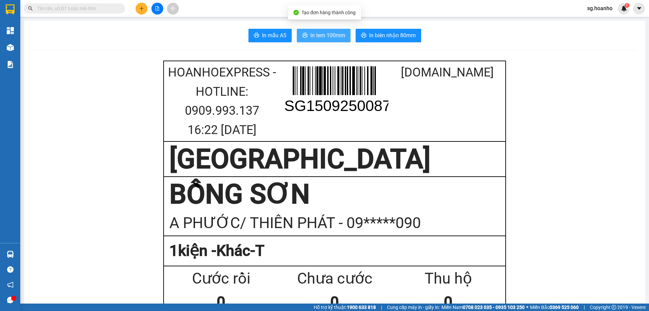
click at [315, 35] on span "In tem 100mm" at bounding box center [327, 35] width 35 height 8
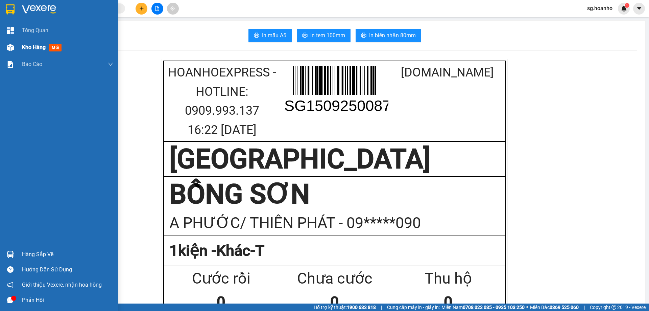
click at [52, 48] on span "mới" at bounding box center [55, 47] width 13 height 7
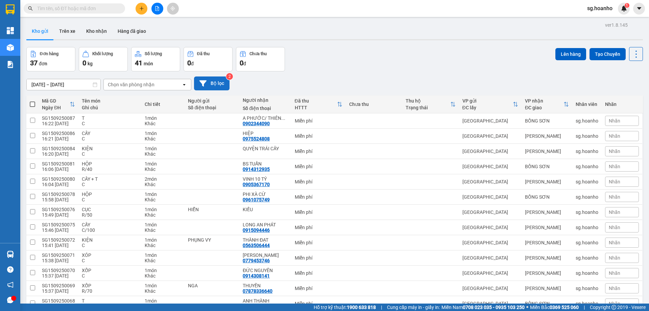
click at [217, 82] on button "Bộ lọc" at bounding box center [211, 83] width 35 height 14
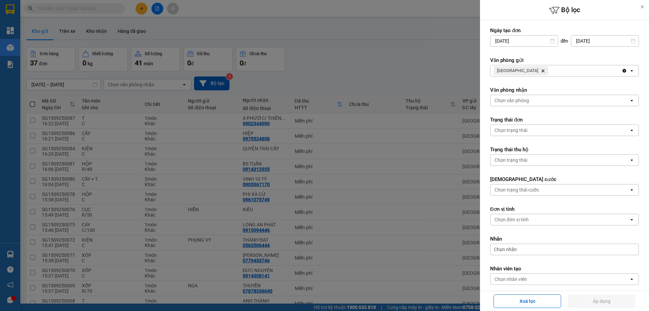
click at [541, 69] on icon "Delete" at bounding box center [543, 71] width 4 height 4
click at [514, 69] on div "Chọn văn phòng" at bounding box center [512, 70] width 34 height 7
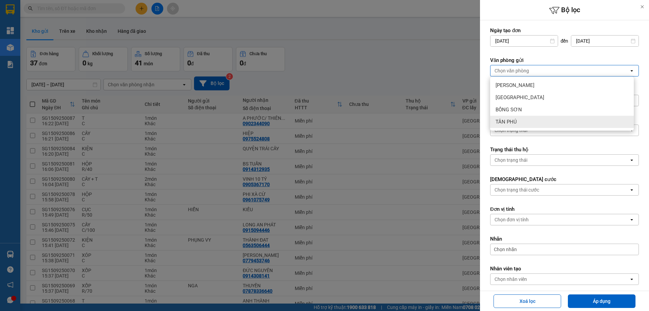
click at [515, 121] on span "TÂN PHÚ" at bounding box center [506, 121] width 21 height 7
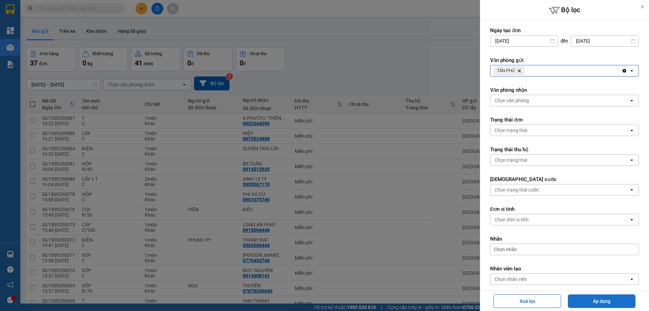
click at [596, 300] on button "Áp dụng" at bounding box center [602, 301] width 68 height 14
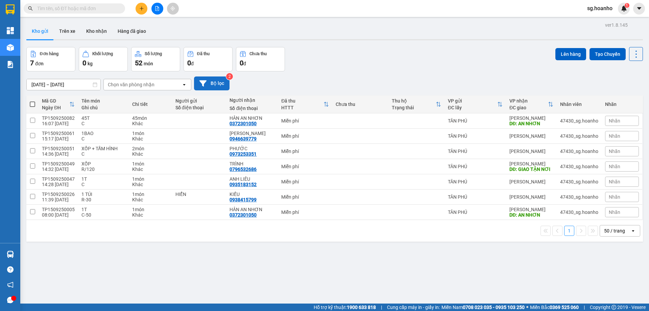
click at [216, 85] on button "Bộ lọc" at bounding box center [211, 83] width 35 height 14
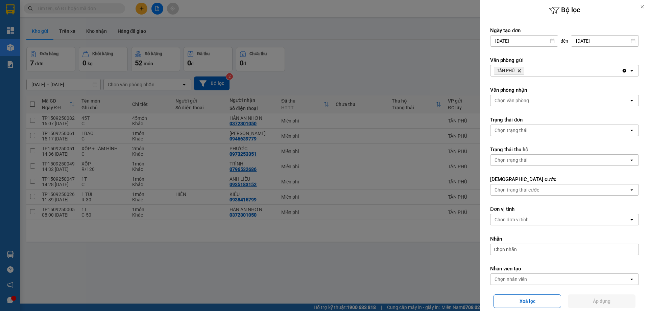
click at [520, 69] on icon "Delete" at bounding box center [519, 71] width 4 height 4
click at [511, 70] on div "Chọn văn phòng" at bounding box center [512, 70] width 34 height 7
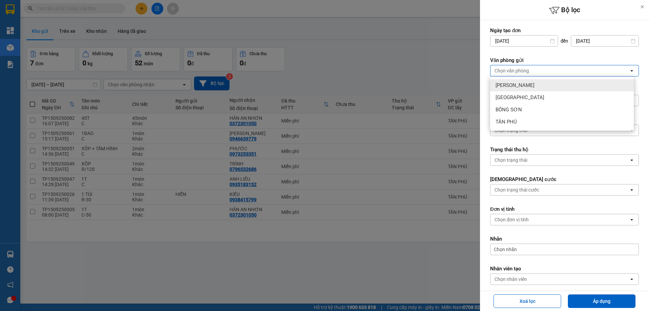
click at [510, 86] on span "[PERSON_NAME]" at bounding box center [515, 85] width 39 height 7
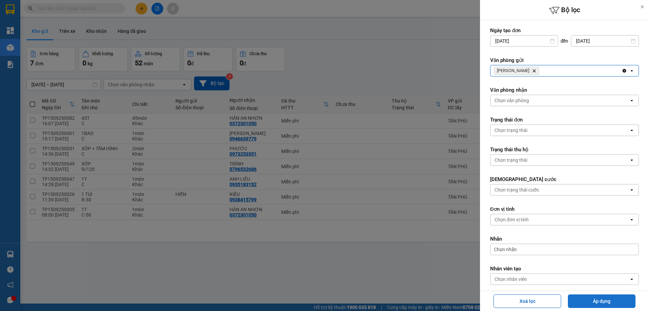
drag, startPoint x: 595, startPoint y: 299, endPoint x: 584, endPoint y: 299, distance: 10.8
click at [587, 298] on button "Áp dụng" at bounding box center [602, 301] width 68 height 14
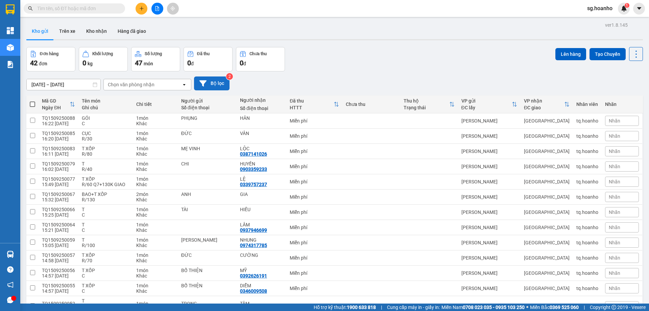
click at [212, 83] on button "Bộ lọc" at bounding box center [211, 83] width 35 height 14
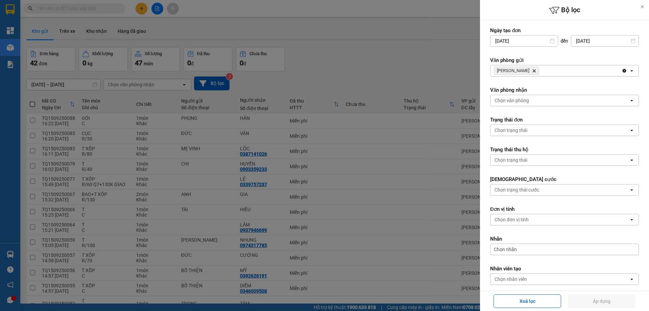
click at [533, 70] on icon "TAM QUAN, close by backspace" at bounding box center [534, 70] width 3 height 3
click at [516, 71] on div "Chọn văn phòng" at bounding box center [512, 70] width 34 height 7
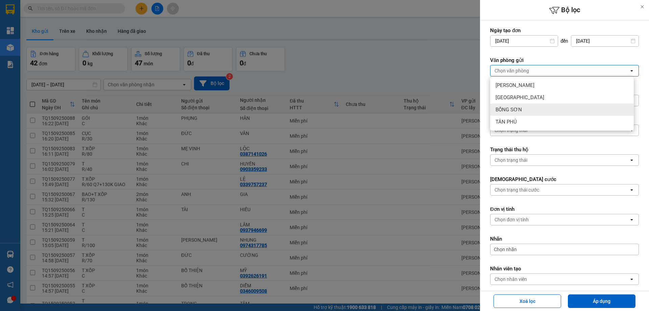
click at [512, 106] on span "BỒNG SƠN" at bounding box center [509, 109] width 26 height 7
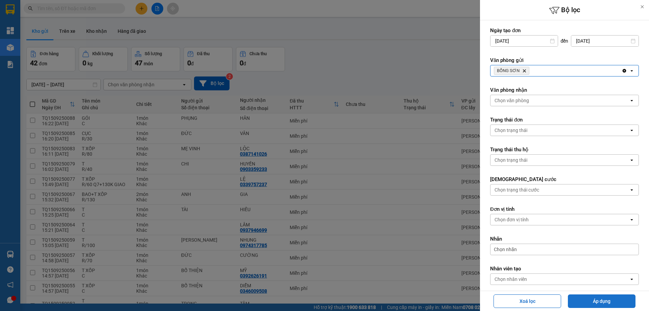
click at [600, 295] on button "Áp dụng" at bounding box center [602, 301] width 68 height 14
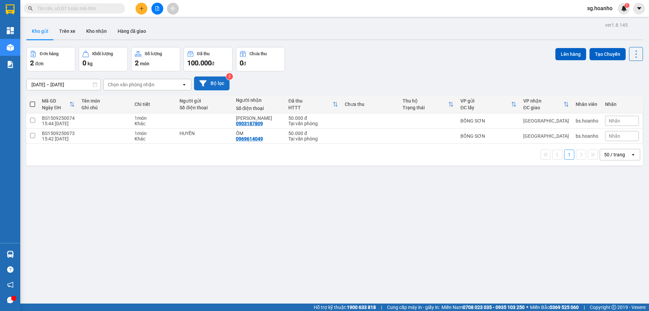
click at [217, 78] on button "Bộ lọc" at bounding box center [211, 83] width 35 height 14
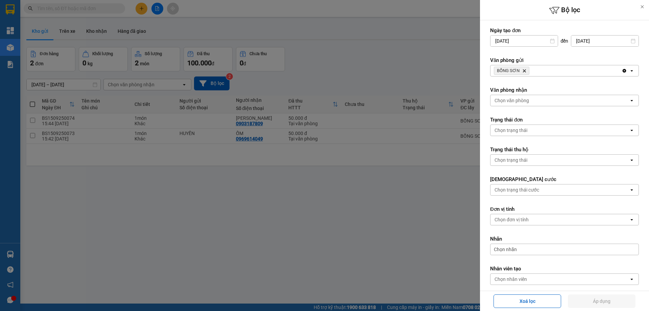
click at [523, 70] on icon "BỒNG SƠN, close by backspace" at bounding box center [524, 70] width 3 height 3
click at [508, 68] on div "Chọn văn phòng" at bounding box center [512, 70] width 34 height 7
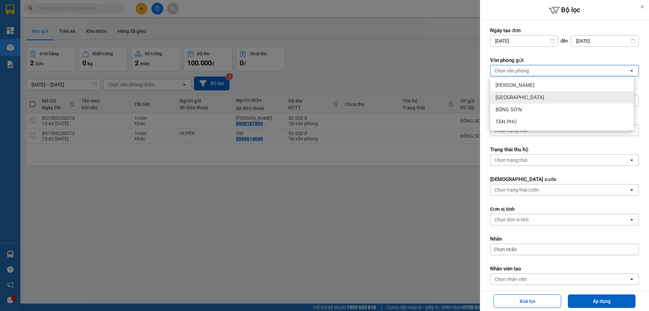
click at [514, 101] on div "[GEOGRAPHIC_DATA]" at bounding box center [562, 97] width 144 height 12
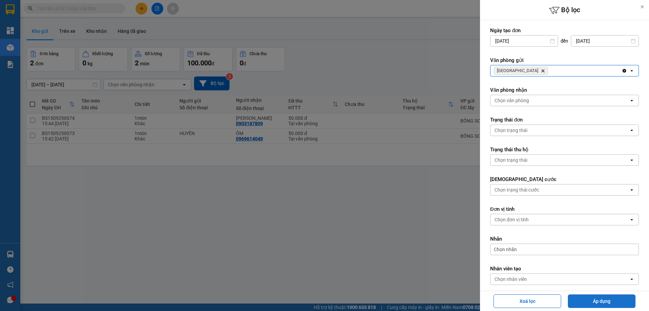
click at [587, 299] on button "Áp dụng" at bounding box center [602, 301] width 68 height 14
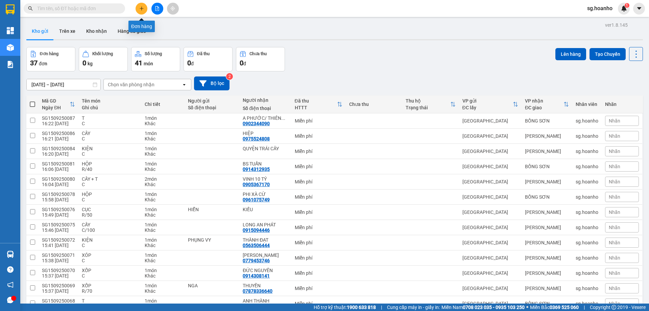
click at [144, 9] on icon "plus" at bounding box center [141, 8] width 5 height 5
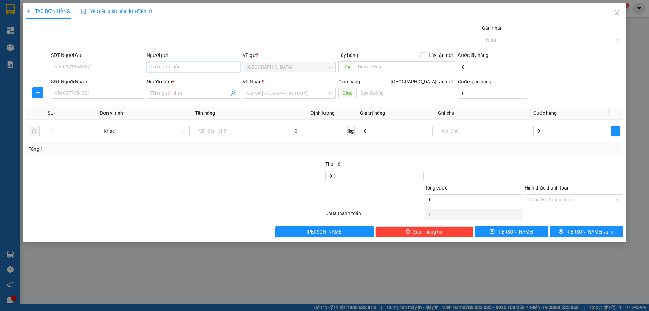
click at [175, 63] on input "Người gửi" at bounding box center [193, 67] width 93 height 11
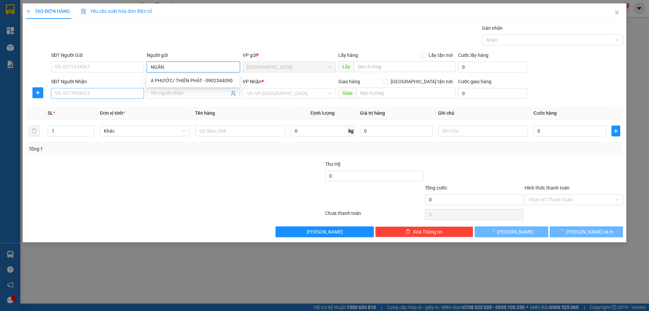
type input "NGÂN"
click at [96, 93] on input "SĐT Người Nhận" at bounding box center [97, 93] width 93 height 11
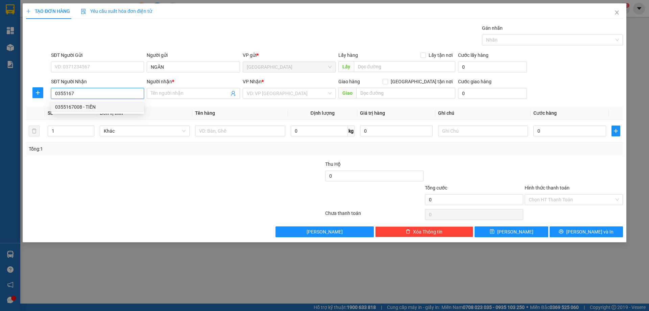
click at [89, 106] on div "0355167008 - TIẾN" at bounding box center [97, 106] width 85 height 7
type input "0355167008"
type input "TIẾN"
type input "0355167008"
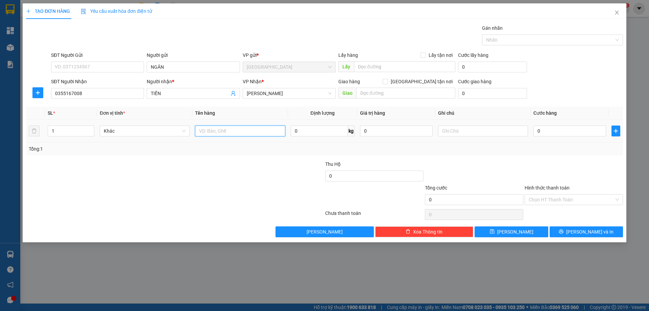
click at [218, 132] on input "text" at bounding box center [240, 130] width 90 height 11
type input "T"
click at [470, 135] on input "text" at bounding box center [483, 130] width 90 height 11
type input "C"
click at [544, 187] on label "Hình thức thanh toán" at bounding box center [547, 187] width 45 height 5
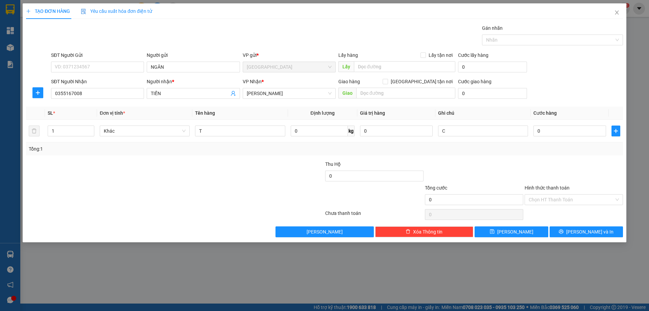
click at [544, 194] on input "Hình thức thanh toán" at bounding box center [572, 199] width 86 height 10
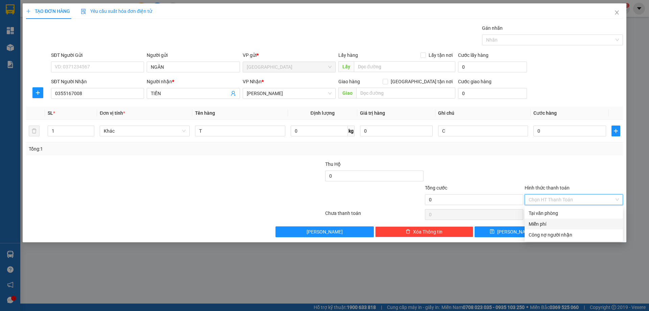
click at [558, 225] on div "Miễn phí" at bounding box center [574, 223] width 90 height 7
click at [565, 231] on button "[PERSON_NAME] và In" at bounding box center [586, 231] width 73 height 11
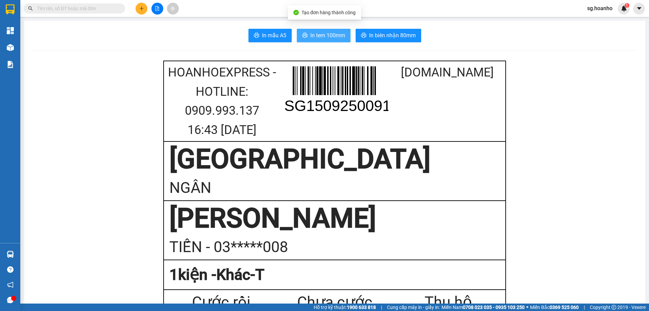
click at [319, 37] on span "In tem 100mm" at bounding box center [327, 35] width 35 height 8
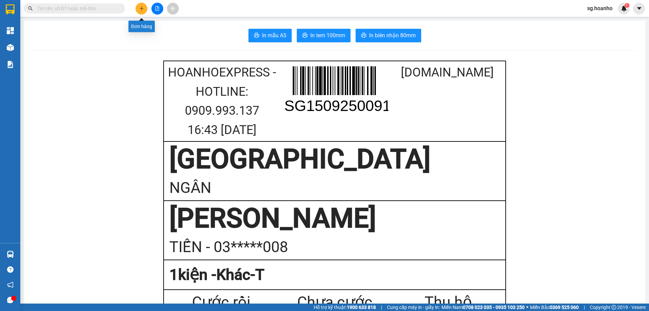
click at [143, 7] on icon "plus" at bounding box center [141, 8] width 5 height 5
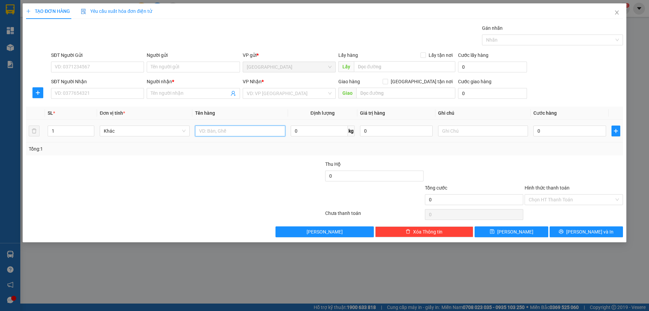
click at [217, 130] on input "text" at bounding box center [240, 130] width 90 height 11
type input "HỘP"
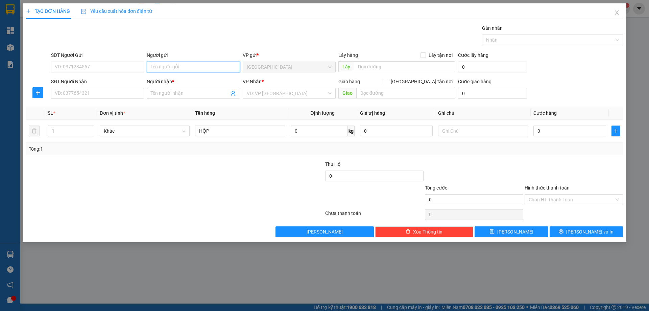
click at [200, 66] on input "Người gửi" at bounding box center [193, 67] width 93 height 11
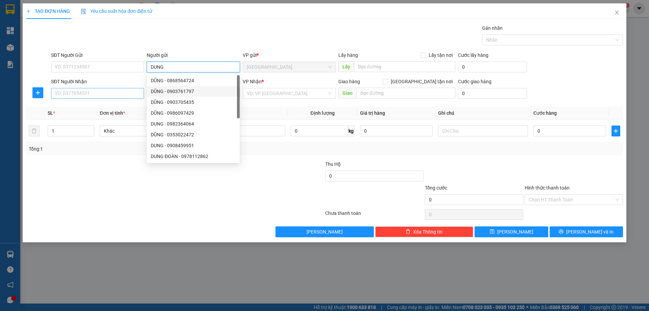
type input "DUNG"
click at [132, 92] on input "SĐT Người Nhận" at bounding box center [97, 93] width 93 height 11
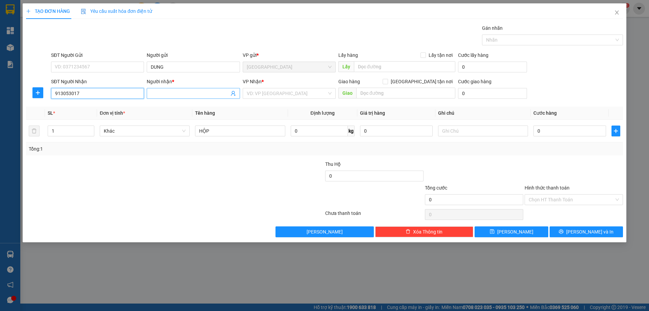
type input "913053017"
click at [161, 94] on input "Người nhận *" at bounding box center [190, 93] width 78 height 7
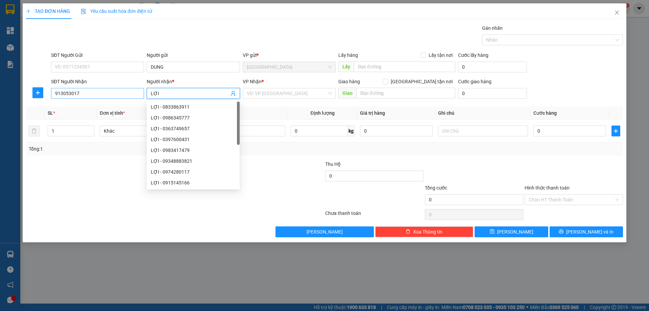
type input "LỢI"
click at [56, 94] on input "913053017" at bounding box center [97, 93] width 93 height 11
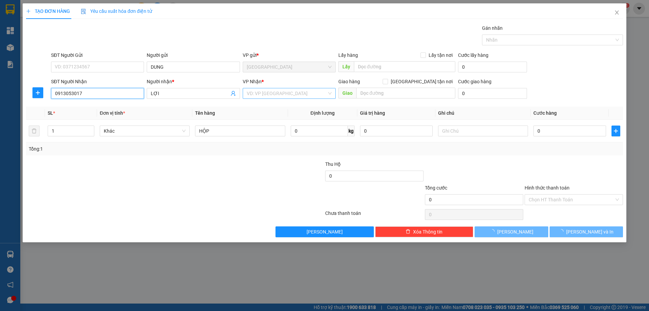
type input "0913053017"
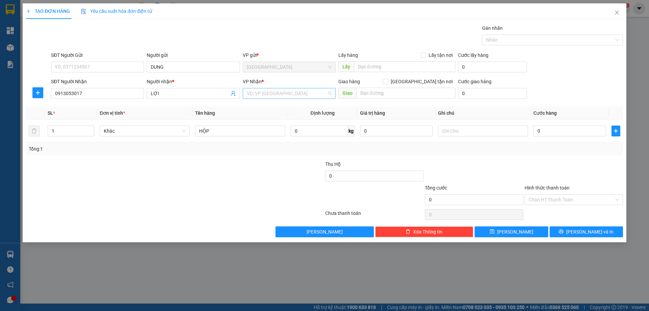
click at [281, 96] on input "search" at bounding box center [287, 93] width 80 height 10
drag, startPoint x: 275, startPoint y: 114, endPoint x: 345, endPoint y: 123, distance: 70.9
click at [276, 114] on div "[PERSON_NAME]" at bounding box center [289, 117] width 85 height 7
click at [465, 131] on input "text" at bounding box center [483, 130] width 90 height 11
type input "C"
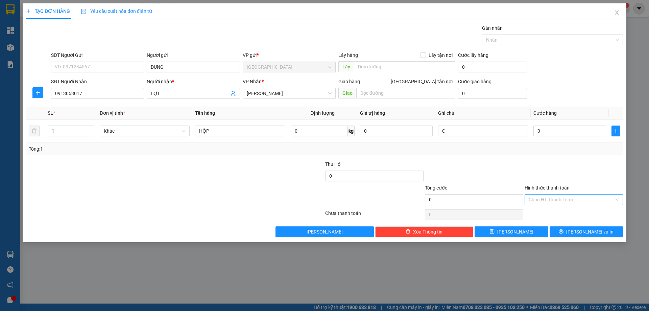
drag, startPoint x: 558, startPoint y: 186, endPoint x: 563, endPoint y: 200, distance: 14.6
click at [558, 186] on label "Hình thức thanh toán" at bounding box center [547, 187] width 45 height 5
click at [558, 194] on input "Hình thức thanh toán" at bounding box center [572, 199] width 86 height 10
drag, startPoint x: 557, startPoint y: 225, endPoint x: 572, endPoint y: 228, distance: 15.2
click at [558, 225] on div "Miễn phí" at bounding box center [574, 223] width 90 height 7
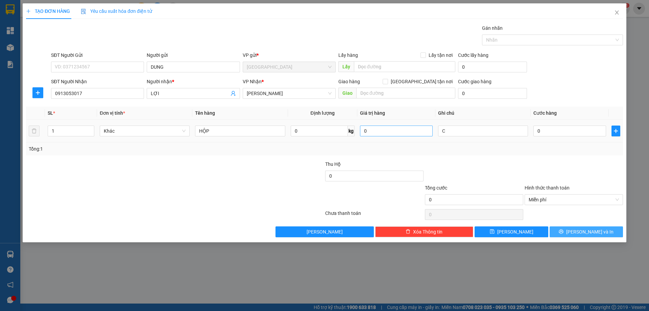
drag, startPoint x: 572, startPoint y: 230, endPoint x: 430, endPoint y: 135, distance: 170.6
click at [572, 230] on button "[PERSON_NAME] và In" at bounding box center [586, 231] width 73 height 11
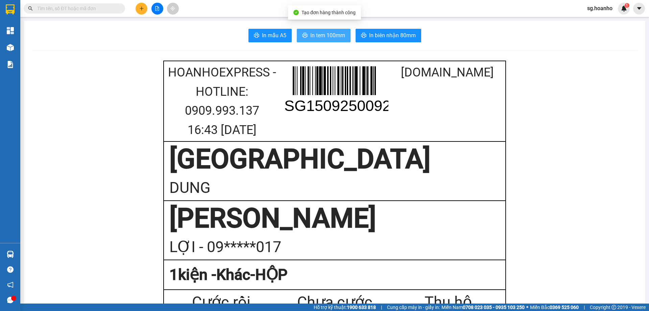
click at [329, 35] on span "In tem 100mm" at bounding box center [327, 35] width 35 height 8
click at [143, 11] on button at bounding box center [142, 9] width 12 height 12
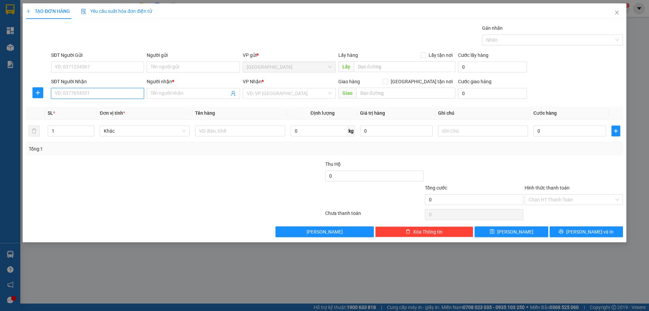
click at [130, 94] on input "SĐT Người Nhận" at bounding box center [97, 93] width 93 height 11
type input "0971881525"
drag, startPoint x: 105, startPoint y: 106, endPoint x: 117, endPoint y: 107, distance: 12.3
click at [105, 106] on div "0971881525 - LÝ" at bounding box center [97, 106] width 85 height 7
type input "LÝ"
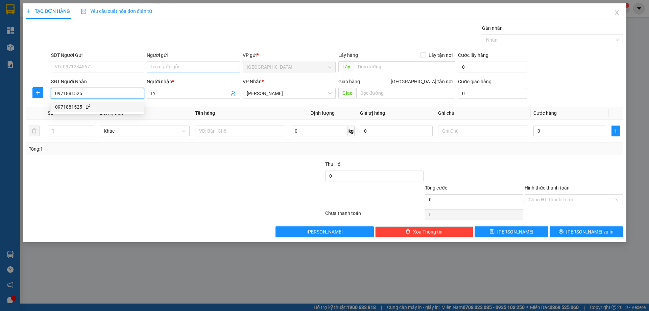
type input "0971881525"
click at [167, 67] on input "Người gửi" at bounding box center [193, 67] width 93 height 11
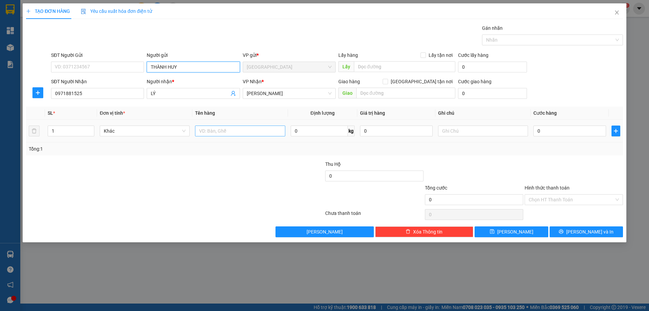
type input "THÀNH HUY"
click at [236, 132] on input "text" at bounding box center [240, 130] width 90 height 11
type input "HS"
click at [458, 134] on input "text" at bounding box center [483, 130] width 90 height 11
type input "C"
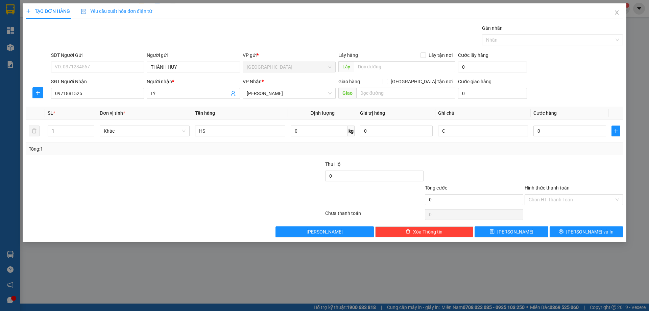
click at [547, 188] on label "Hình thức thanh toán" at bounding box center [547, 187] width 45 height 5
click at [547, 194] on input "Hình thức thanh toán" at bounding box center [572, 199] width 86 height 10
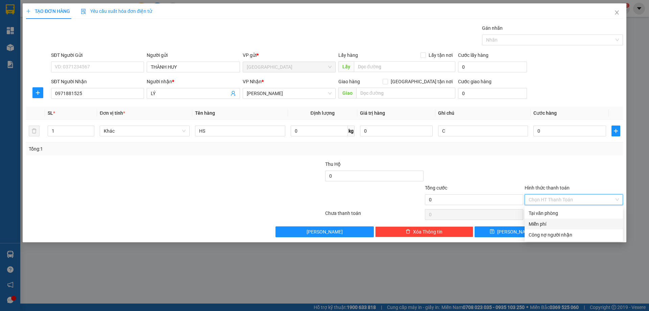
click at [547, 223] on div "Miễn phí" at bounding box center [574, 223] width 90 height 7
drag, startPoint x: 566, startPoint y: 234, endPoint x: 515, endPoint y: 225, distance: 50.7
click at [566, 233] on button "[PERSON_NAME] và In" at bounding box center [586, 231] width 73 height 11
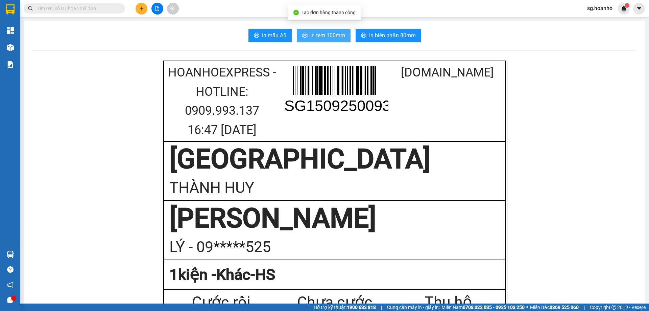
drag, startPoint x: 326, startPoint y: 33, endPoint x: 338, endPoint y: 232, distance: 198.8
click at [326, 33] on span "In tem 100mm" at bounding box center [327, 35] width 35 height 8
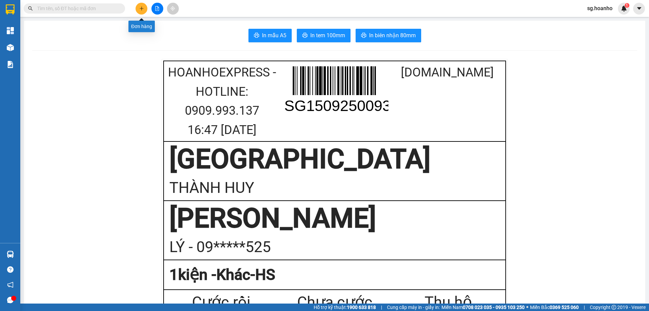
click at [139, 7] on button at bounding box center [142, 9] width 12 height 12
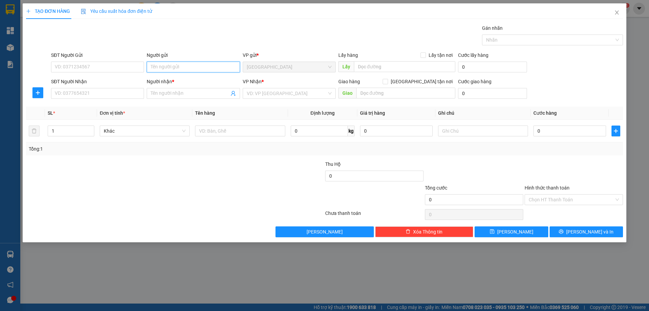
click at [173, 63] on input "Người gửi" at bounding box center [193, 67] width 93 height 11
click at [112, 89] on input "SĐT Người Nhận" at bounding box center [97, 93] width 93 height 11
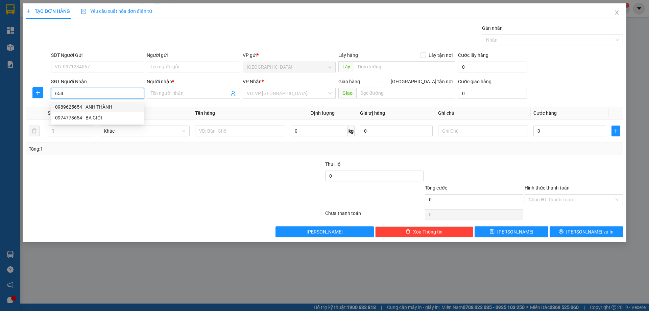
drag, startPoint x: 114, startPoint y: 104, endPoint x: 138, endPoint y: 104, distance: 23.7
click at [114, 105] on div "0989625654 - ANH THÀNH" at bounding box center [97, 106] width 85 height 7
type input "0989625654"
type input "ANH THÀNH"
type input "0989625654"
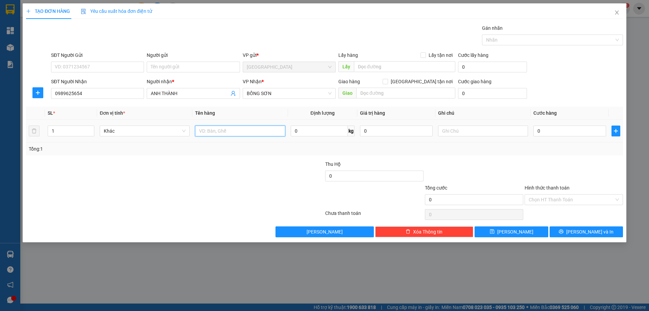
click at [244, 126] on input "text" at bounding box center [240, 130] width 90 height 11
type input "T"
click at [460, 136] on div at bounding box center [483, 131] width 90 height 14
click at [458, 135] on input "text" at bounding box center [483, 130] width 90 height 11
click at [465, 129] on input "text" at bounding box center [483, 130] width 90 height 11
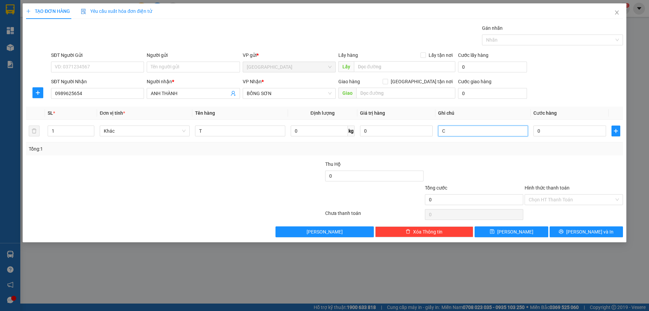
type input "C"
click at [530, 190] on label "Hình thức thanh toán" at bounding box center [547, 187] width 45 height 5
click at [530, 194] on input "Hình thức thanh toán" at bounding box center [572, 199] width 86 height 10
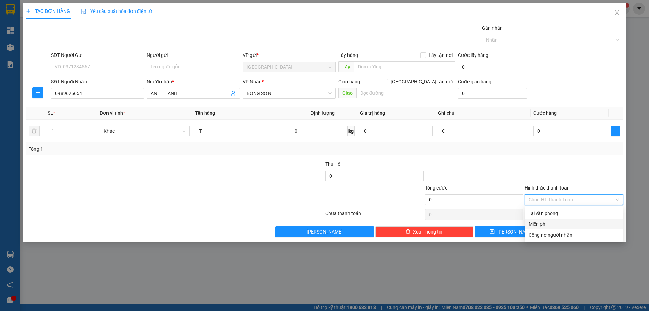
click at [552, 225] on div "Miễn phí" at bounding box center [574, 223] width 90 height 7
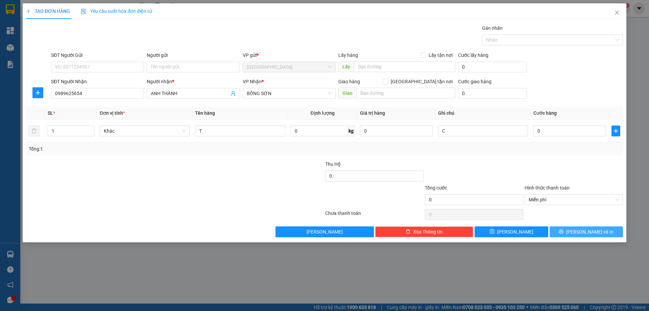
click at [558, 233] on button "[PERSON_NAME] và In" at bounding box center [586, 231] width 73 height 11
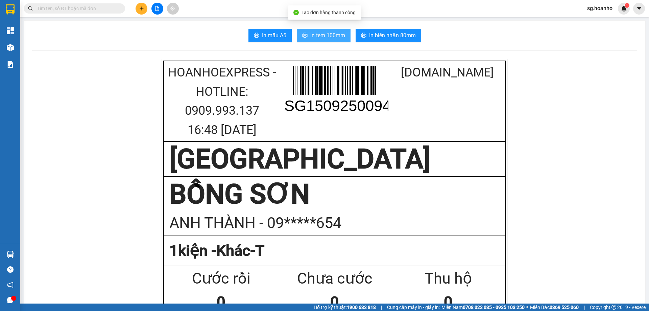
click at [320, 34] on span "In tem 100mm" at bounding box center [327, 35] width 35 height 8
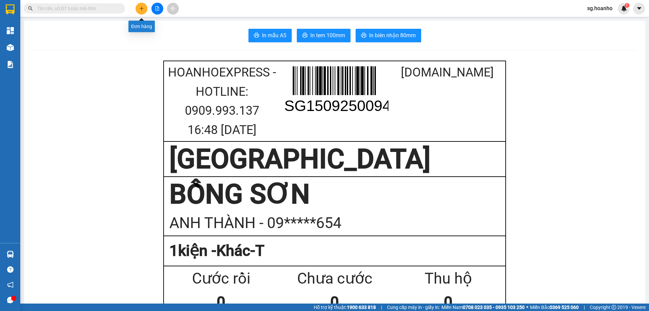
click at [142, 6] on button at bounding box center [142, 9] width 12 height 12
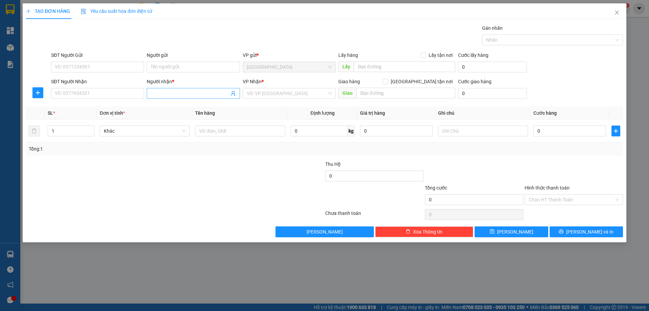
click at [155, 96] on input "Người nhận *" at bounding box center [190, 93] width 78 height 7
click at [125, 93] on input "SĐT Người Nhận" at bounding box center [97, 93] width 93 height 11
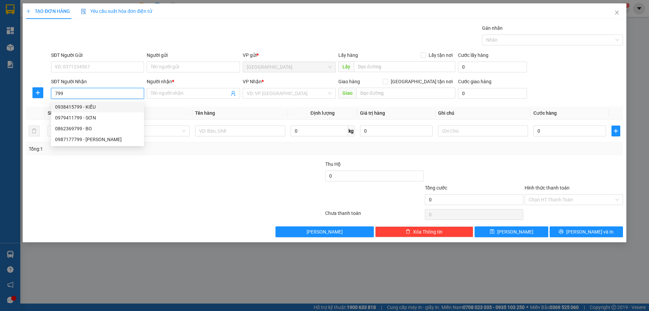
click at [97, 105] on div "0938415799 - KIỀU" at bounding box center [97, 106] width 85 height 7
type input "0938415799"
type input "KIỀU"
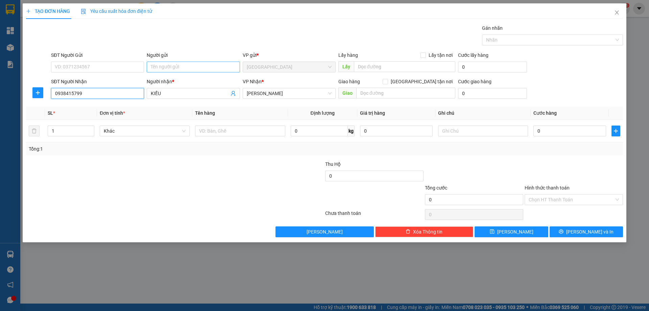
type input "0938415799"
click at [166, 66] on input "Người gửi" at bounding box center [193, 67] width 93 height 11
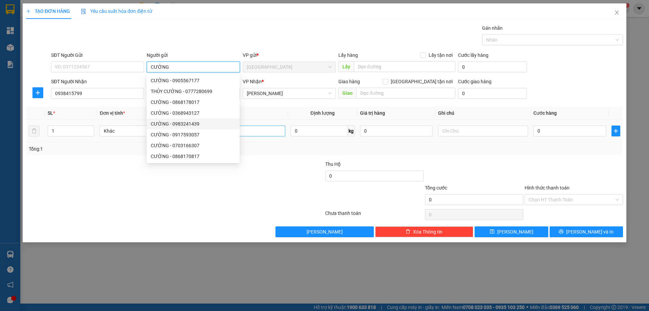
type input "CƯỜNG"
click at [262, 129] on input "text" at bounding box center [240, 130] width 90 height 11
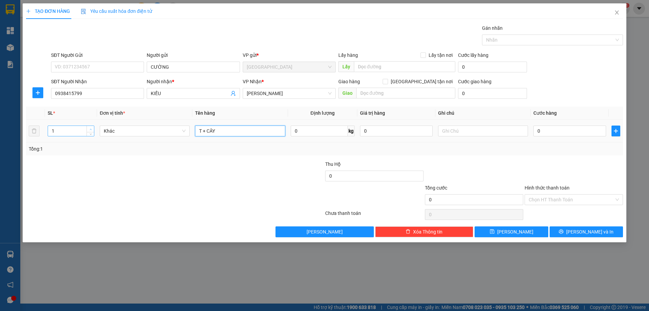
type input "T + CÂY"
type input "2"
click at [91, 129] on icon "up" at bounding box center [91, 129] width 2 height 2
click at [454, 131] on input "text" at bounding box center [483, 130] width 90 height 11
type input "R/150"
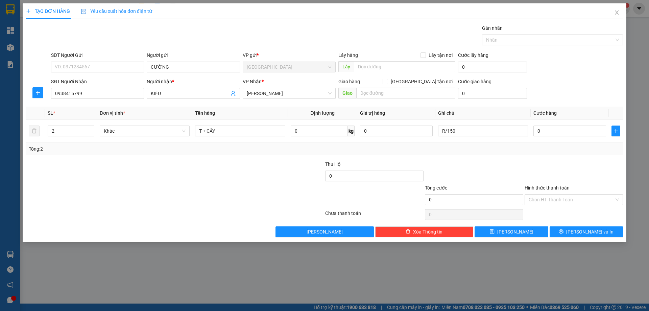
click at [544, 187] on label "Hình thức thanh toán" at bounding box center [547, 187] width 45 height 5
click at [544, 194] on input "Hình thức thanh toán" at bounding box center [572, 199] width 86 height 10
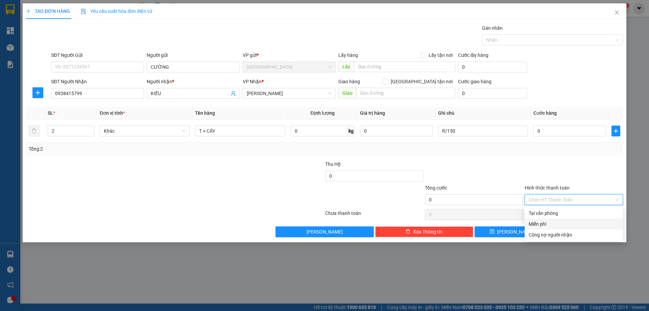
drag, startPoint x: 554, startPoint y: 225, endPoint x: 559, endPoint y: 235, distance: 10.6
click at [554, 225] on div "Miễn phí" at bounding box center [574, 223] width 90 height 7
click at [564, 228] on button "[PERSON_NAME] và In" at bounding box center [586, 231] width 73 height 11
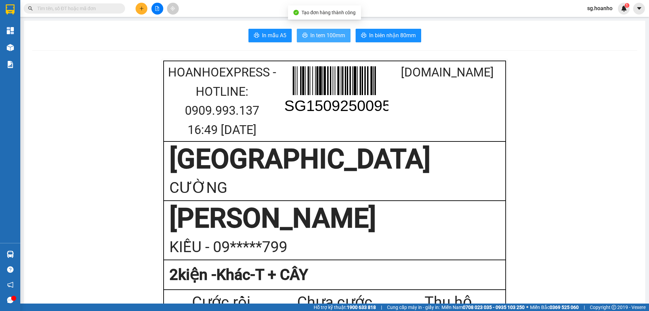
click at [329, 35] on span "In tem 100mm" at bounding box center [327, 35] width 35 height 8
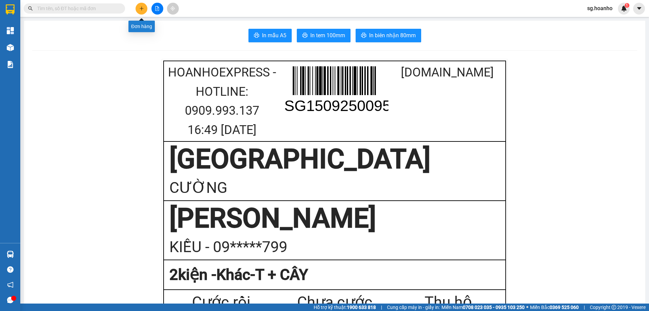
click at [140, 8] on icon "plus" at bounding box center [141, 8] width 5 height 5
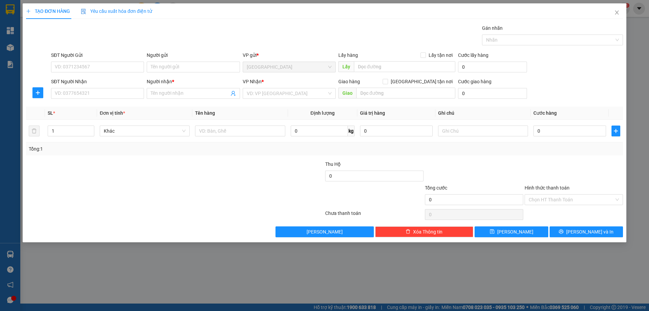
click at [158, 72] on div "Người gửi Tên người gửi" at bounding box center [193, 63] width 93 height 24
click at [157, 66] on input "Người gửi" at bounding box center [193, 67] width 93 height 11
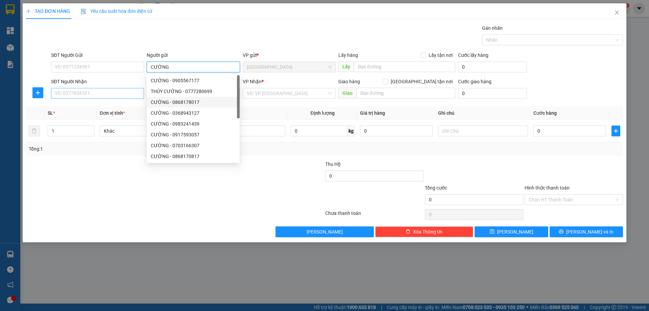
type input "CƯỜNG"
drag, startPoint x: 128, startPoint y: 97, endPoint x: 151, endPoint y: 99, distance: 23.4
click at [128, 96] on input "SĐT Người Nhận" at bounding box center [97, 93] width 93 height 11
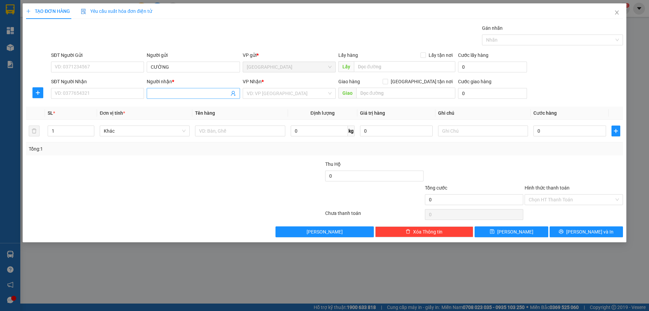
click at [180, 93] on input "Người nhận *" at bounding box center [190, 93] width 78 height 7
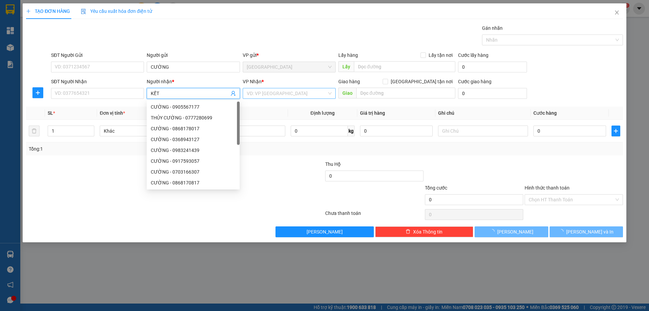
click at [271, 98] on div "VD: VP [GEOGRAPHIC_DATA]" at bounding box center [289, 93] width 93 height 11
type input "KẾT"
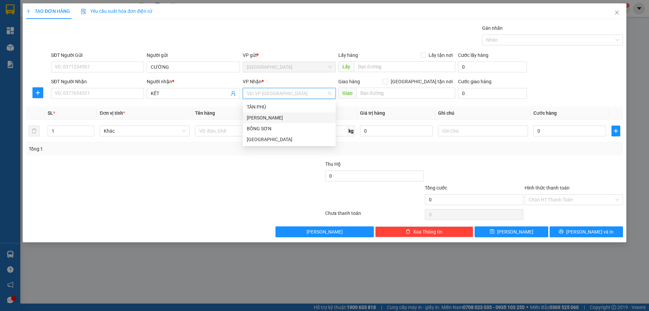
click at [272, 119] on div "[PERSON_NAME]" at bounding box center [289, 117] width 85 height 7
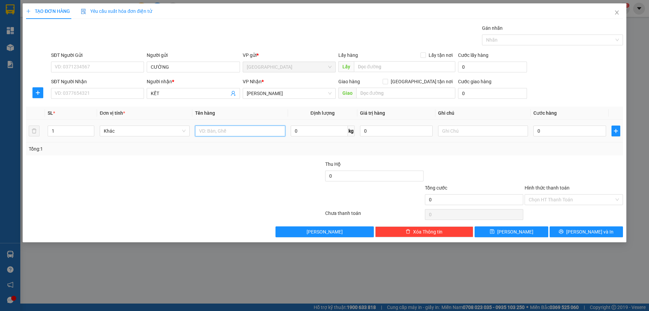
click at [244, 131] on input "text" at bounding box center [240, 130] width 90 height 11
type input "THÙNG"
click at [454, 135] on input "text" at bounding box center [483, 130] width 90 height 11
type input "R/100"
click at [534, 186] on label "Hình thức thanh toán" at bounding box center [547, 187] width 45 height 5
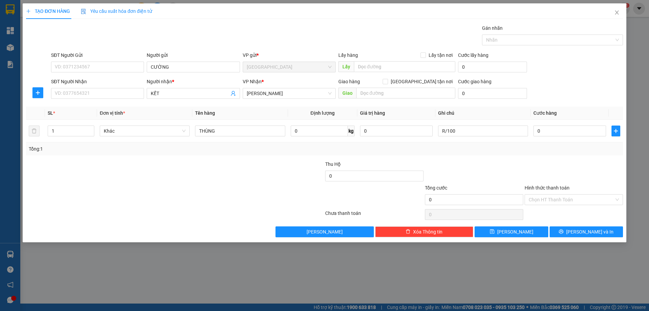
click at [534, 194] on input "Hình thức thanh toán" at bounding box center [572, 199] width 86 height 10
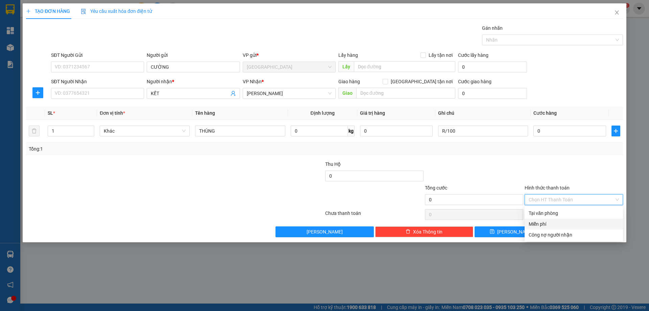
click at [546, 223] on div "Miễn phí" at bounding box center [574, 223] width 90 height 7
drag, startPoint x: 570, startPoint y: 231, endPoint x: 494, endPoint y: 193, distance: 85.6
click at [567, 231] on button "[PERSON_NAME] và In" at bounding box center [586, 231] width 73 height 11
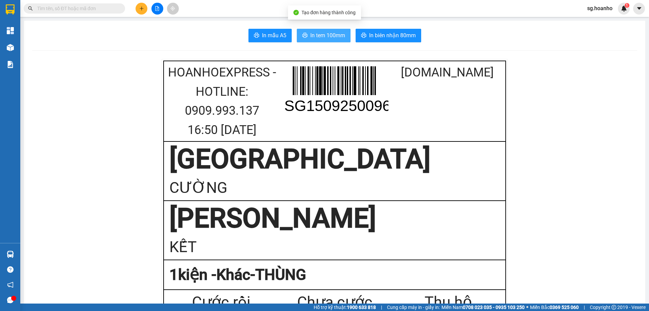
click at [315, 36] on span "In tem 100mm" at bounding box center [327, 35] width 35 height 8
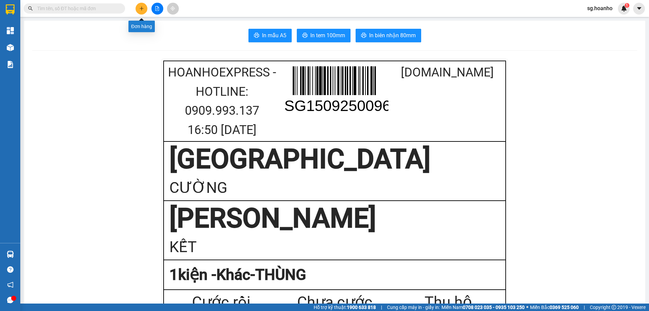
click at [137, 9] on button at bounding box center [142, 9] width 12 height 12
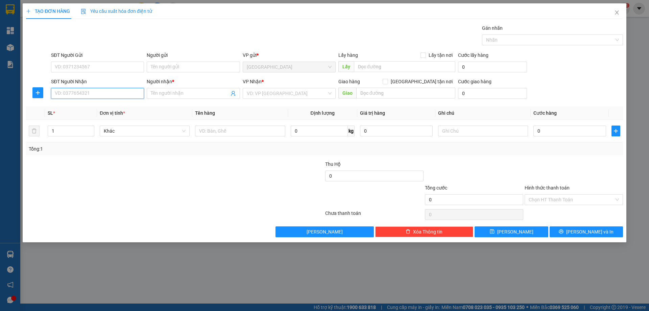
click at [135, 96] on input "SĐT Người Nhận" at bounding box center [97, 93] width 93 height 11
click at [95, 109] on div "0344216469 - NGHĨA LÂM" at bounding box center [97, 106] width 85 height 7
type input "0344216469"
type input "NGHĨA LÂM"
type input "0344216469"
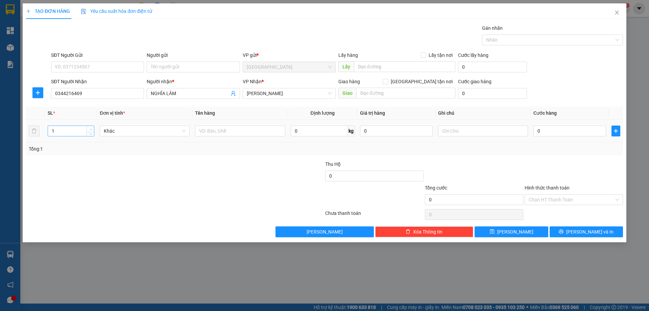
type input "2"
click at [92, 128] on icon "up" at bounding box center [91, 129] width 2 height 2
click at [243, 134] on input "text" at bounding box center [240, 130] width 90 height 11
type input "XỐP"
click at [450, 127] on input "text" at bounding box center [483, 130] width 90 height 11
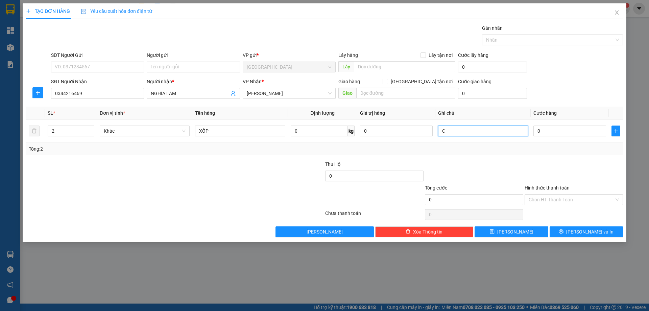
type input "C"
click at [556, 188] on label "Hình thức thanh toán" at bounding box center [547, 187] width 45 height 5
click at [556, 194] on input "Hình thức thanh toán" at bounding box center [572, 199] width 86 height 10
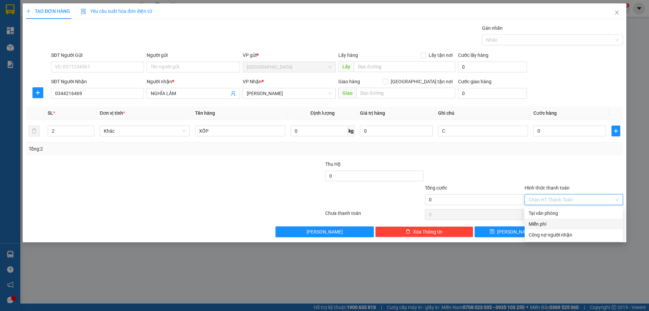
click at [549, 222] on div "Miễn phí" at bounding box center [574, 223] width 90 height 7
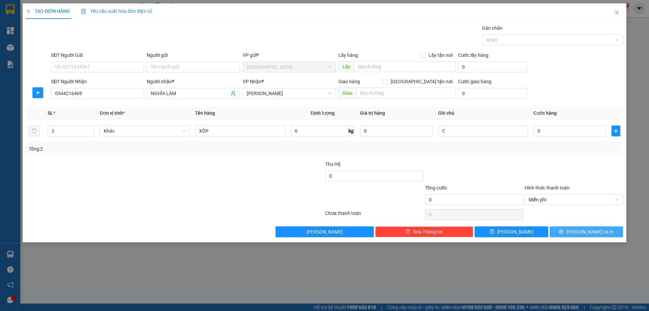
drag, startPoint x: 582, startPoint y: 233, endPoint x: 585, endPoint y: 230, distance: 3.9
click at [586, 230] on span "[PERSON_NAME] và In" at bounding box center [589, 231] width 47 height 7
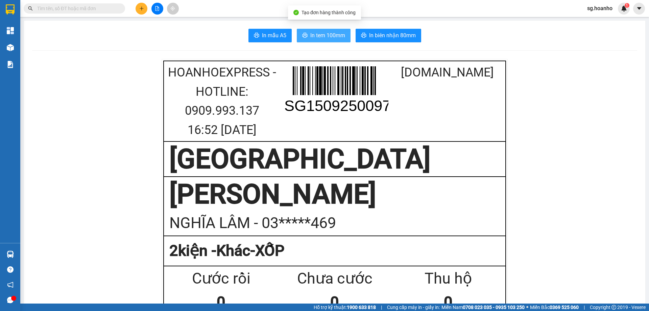
drag, startPoint x: 326, startPoint y: 32, endPoint x: 375, endPoint y: 166, distance: 143.0
click at [326, 32] on span "In tem 100mm" at bounding box center [327, 35] width 35 height 8
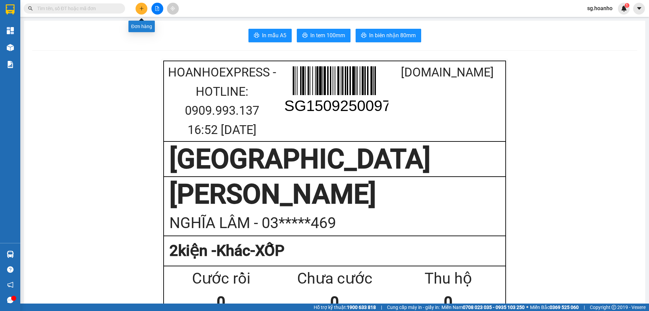
click at [142, 10] on icon "plus" at bounding box center [141, 8] width 5 height 5
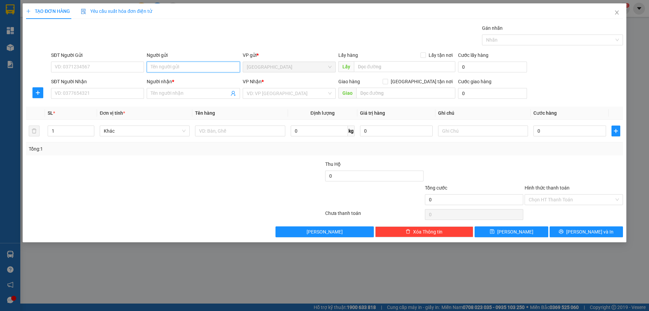
drag, startPoint x: 188, startPoint y: 68, endPoint x: 189, endPoint y: 65, distance: 3.5
click at [189, 65] on input "Người gửi" at bounding box center [193, 67] width 93 height 11
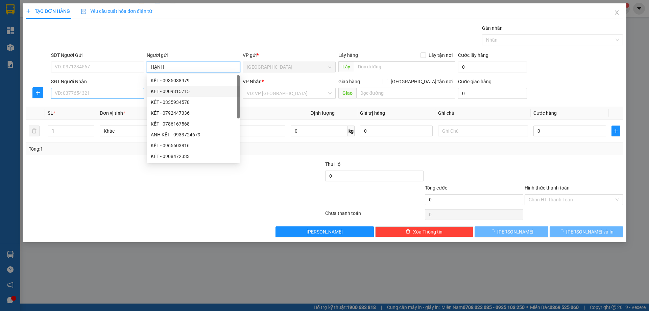
type input "HẠNH"
click at [127, 92] on input "SĐT Người Nhận" at bounding box center [97, 93] width 93 height 11
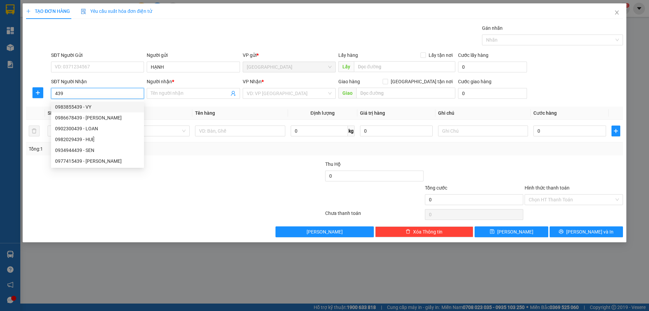
drag, startPoint x: 89, startPoint y: 105, endPoint x: 175, endPoint y: 112, distance: 87.2
click at [89, 105] on div "0983855439 - VY" at bounding box center [97, 106] width 85 height 7
type input "0983855439"
type input "VY"
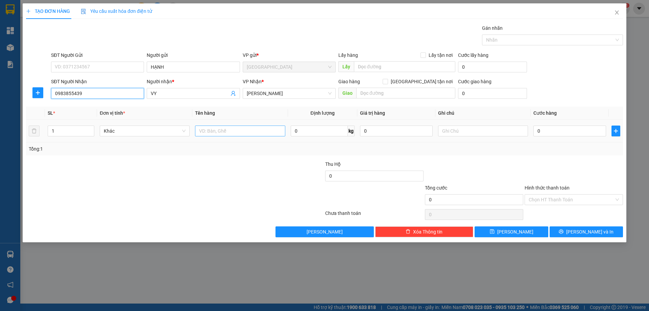
type input "0983855439"
drag, startPoint x: 263, startPoint y: 128, endPoint x: 257, endPoint y: 135, distance: 8.8
click at [258, 134] on input "text" at bounding box center [240, 130] width 90 height 11
type input "T"
click at [475, 132] on input "text" at bounding box center [483, 130] width 90 height 11
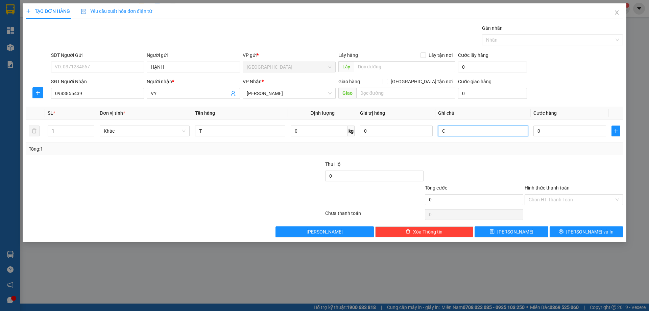
type input "C"
click at [539, 189] on label "Hình thức thanh toán" at bounding box center [547, 187] width 45 height 5
click at [539, 194] on input "Hình thức thanh toán" at bounding box center [572, 199] width 86 height 10
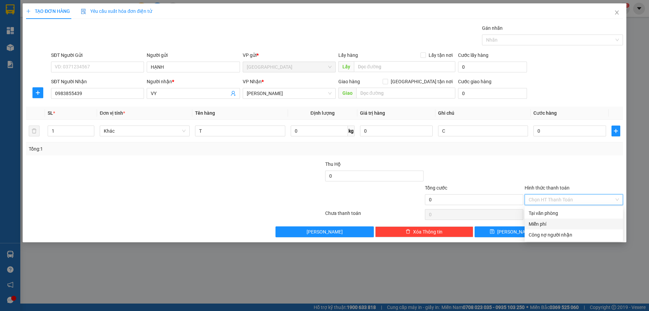
drag, startPoint x: 546, startPoint y: 222, endPoint x: 558, endPoint y: 244, distance: 25.6
click at [547, 227] on div "Miễn phí" at bounding box center [574, 223] width 90 height 7
click at [552, 234] on button "[PERSON_NAME] và In" at bounding box center [586, 231] width 73 height 11
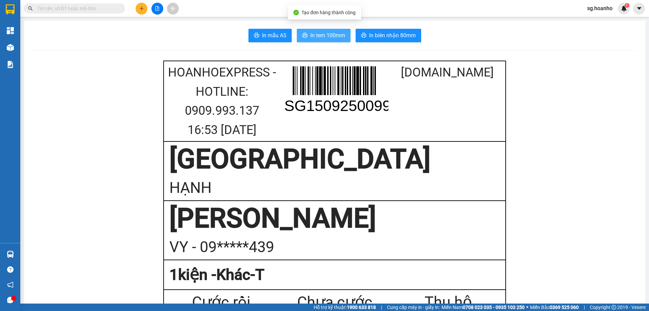
click at [313, 37] on span "In tem 100mm" at bounding box center [327, 35] width 35 height 8
click at [143, 11] on button at bounding box center [142, 9] width 12 height 12
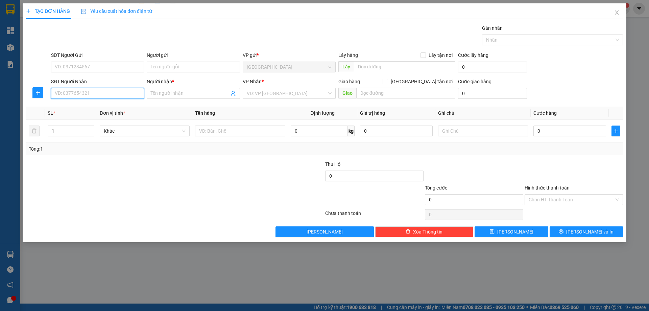
click at [133, 93] on input "SĐT Người Nhận" at bounding box center [97, 93] width 93 height 11
drag, startPoint x: 92, startPoint y: 107, endPoint x: 106, endPoint y: 121, distance: 20.3
click at [92, 107] on div "0905367170 - VINH 10 TÝ" at bounding box center [97, 106] width 85 height 7
type input "0905367170"
type input "VINH 10 TÝ"
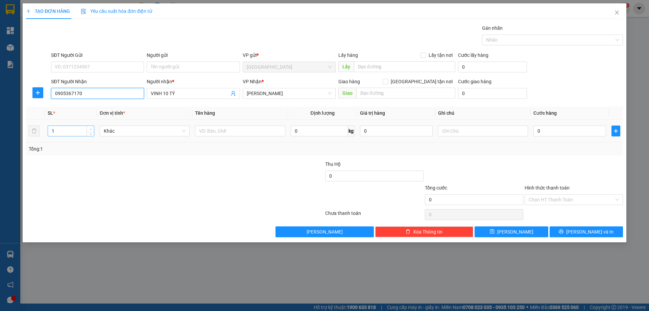
type input "0905367170"
click at [89, 130] on span "up" at bounding box center [91, 129] width 4 height 4
click at [90, 130] on span "up" at bounding box center [91, 129] width 4 height 4
type input "4"
click at [89, 126] on span "Increase Value" at bounding box center [90, 129] width 7 height 6
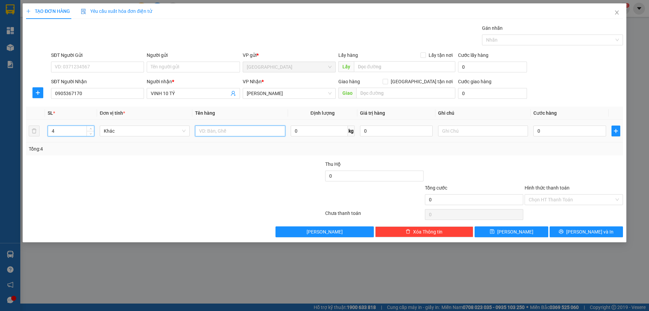
click at [220, 131] on input "text" at bounding box center [240, 130] width 90 height 11
type input "KIỆN"
click at [448, 134] on input "text" at bounding box center [483, 130] width 90 height 11
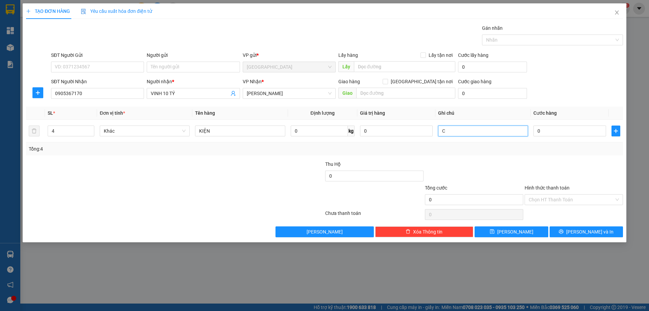
type input "C"
click at [551, 189] on label "Hình thức thanh toán" at bounding box center [547, 187] width 45 height 5
click at [551, 194] on input "Hình thức thanh toán" at bounding box center [572, 199] width 86 height 10
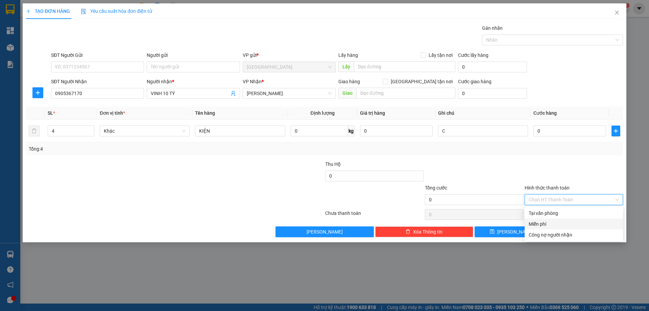
click at [557, 222] on div "Miễn phí" at bounding box center [574, 223] width 90 height 7
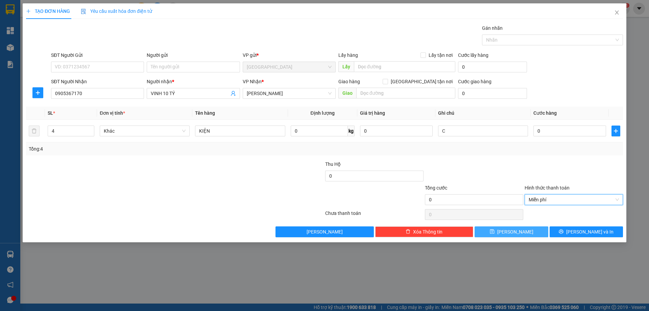
click at [537, 232] on button "[PERSON_NAME]" at bounding box center [511, 231] width 73 height 11
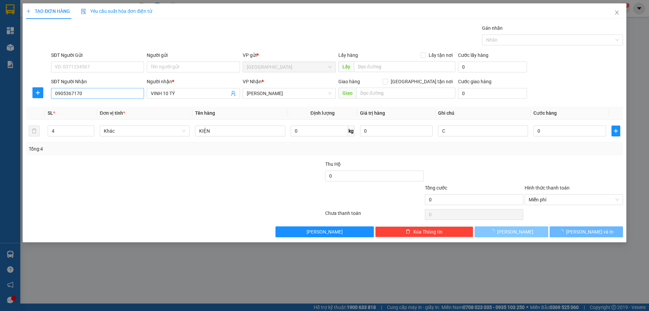
type input "1"
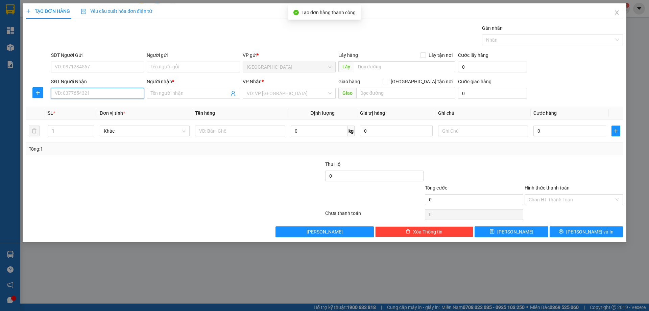
click at [134, 94] on input "SĐT Người Nhận" at bounding box center [97, 93] width 93 height 11
click at [107, 106] on div "0919168099 - A XUÂN" at bounding box center [97, 106] width 85 height 7
type input "0919168099"
type input "A XUÂN"
type input "0919168099"
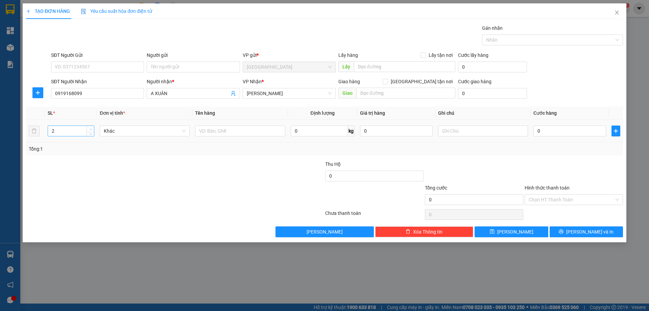
click at [93, 129] on span "up" at bounding box center [91, 129] width 4 height 4
type input "3"
click at [93, 129] on span "up" at bounding box center [91, 129] width 4 height 4
click at [227, 134] on input "text" at bounding box center [240, 130] width 90 height 11
type input "T"
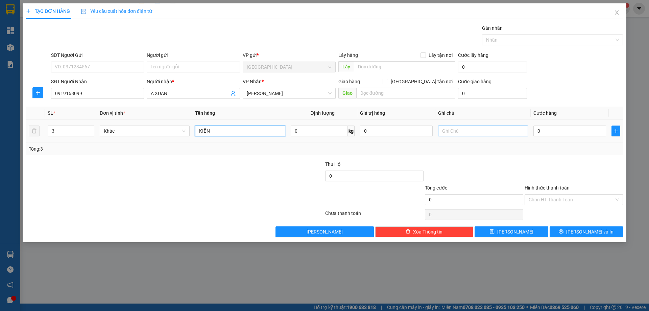
type input "KIỆN"
click at [470, 129] on input "text" at bounding box center [483, 130] width 90 height 11
type input "C"
click at [531, 189] on label "Hình thức thanh toán" at bounding box center [547, 187] width 45 height 5
click at [531, 194] on input "Hình thức thanh toán" at bounding box center [572, 199] width 86 height 10
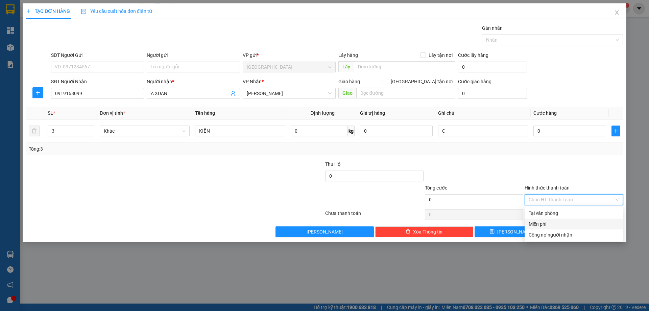
drag, startPoint x: 541, startPoint y: 225, endPoint x: 552, endPoint y: 230, distance: 11.5
click at [542, 225] on div "Miễn phí" at bounding box center [574, 223] width 90 height 7
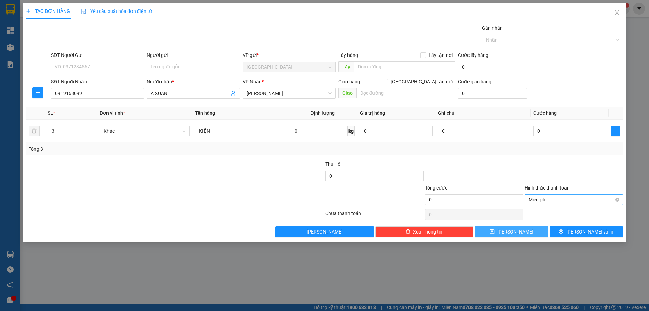
drag, startPoint x: 524, startPoint y: 232, endPoint x: 538, endPoint y: 197, distance: 37.7
click at [538, 197] on div "Transit Pickup Surcharge Ids Transit Deliver Surcharge Ids Transit Deliver Surc…" at bounding box center [324, 130] width 597 height 213
click at [503, 232] on button "[PERSON_NAME]" at bounding box center [511, 231] width 73 height 11
type input "1"
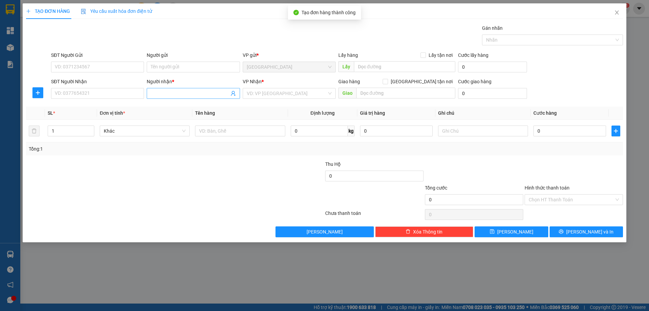
click at [159, 92] on input "Người nhận *" at bounding box center [190, 93] width 78 height 7
type input "CÔ TỈNH"
type input "2"
click at [91, 127] on span "up" at bounding box center [91, 129] width 4 height 4
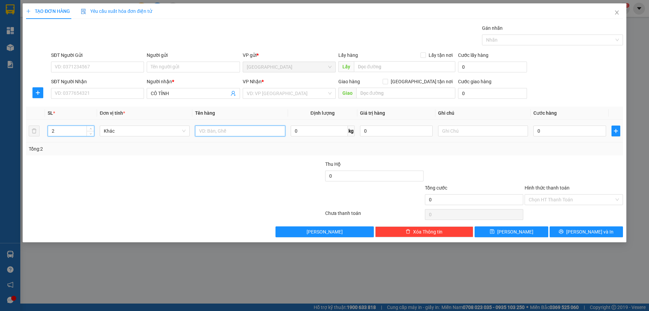
click at [236, 129] on input "text" at bounding box center [240, 130] width 90 height 11
type input "T"
type input "CUỘN"
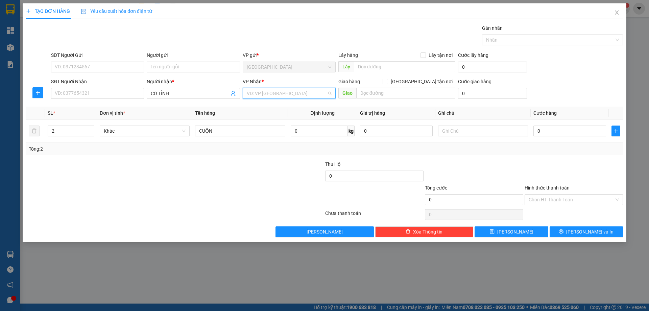
click at [263, 97] on input "search" at bounding box center [287, 93] width 80 height 10
drag, startPoint x: 271, startPoint y: 121, endPoint x: 353, endPoint y: 136, distance: 82.8
click at [273, 120] on div "[PERSON_NAME]" at bounding box center [289, 117] width 85 height 7
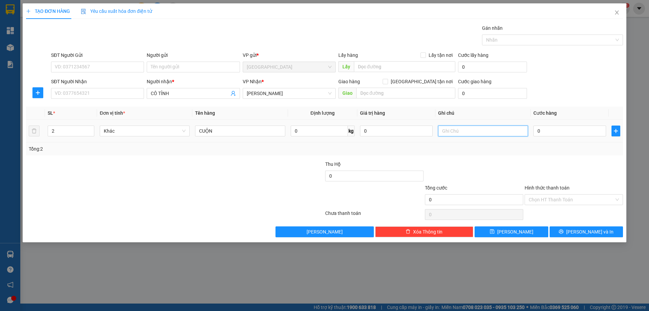
click at [451, 134] on input "text" at bounding box center [483, 130] width 90 height 11
type input "C"
click at [532, 189] on label "Hình thức thanh toán" at bounding box center [547, 187] width 45 height 5
click at [532, 194] on input "Hình thức thanh toán" at bounding box center [572, 199] width 86 height 10
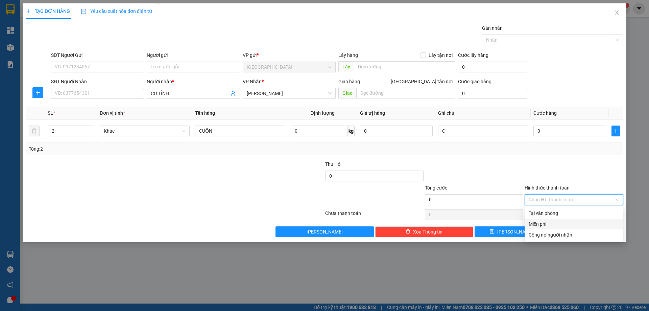
click at [545, 225] on div "Miễn phí" at bounding box center [574, 223] width 90 height 7
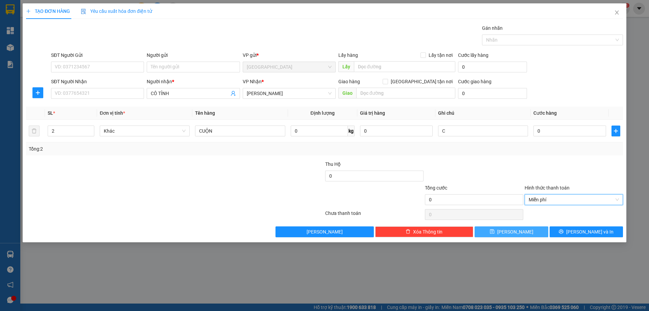
click at [494, 231] on button "[PERSON_NAME]" at bounding box center [511, 231] width 73 height 11
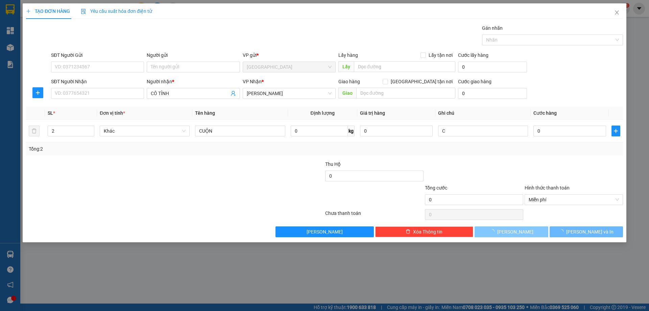
type input "1"
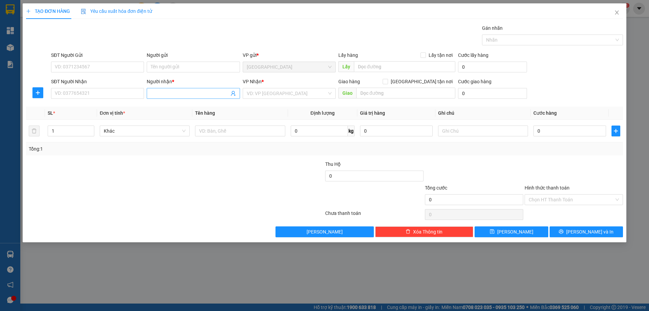
click at [158, 94] on input "Người nhận *" at bounding box center [190, 93] width 78 height 7
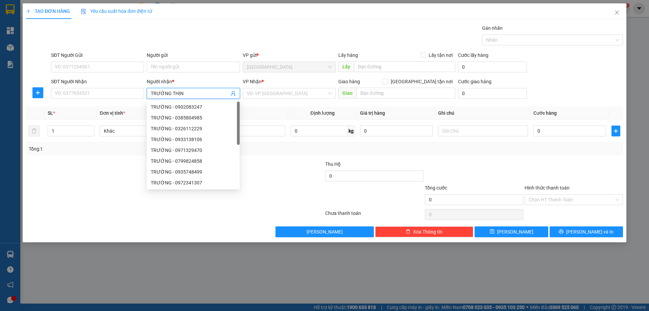
type input "TRƯỜNG THỊNH"
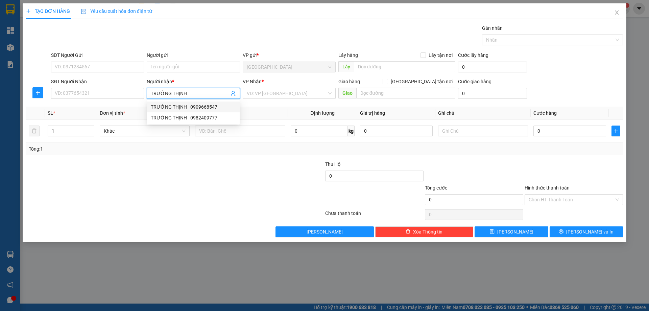
click at [203, 109] on div "TRƯỜNG THỊNH - 0909668547" at bounding box center [193, 106] width 85 height 7
type input "0909668547"
type input "TRƯỜNG THỊNH"
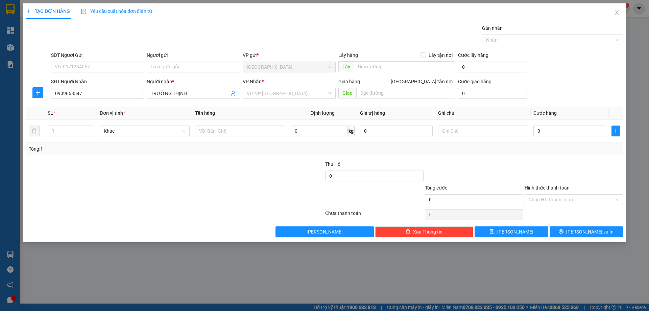
drag, startPoint x: 275, startPoint y: 88, endPoint x: 267, endPoint y: 110, distance: 23.5
click at [275, 90] on div "VP Nhận * VD: VP [GEOGRAPHIC_DATA]" at bounding box center [289, 90] width 93 height 24
click at [263, 94] on input "search" at bounding box center [287, 93] width 80 height 10
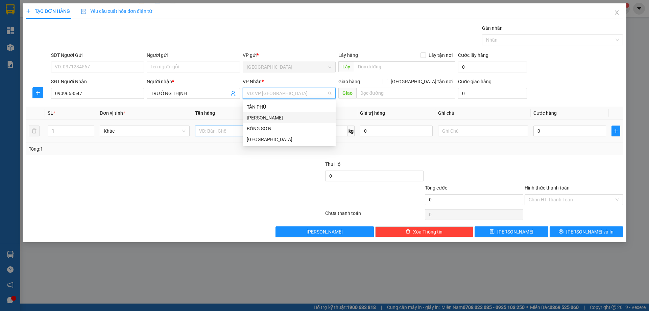
click at [264, 120] on div "[PERSON_NAME]" at bounding box center [289, 117] width 85 height 7
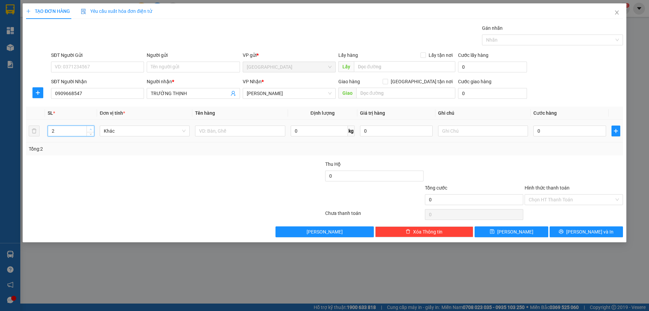
click at [90, 129] on icon "up" at bounding box center [91, 129] width 2 height 2
type input "3"
click at [90, 129] on icon "up" at bounding box center [91, 129] width 2 height 2
click at [218, 129] on input "text" at bounding box center [240, 130] width 90 height 11
type input "KIỆN"
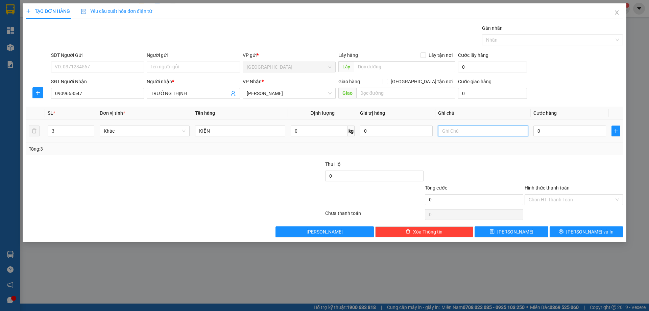
click at [470, 131] on input "text" at bounding box center [483, 130] width 90 height 11
type input "C"
click at [542, 188] on label "Hình thức thanh toán" at bounding box center [547, 187] width 45 height 5
click at [542, 194] on input "Hình thức thanh toán" at bounding box center [572, 199] width 86 height 10
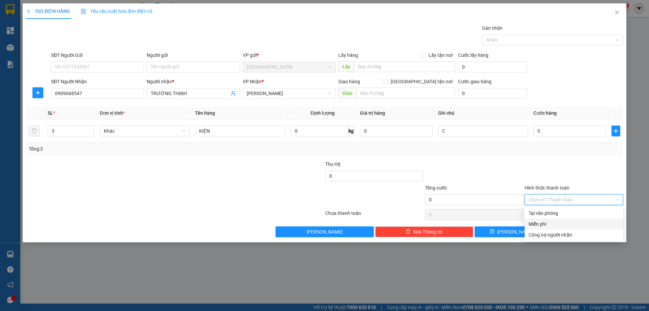
click at [544, 221] on div "Miễn phí" at bounding box center [574, 223] width 90 height 7
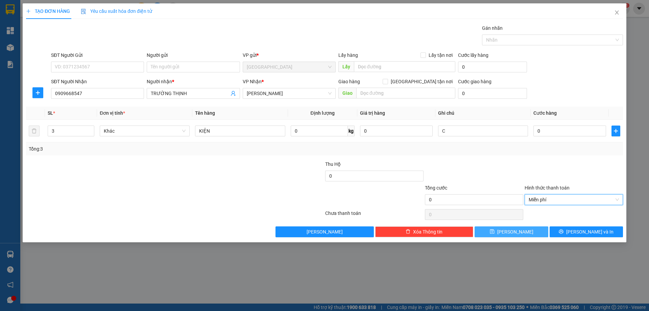
drag, startPoint x: 528, startPoint y: 233, endPoint x: 504, endPoint y: 237, distance: 24.7
click at [526, 234] on button "[PERSON_NAME]" at bounding box center [511, 231] width 73 height 11
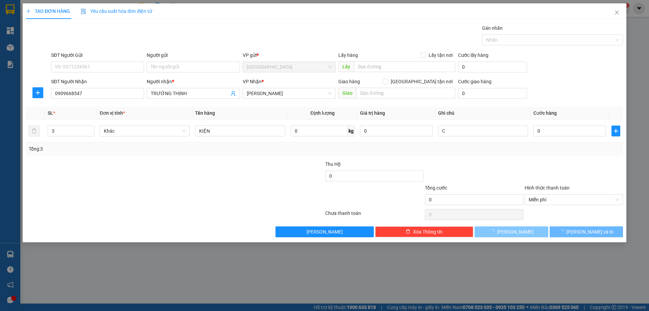
type input "1"
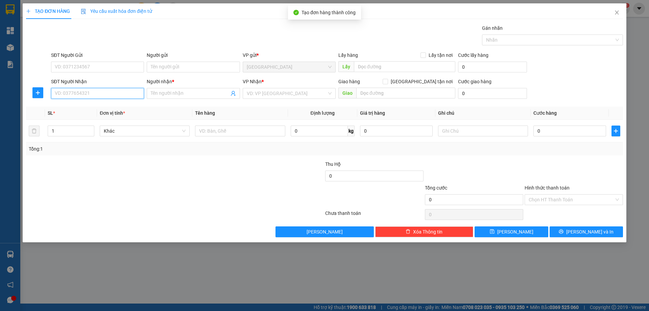
click at [128, 97] on input "SĐT Người Nhận" at bounding box center [97, 93] width 93 height 11
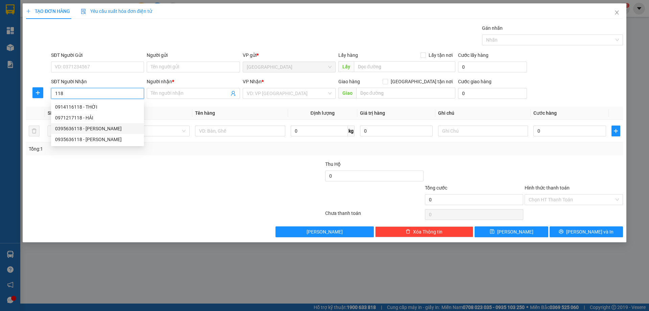
click at [83, 130] on div "0395636118 - [PERSON_NAME]" at bounding box center [97, 128] width 85 height 7
type input "0395636118"
type input "[PERSON_NAME]"
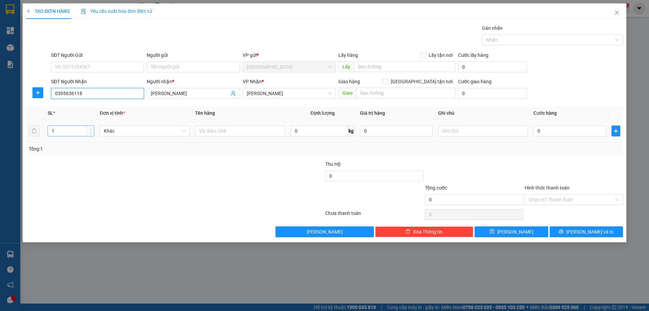
type input "0395636118"
click at [87, 127] on span "Increase Value" at bounding box center [90, 129] width 7 height 6
type input "3"
click at [87, 127] on span "Increase Value" at bounding box center [90, 129] width 7 height 6
click at [208, 130] on input "text" at bounding box center [240, 130] width 90 height 11
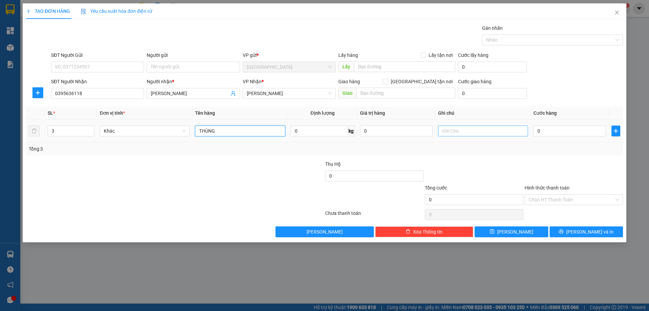
type input "THÙNG"
click at [455, 133] on input "text" at bounding box center [483, 130] width 90 height 11
type input "V"
type input "C"
click at [544, 190] on label "Hình thức thanh toán" at bounding box center [547, 187] width 45 height 5
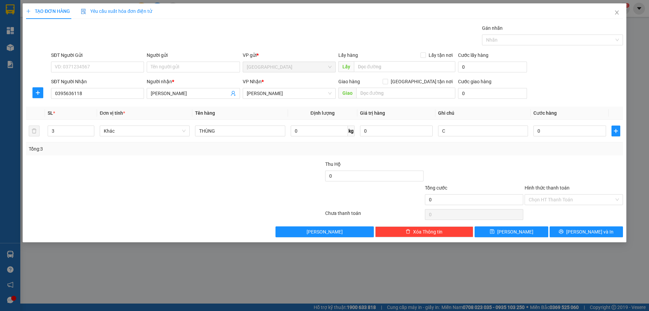
click at [544, 194] on input "Hình thức thanh toán" at bounding box center [572, 199] width 86 height 10
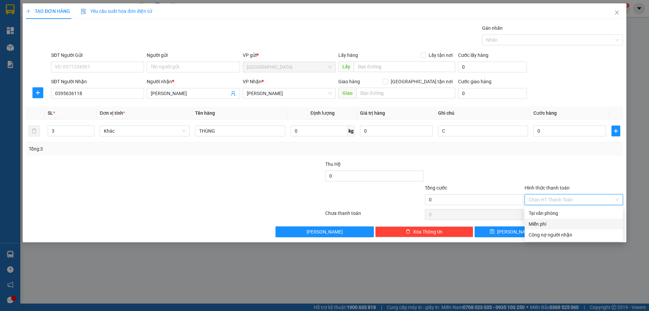
drag, startPoint x: 555, startPoint y: 221, endPoint x: 560, endPoint y: 224, distance: 5.9
click at [555, 221] on div "Miễn phí" at bounding box center [574, 223] width 90 height 7
click at [569, 231] on button "[PERSON_NAME] và In" at bounding box center [586, 231] width 73 height 11
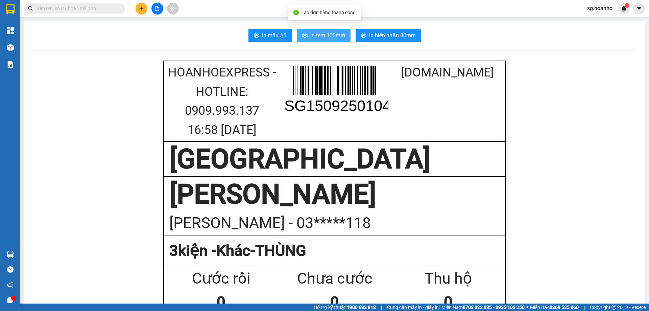
drag, startPoint x: 334, startPoint y: 34, endPoint x: 364, endPoint y: 159, distance: 128.6
click at [337, 37] on span "In tem 100mm" at bounding box center [327, 35] width 35 height 8
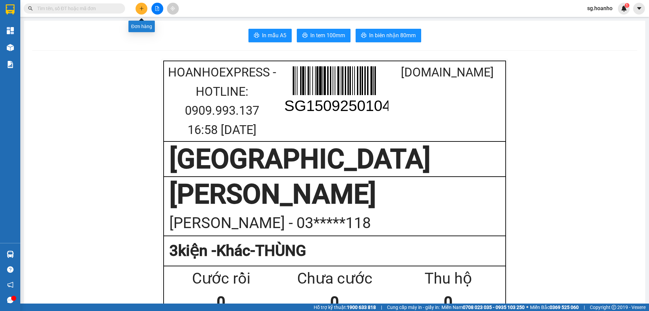
click at [142, 10] on icon "plus" at bounding box center [141, 8] width 5 height 5
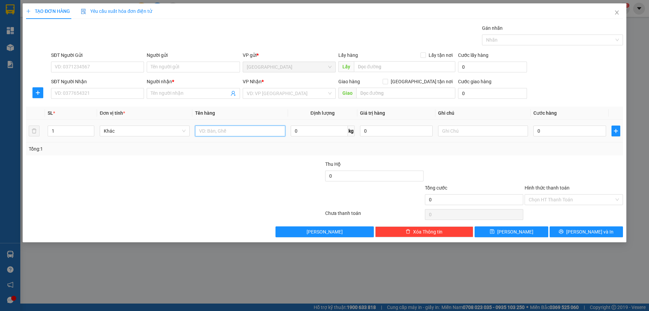
click at [208, 129] on input "text" at bounding box center [240, 130] width 90 height 11
type input "XỐP"
click at [294, 88] on input "search" at bounding box center [287, 93] width 80 height 10
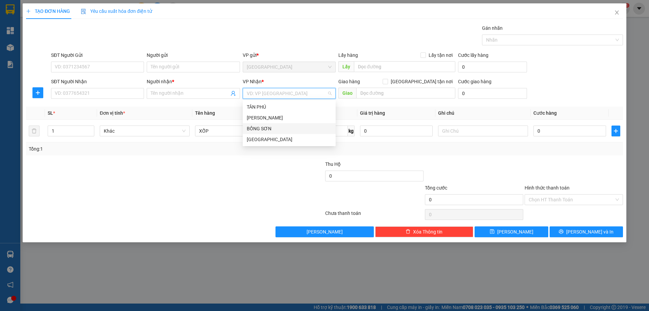
click at [278, 129] on div "BỒNG SƠN" at bounding box center [289, 128] width 85 height 7
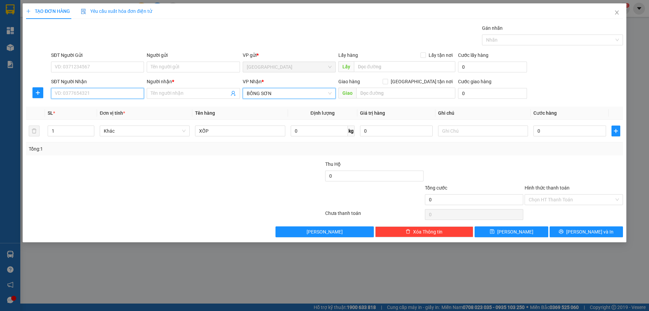
click at [137, 93] on input "SĐT Người Nhận" at bounding box center [97, 93] width 93 height 11
type input "0949228919"
click at [164, 89] on span at bounding box center [193, 93] width 93 height 11
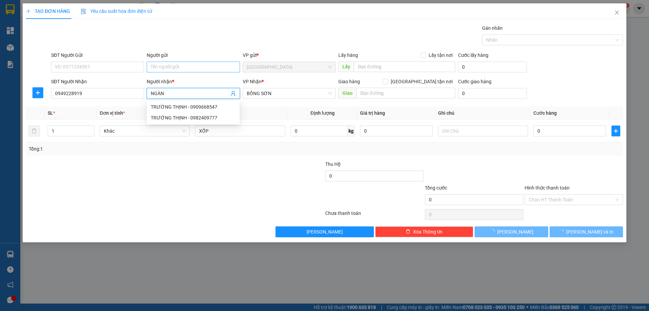
type input "NGÀN"
click at [158, 64] on input "Người gửi" at bounding box center [193, 67] width 93 height 11
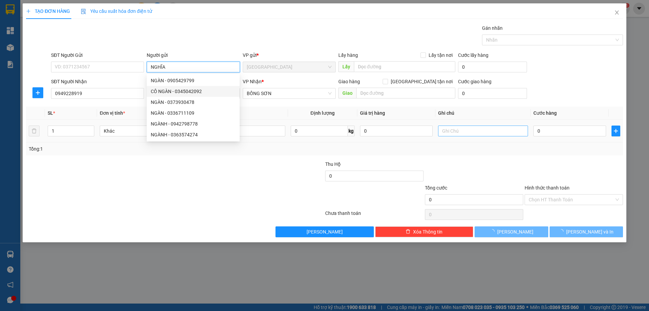
type input "NGHĨA"
click at [451, 135] on input "text" at bounding box center [483, 130] width 90 height 11
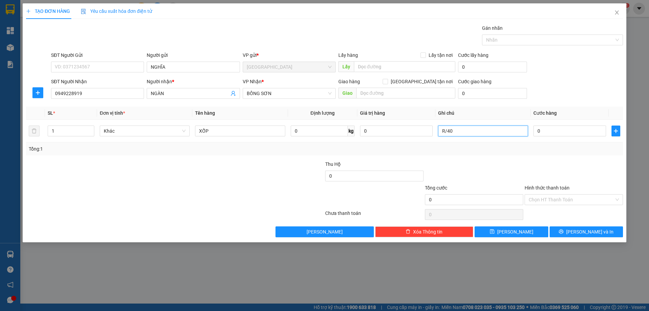
type input "R/40"
click at [551, 186] on label "Hình thức thanh toán" at bounding box center [547, 187] width 45 height 5
click at [551, 194] on input "Hình thức thanh toán" at bounding box center [572, 199] width 86 height 10
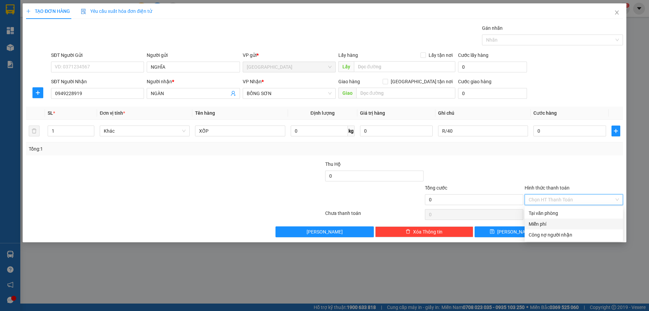
click at [553, 224] on div "Miễn phí" at bounding box center [574, 223] width 90 height 7
click at [563, 231] on button "[PERSON_NAME] và In" at bounding box center [586, 231] width 73 height 11
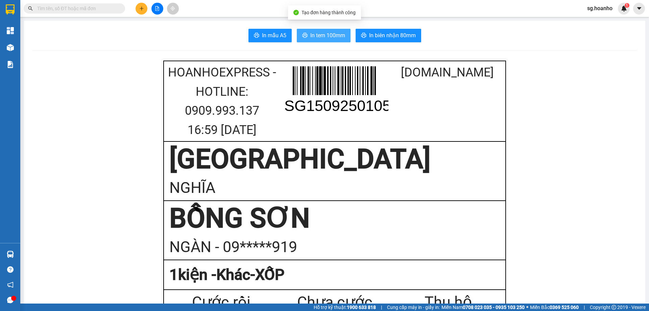
click at [324, 35] on span "In tem 100mm" at bounding box center [327, 35] width 35 height 8
click at [143, 8] on icon "plus" at bounding box center [141, 8] width 5 height 5
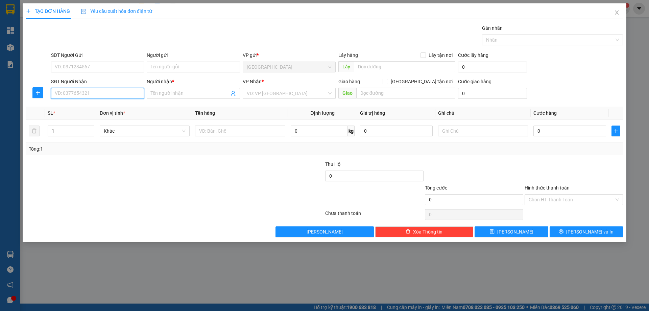
click at [79, 94] on input "SĐT Người Nhận" at bounding box center [97, 93] width 93 height 11
click at [95, 103] on div "0919168099 - A XUÂN" at bounding box center [97, 106] width 93 height 11
type input "0919168099"
type input "A XUÂN"
type input "0919168099"
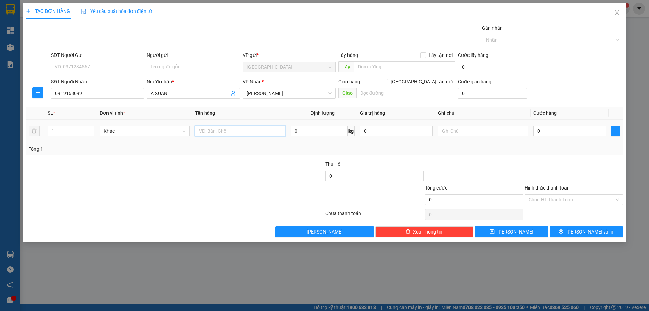
click at [234, 130] on input "text" at bounding box center [240, 130] width 90 height 11
type input "1T"
click at [574, 236] on button "[PERSON_NAME] và In" at bounding box center [586, 231] width 73 height 11
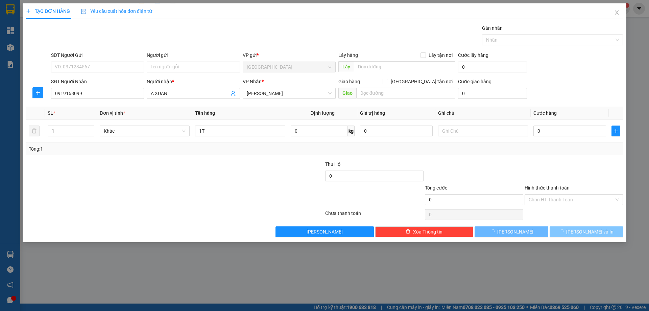
click at [574, 235] on button "[PERSON_NAME] và In" at bounding box center [586, 231] width 73 height 11
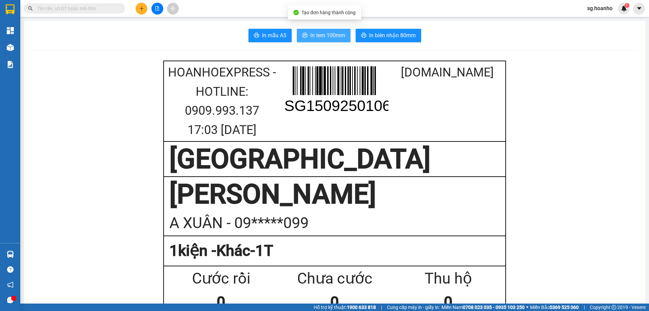
click at [325, 37] on span "In tem 100mm" at bounding box center [327, 35] width 35 height 8
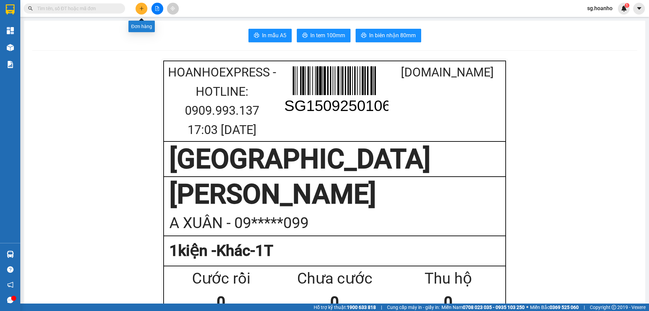
click at [143, 12] on button at bounding box center [142, 9] width 12 height 12
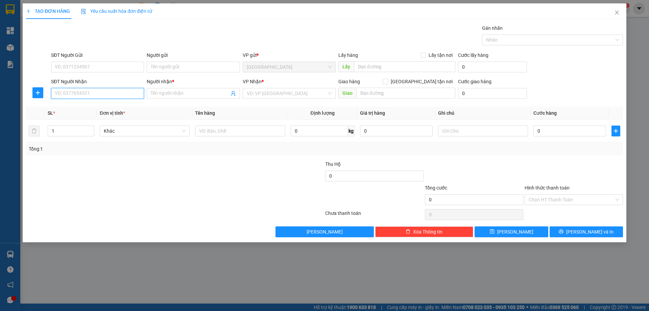
click at [120, 92] on input "SĐT Người Nhận" at bounding box center [97, 93] width 93 height 11
click at [90, 106] on div "0979678455 - BÉ" at bounding box center [97, 106] width 85 height 7
type input "0979678455"
type input "BÉ"
click at [84, 93] on input "0979678455" at bounding box center [97, 93] width 93 height 11
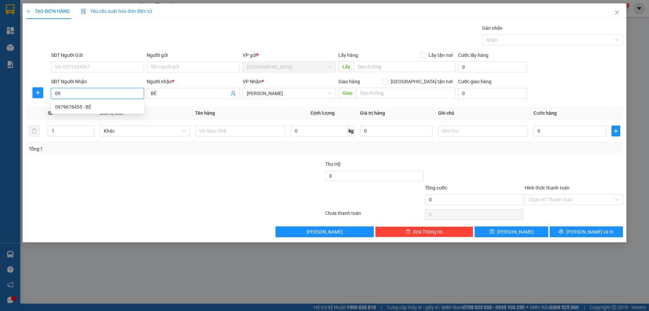
type input "0"
drag, startPoint x: 99, startPoint y: 116, endPoint x: 132, endPoint y: 118, distance: 33.5
click at [100, 116] on div "0962888455 - TÀI" at bounding box center [97, 117] width 85 height 7
type input "0962888455"
type input "TÀI"
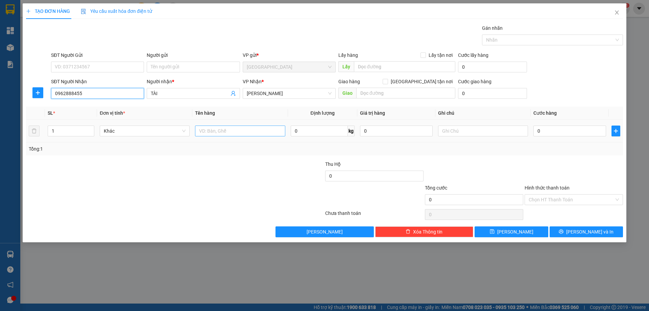
type input "0962888455"
click at [234, 130] on input "text" at bounding box center [240, 130] width 90 height 11
type input "T"
click at [465, 135] on input "text" at bounding box center [483, 130] width 90 height 11
type input "C"
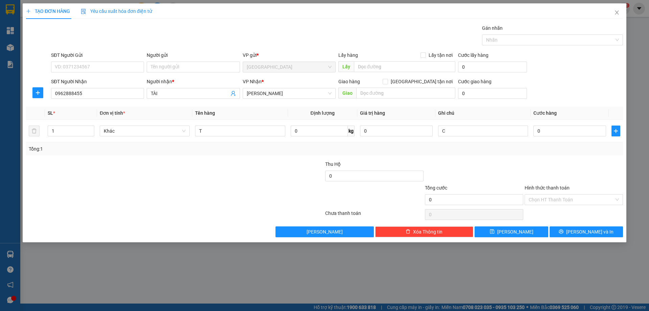
click at [552, 186] on label "Hình thức thanh toán" at bounding box center [547, 187] width 45 height 5
click at [552, 194] on input "Hình thức thanh toán" at bounding box center [572, 199] width 86 height 10
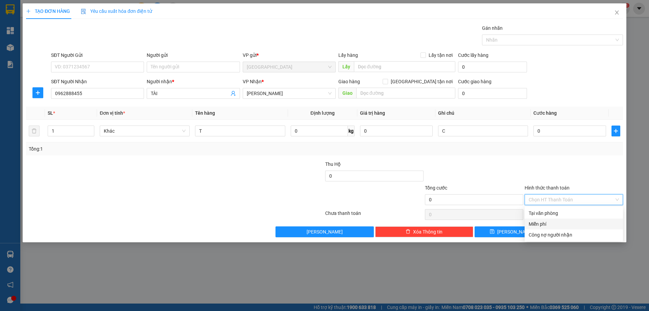
click at [541, 225] on div "Miễn phí" at bounding box center [574, 223] width 90 height 7
click at [563, 228] on button "[PERSON_NAME] và In" at bounding box center [586, 231] width 73 height 11
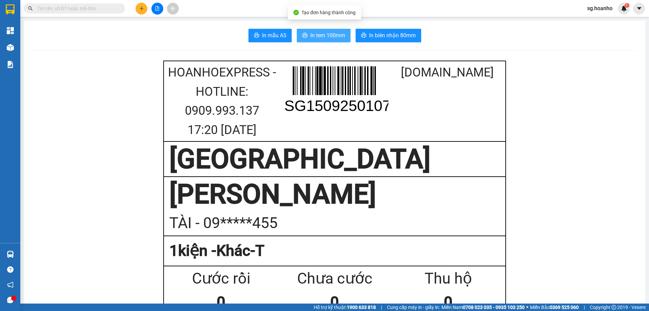
click at [321, 32] on span "In tem 100mm" at bounding box center [327, 35] width 35 height 8
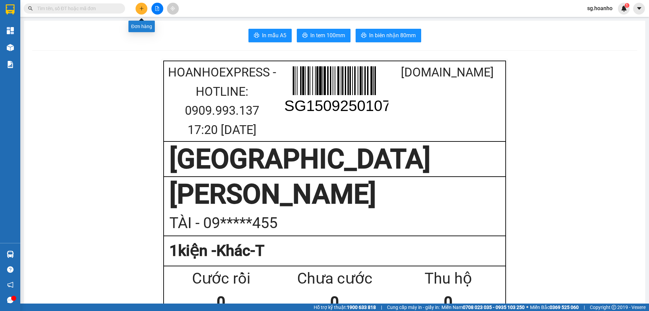
click at [141, 7] on icon "plus" at bounding box center [141, 8] width 5 height 5
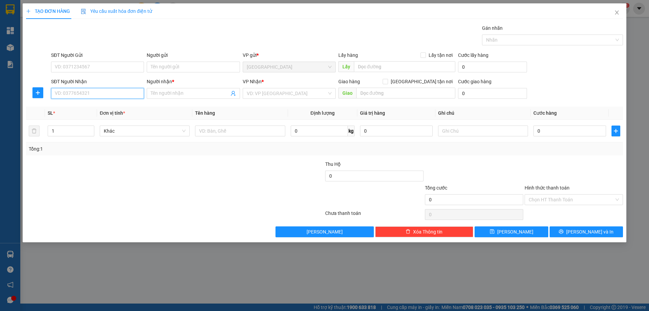
click at [123, 93] on input "SĐT Người Nhận" at bounding box center [97, 93] width 93 height 11
click at [92, 118] on div "0369157595 - HIẾU" at bounding box center [97, 117] width 85 height 7
type input "0369157595"
type input "HIẾU"
type input "0369157595"
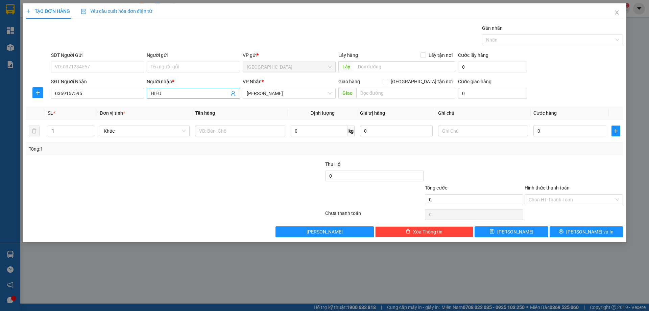
click at [194, 95] on input "HIẾU" at bounding box center [190, 93] width 78 height 7
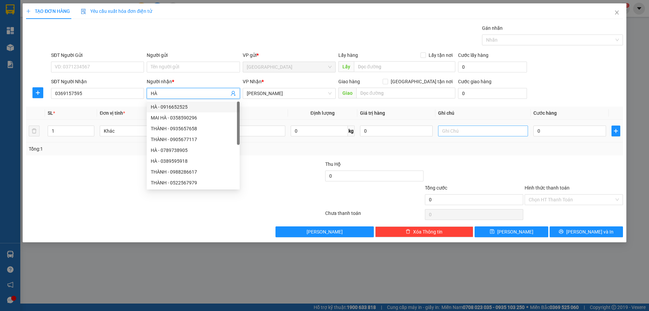
type input "HÀ"
click at [456, 134] on input "text" at bounding box center [483, 130] width 90 height 11
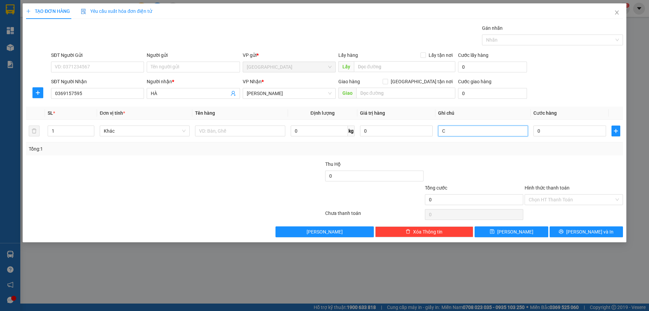
type input "C"
click at [547, 188] on label "Hình thức thanh toán" at bounding box center [547, 187] width 45 height 5
click at [547, 194] on input "Hình thức thanh toán" at bounding box center [572, 199] width 86 height 10
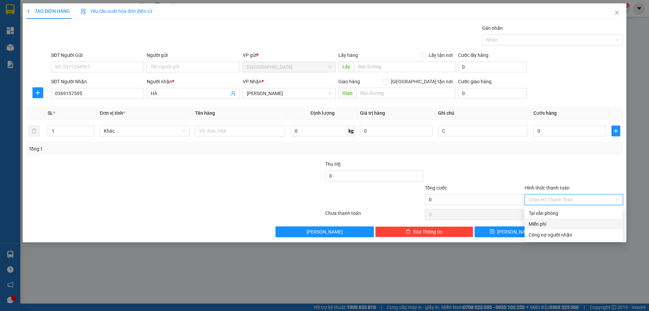
click at [557, 226] on div "Miễn phí" at bounding box center [574, 223] width 90 height 7
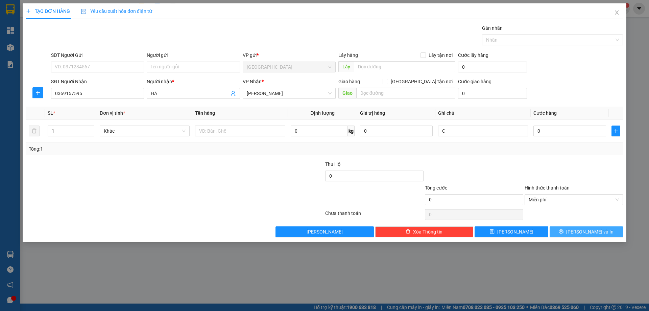
drag, startPoint x: 576, startPoint y: 231, endPoint x: 542, endPoint y: 247, distance: 36.9
click at [573, 232] on button "[PERSON_NAME] và In" at bounding box center [586, 231] width 73 height 11
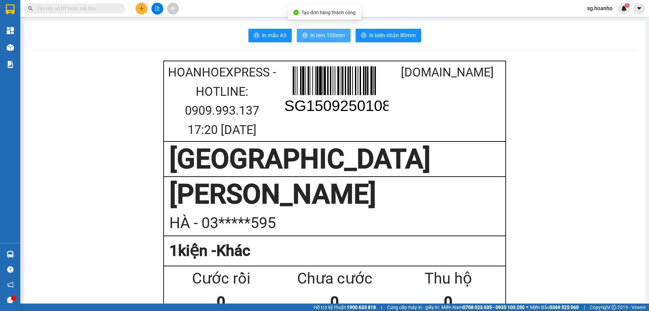
click at [317, 35] on span "In tem 100mm" at bounding box center [327, 35] width 35 height 8
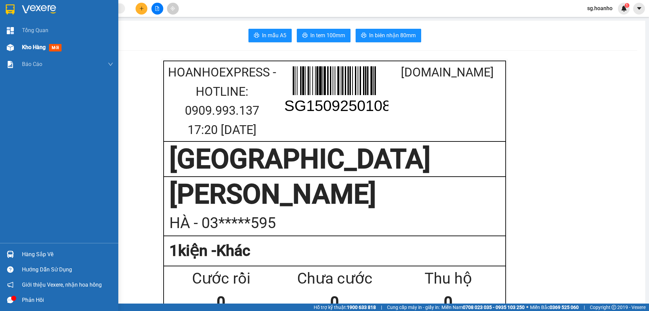
click at [51, 48] on span "mới" at bounding box center [55, 47] width 13 height 7
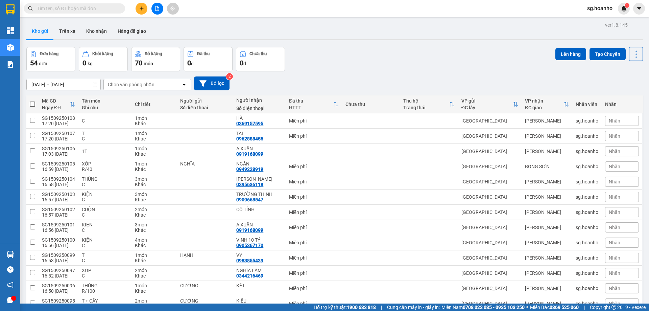
click at [106, 13] on span at bounding box center [74, 8] width 101 height 10
click at [99, 8] on input "text" at bounding box center [77, 8] width 80 height 7
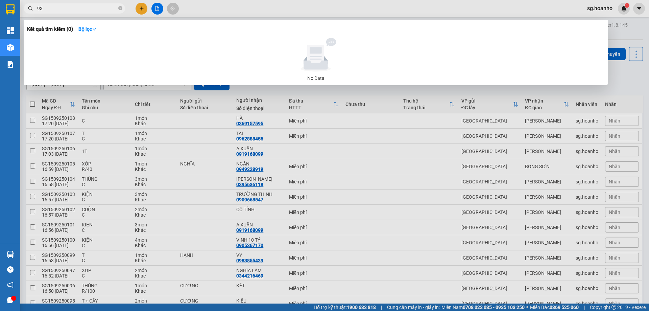
type input "930"
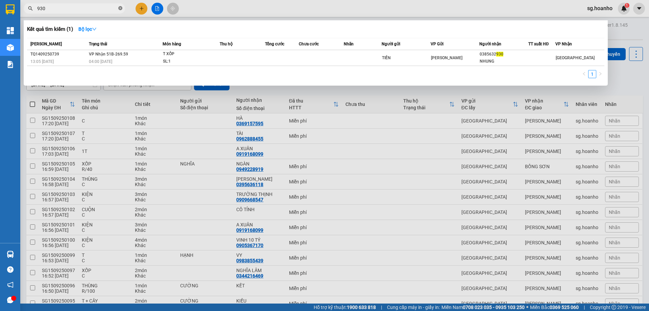
click at [120, 8] on icon "close-circle" at bounding box center [120, 8] width 4 height 4
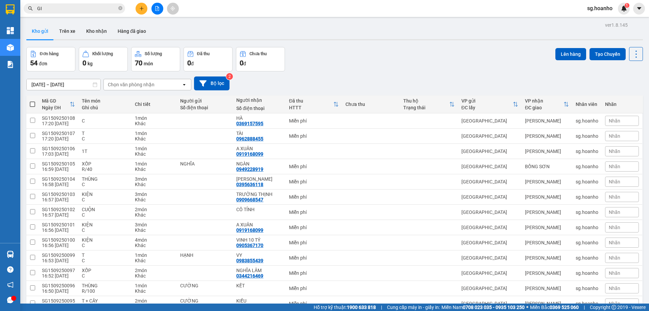
type input "G"
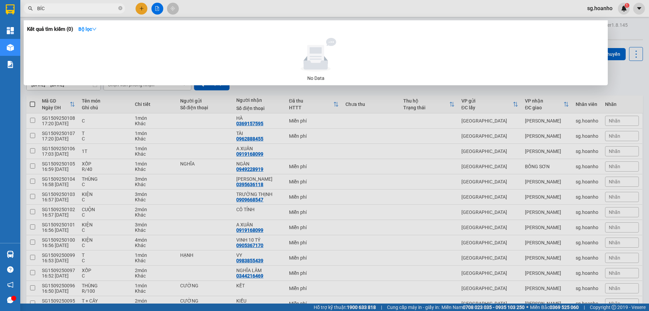
type input "BÍCH"
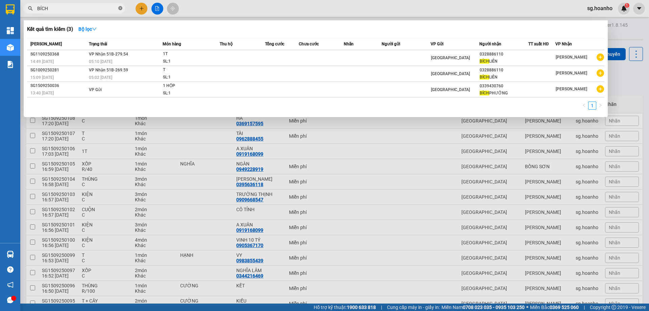
click at [121, 9] on icon "close-circle" at bounding box center [120, 8] width 4 height 4
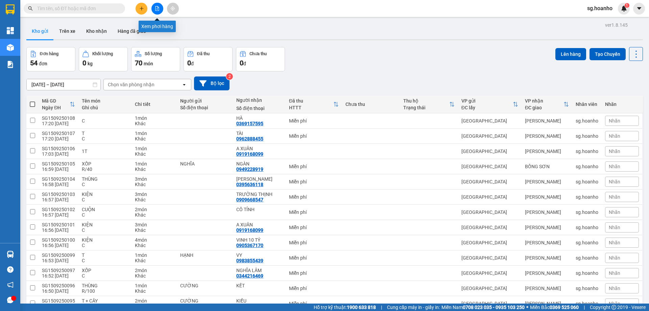
click at [160, 8] on button at bounding box center [157, 9] width 12 height 12
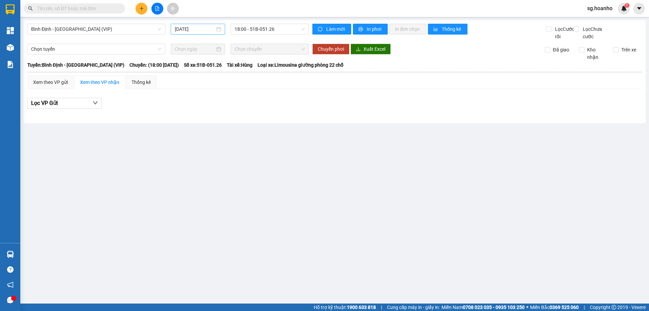
click at [195, 27] on div "[DATE]" at bounding box center [198, 29] width 54 height 11
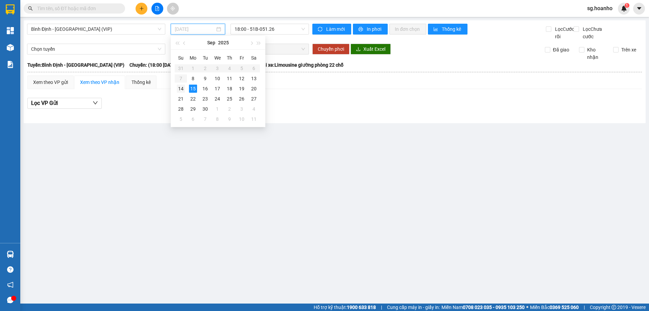
click at [184, 89] on div "14" at bounding box center [181, 89] width 8 height 8
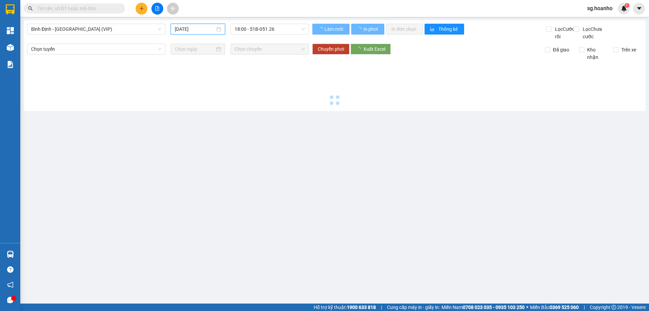
type input "[DATE]"
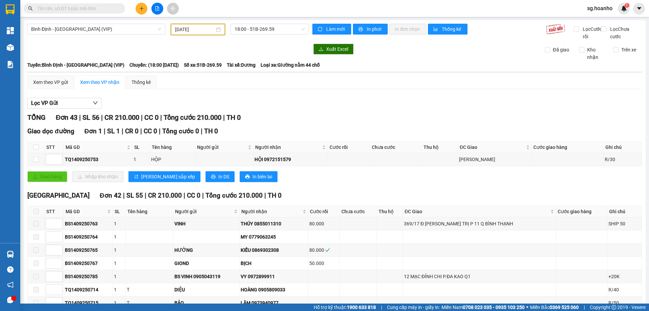
scroll to position [101, 0]
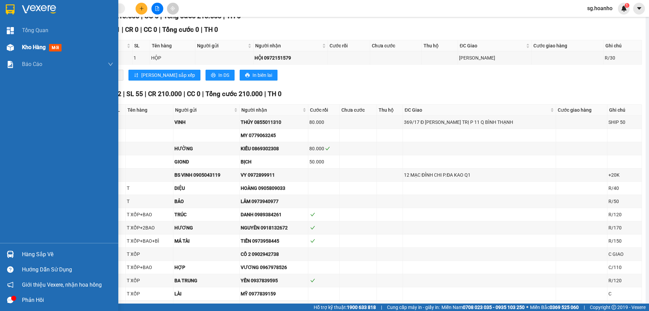
click at [52, 47] on span "mới" at bounding box center [55, 47] width 13 height 7
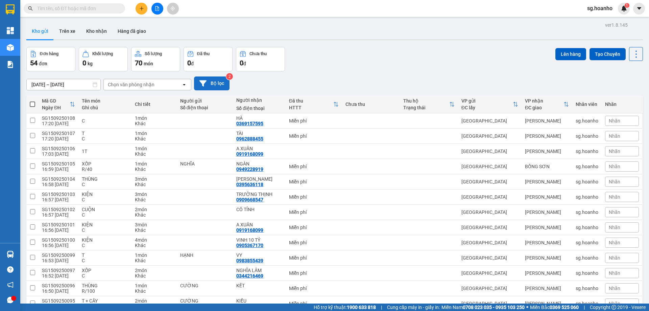
click at [206, 82] on icon at bounding box center [202, 83] width 7 height 7
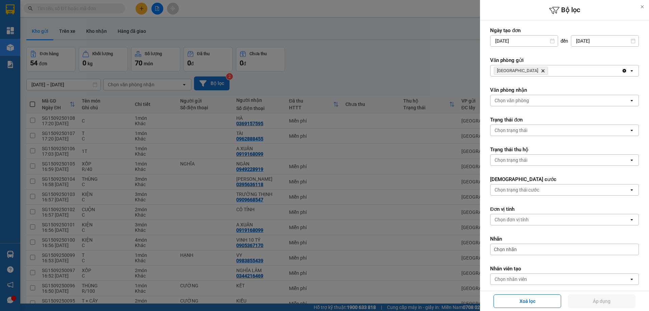
click at [541, 71] on icon "Delete" at bounding box center [543, 71] width 4 height 4
click at [511, 70] on div "Chọn văn phòng" at bounding box center [512, 70] width 34 height 7
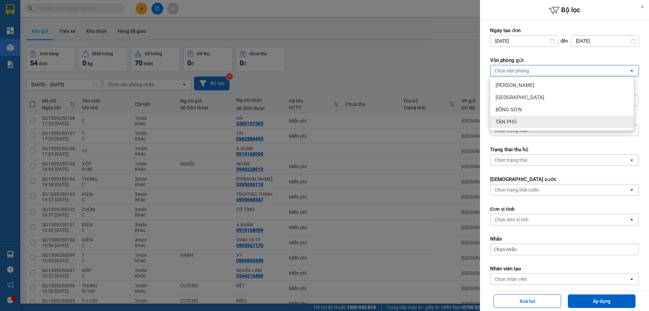
click at [516, 121] on span "TÂN PHÚ" at bounding box center [506, 121] width 21 height 7
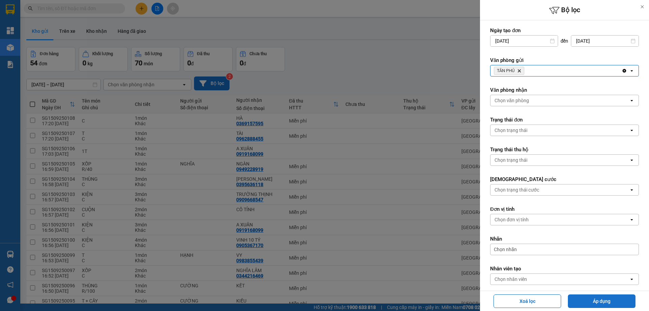
click at [595, 299] on button "Áp dụng" at bounding box center [602, 301] width 68 height 14
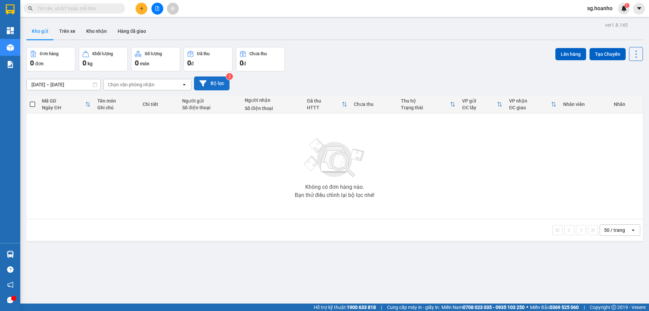
click at [218, 81] on button "Bộ lọc" at bounding box center [211, 83] width 35 height 14
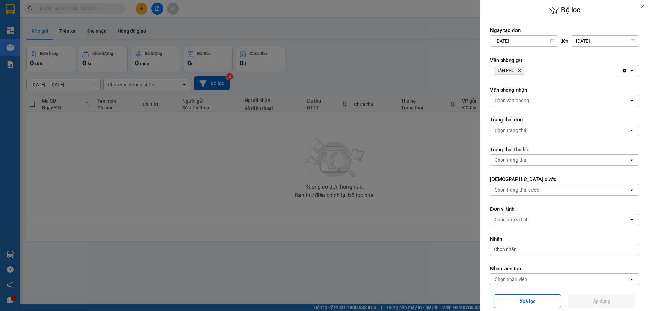
click at [518, 71] on icon "Delete" at bounding box center [519, 71] width 4 height 4
click at [513, 69] on div "Chọn văn phòng" at bounding box center [512, 70] width 34 height 7
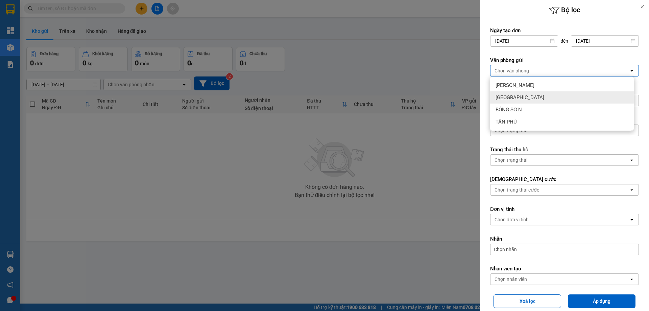
click at [509, 99] on span "[GEOGRAPHIC_DATA]" at bounding box center [520, 97] width 49 height 7
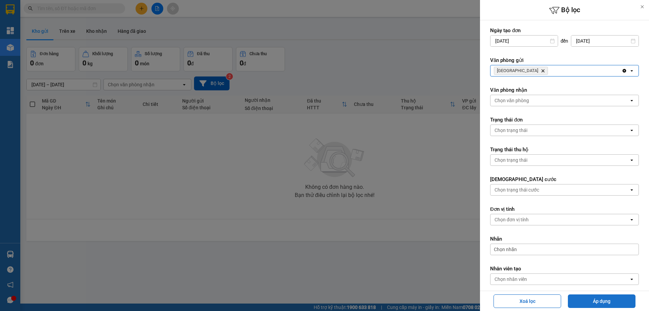
click at [583, 301] on button "Áp dụng" at bounding box center [602, 301] width 68 height 14
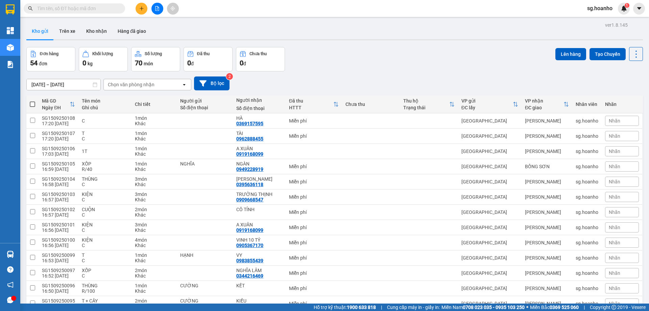
click at [142, 8] on icon "plus" at bounding box center [141, 8] width 5 height 5
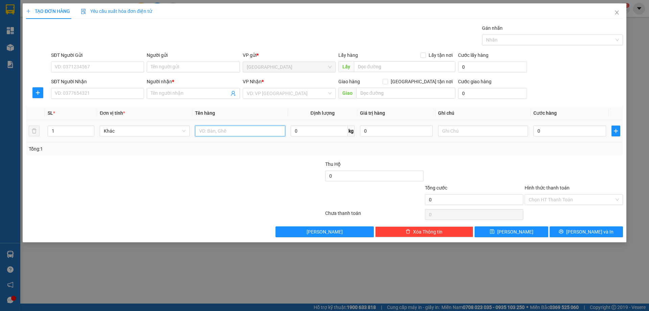
click at [235, 130] on input "text" at bounding box center [240, 130] width 90 height 11
type input "THÙNG"
click at [124, 93] on input "SĐT Người Nhận" at bounding box center [97, 93] width 93 height 11
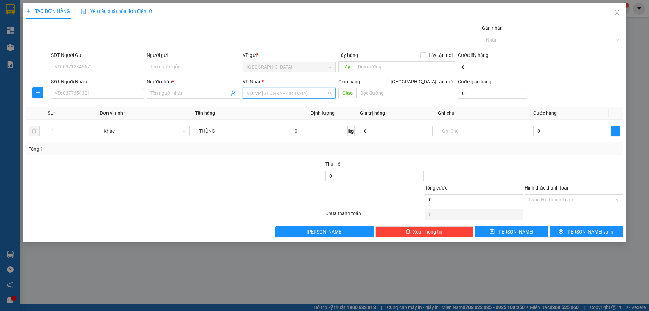
click at [260, 93] on input "search" at bounding box center [287, 93] width 80 height 10
drag, startPoint x: 264, startPoint y: 117, endPoint x: 212, endPoint y: 128, distance: 53.2
click at [261, 118] on div "[PERSON_NAME]" at bounding box center [289, 117] width 85 height 7
click at [163, 64] on input "Người gửi" at bounding box center [193, 67] width 93 height 11
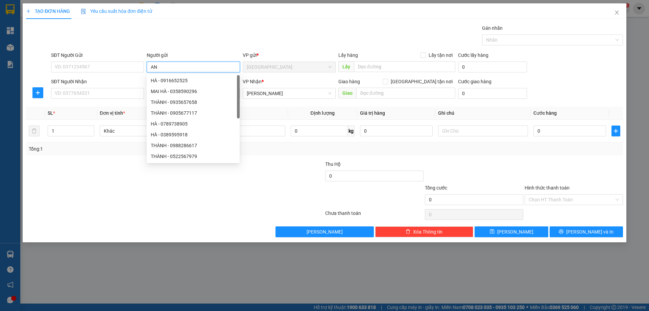
type input "A"
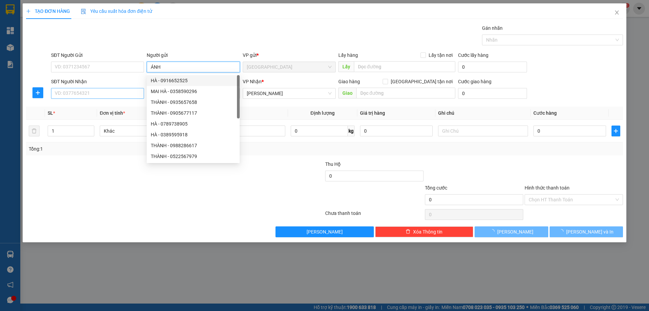
type input "ÁNH"
click at [134, 90] on input "SĐT Người Nhận" at bounding box center [97, 93] width 93 height 11
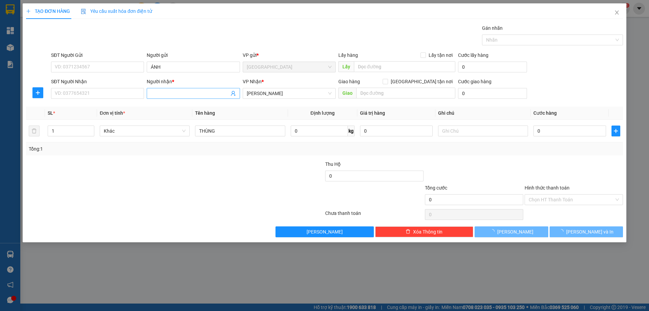
click at [192, 96] on input "Người nhận *" at bounding box center [190, 93] width 78 height 7
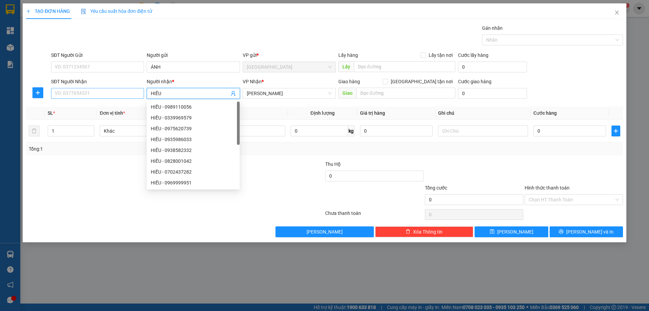
type input "HIẾU"
click at [118, 94] on input "SĐT Người Nhận" at bounding box center [97, 93] width 93 height 11
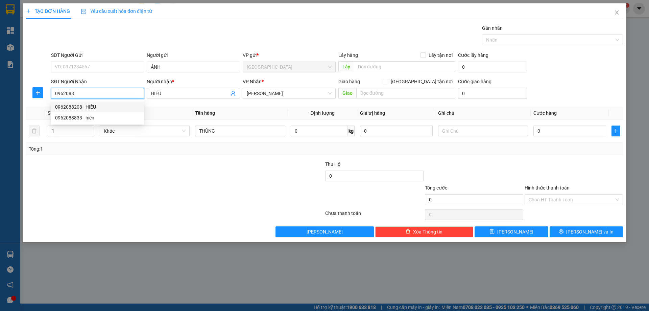
click at [93, 107] on div "0962088208 - HIẾU" at bounding box center [97, 106] width 85 height 7
type input "0962088208"
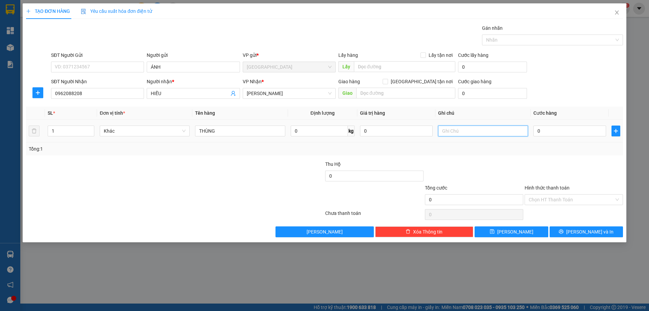
click at [461, 127] on input "text" at bounding box center [483, 130] width 90 height 11
type input "R/70"
click at [553, 188] on label "Hình thức thanh toán" at bounding box center [547, 187] width 45 height 5
click at [553, 194] on input "Hình thức thanh toán" at bounding box center [572, 199] width 86 height 10
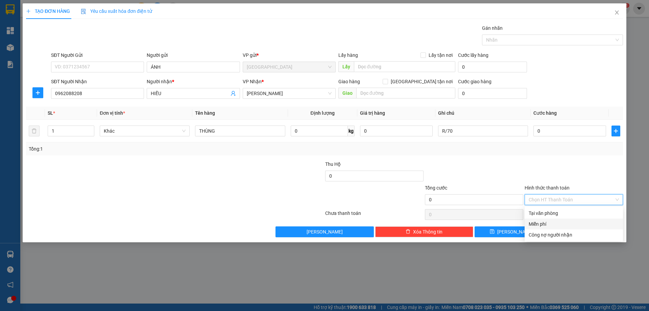
click at [551, 223] on div "Miễn phí" at bounding box center [574, 223] width 90 height 7
click at [561, 230] on button "[PERSON_NAME] và In" at bounding box center [586, 231] width 73 height 11
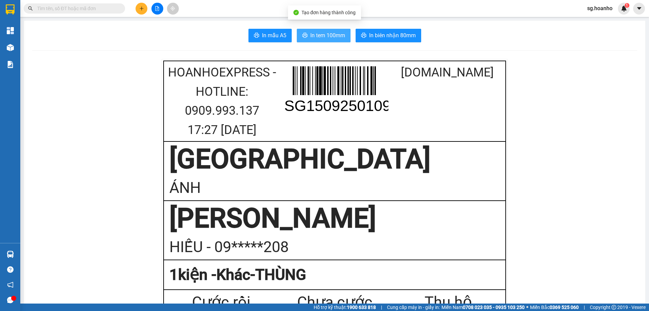
click at [330, 31] on button "In tem 100mm" at bounding box center [324, 36] width 54 height 14
click at [320, 38] on span "In tem 100mm" at bounding box center [327, 35] width 35 height 8
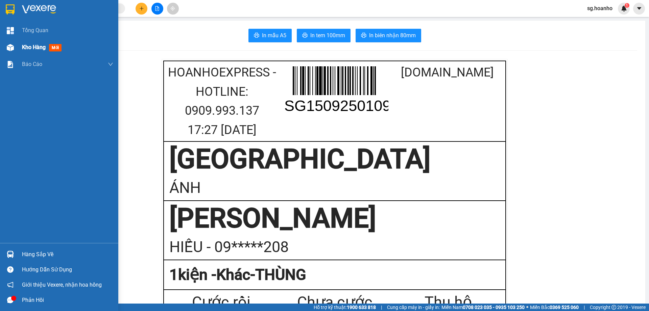
click at [50, 46] on span "mới" at bounding box center [55, 47] width 13 height 7
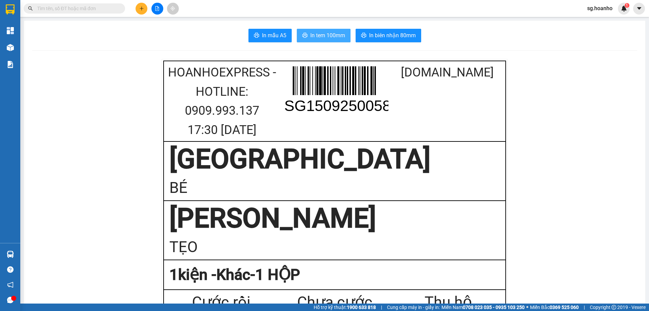
click at [333, 32] on span "In tem 100mm" at bounding box center [327, 35] width 35 height 8
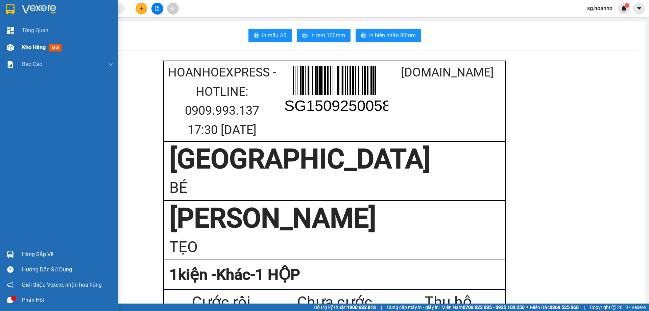
drag, startPoint x: 59, startPoint y: 49, endPoint x: 17, endPoint y: 35, distance: 44.8
click at [59, 49] on span "mới" at bounding box center [55, 47] width 13 height 7
click at [59, 49] on span "mới" at bounding box center [55, 47] width 12 height 7
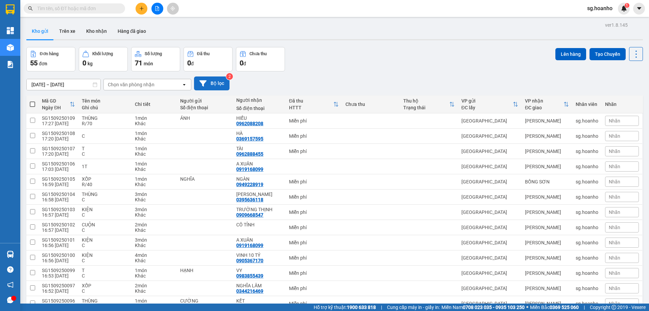
click at [216, 83] on button "Bộ lọc" at bounding box center [211, 83] width 35 height 14
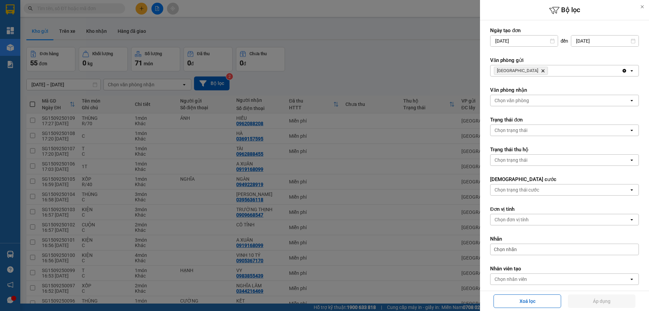
click at [542, 70] on icon "SÀI GÒN, close by backspace" at bounding box center [543, 70] width 3 height 3
click at [512, 70] on div "Chọn văn phòng" at bounding box center [512, 70] width 34 height 7
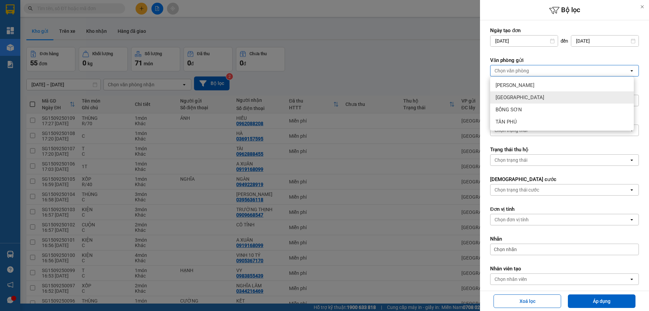
click at [502, 99] on span "[GEOGRAPHIC_DATA]" at bounding box center [520, 97] width 49 height 7
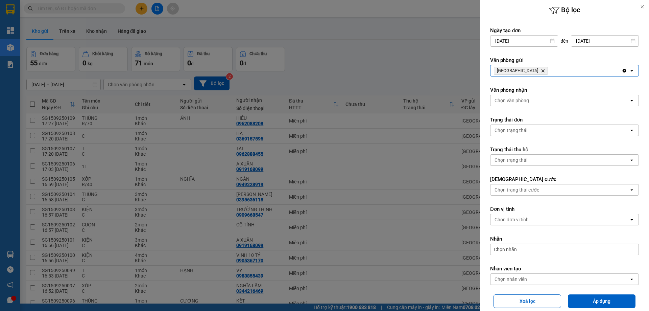
click at [541, 69] on icon "Delete" at bounding box center [543, 71] width 4 height 4
click at [513, 70] on div "Chọn văn phòng" at bounding box center [512, 70] width 34 height 7
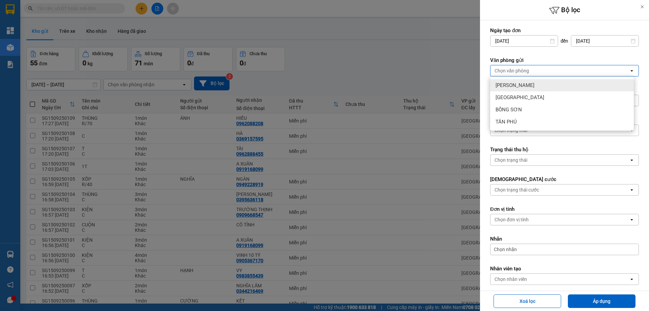
click at [516, 88] on span "[PERSON_NAME]" at bounding box center [515, 85] width 39 height 7
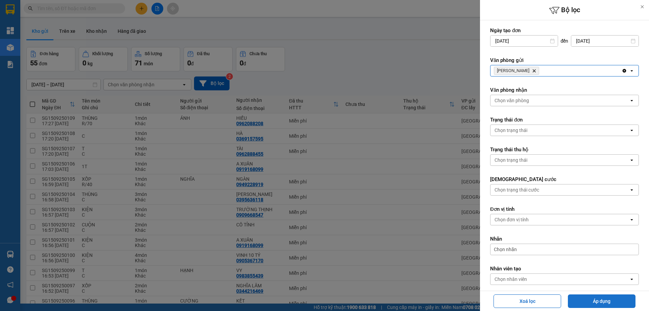
click at [599, 301] on button "Áp dụng" at bounding box center [602, 301] width 68 height 14
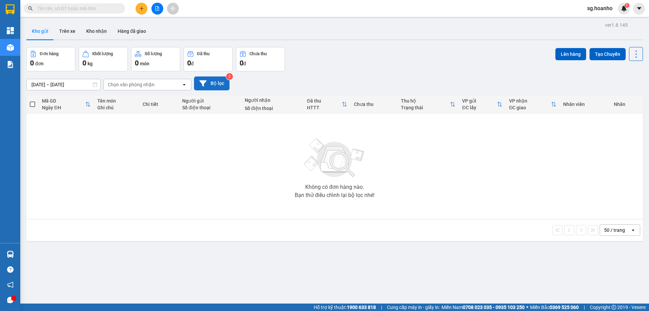
click at [216, 81] on button "Bộ lọc" at bounding box center [211, 83] width 35 height 14
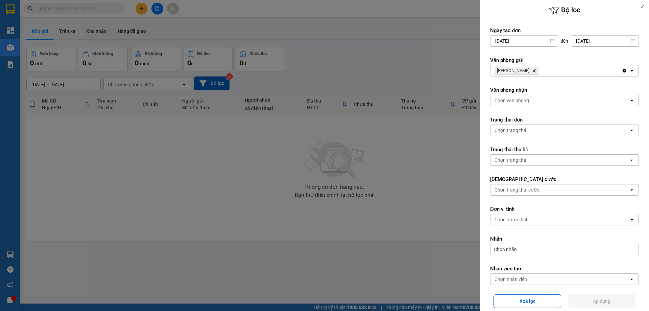
click at [394, 55] on div at bounding box center [324, 155] width 649 height 311
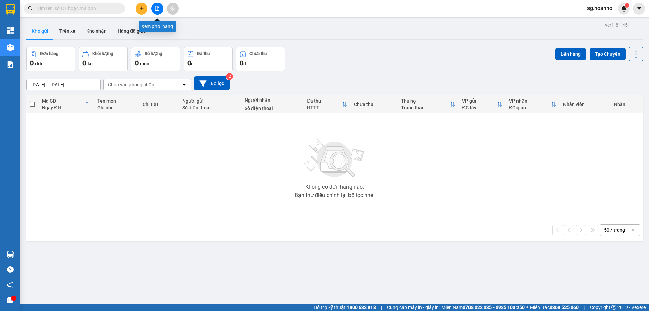
click at [157, 5] on button at bounding box center [157, 9] width 12 height 12
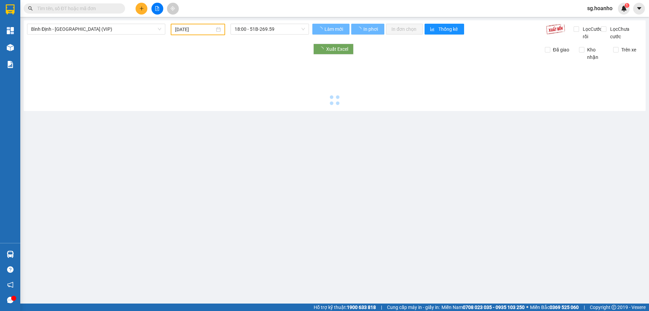
type input "[DATE]"
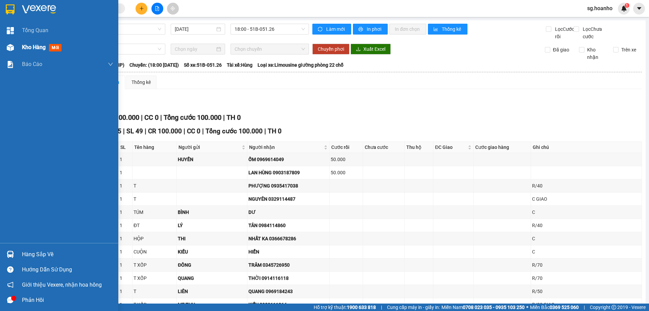
click at [56, 46] on span "mới" at bounding box center [55, 47] width 13 height 7
click at [57, 46] on span "mới" at bounding box center [55, 47] width 13 height 7
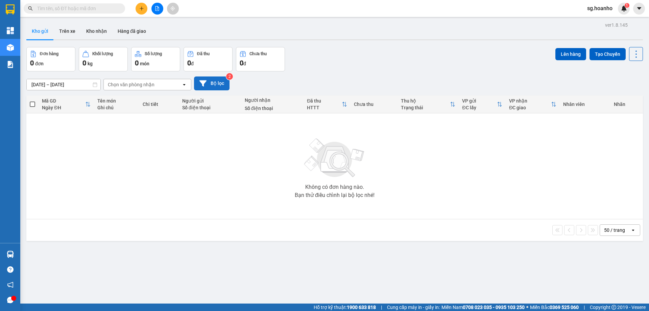
click at [214, 77] on button "Bộ lọc" at bounding box center [211, 83] width 35 height 14
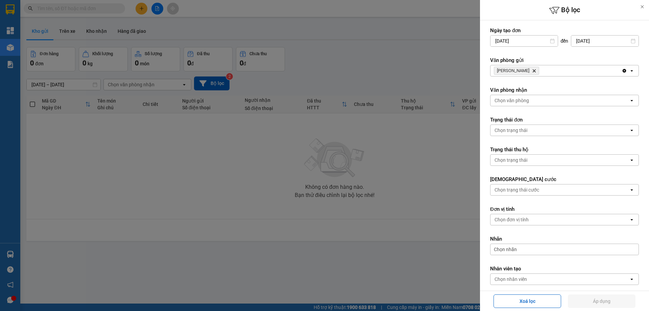
click at [532, 69] on icon "Delete" at bounding box center [534, 71] width 4 height 4
click at [521, 68] on div "Chọn văn phòng" at bounding box center [512, 70] width 34 height 7
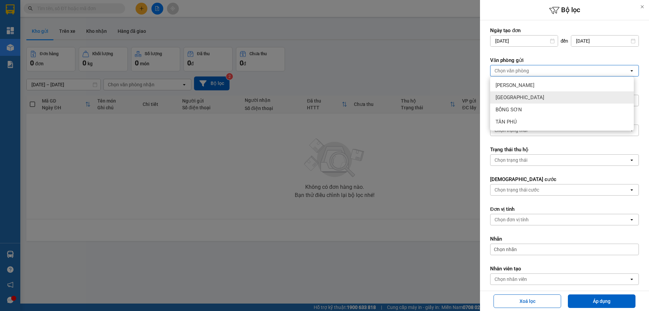
click at [508, 101] on div "[GEOGRAPHIC_DATA]" at bounding box center [562, 97] width 144 height 12
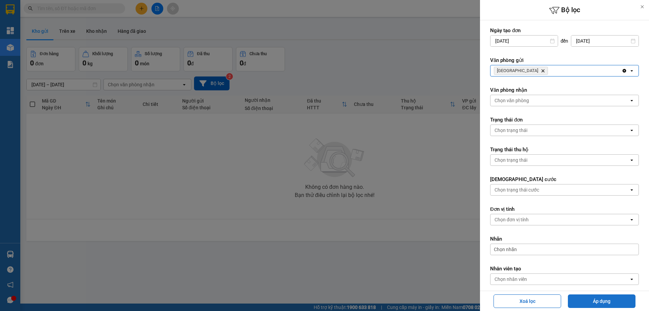
click at [576, 302] on button "Áp dụng" at bounding box center [602, 301] width 68 height 14
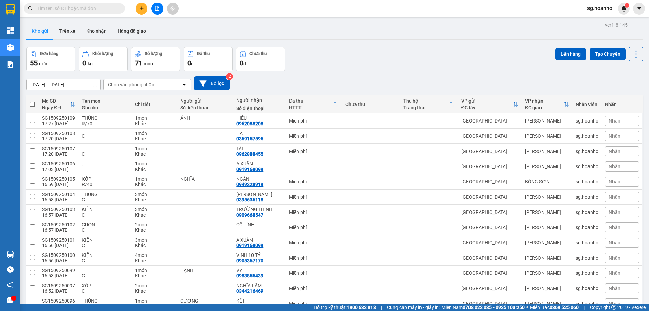
click at [143, 6] on icon "plus" at bounding box center [141, 8] width 5 height 5
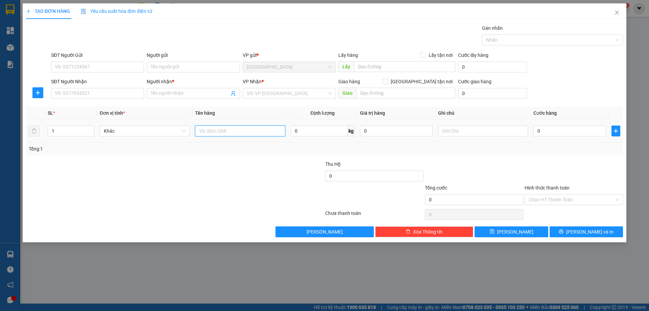
click at [225, 133] on input "text" at bounding box center [240, 130] width 90 height 11
type input "KIỆN"
click at [113, 95] on input "SĐT Người Nhận" at bounding box center [97, 93] width 93 height 11
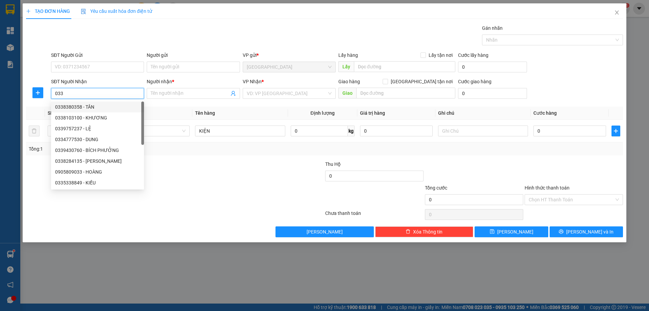
click at [54, 93] on input "033" at bounding box center [97, 93] width 93 height 11
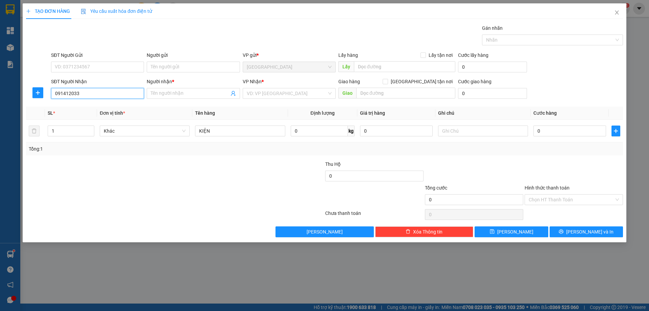
type input "0914121033"
click at [107, 108] on div "0914121033 - [PERSON_NAME]" at bounding box center [97, 106] width 85 height 7
type input "[PERSON_NAME]"
type input "0914121033"
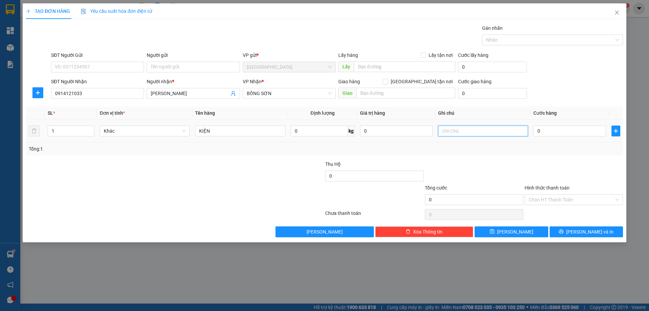
click at [443, 129] on input "text" at bounding box center [483, 130] width 90 height 11
type input "C"
click at [542, 185] on label "Hình thức thanh toán" at bounding box center [547, 187] width 45 height 5
click at [542, 194] on input "Hình thức thanh toán" at bounding box center [572, 199] width 86 height 10
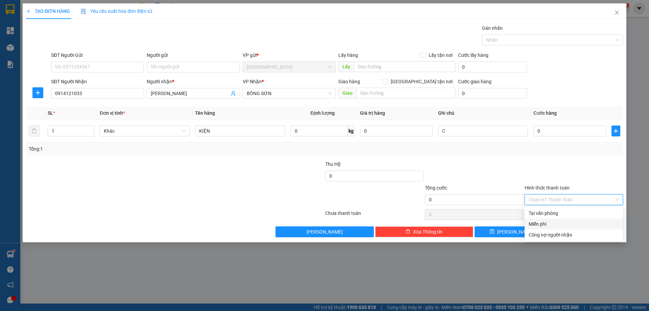
click at [553, 226] on div "Miễn phí" at bounding box center [574, 223] width 90 height 7
click at [564, 236] on button "[PERSON_NAME] và In" at bounding box center [586, 231] width 73 height 11
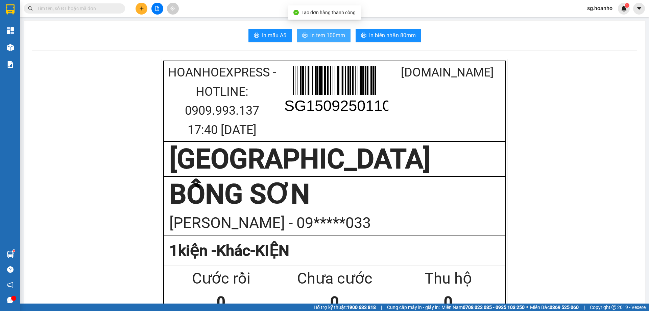
click at [312, 37] on span "In tem 100mm" at bounding box center [327, 35] width 35 height 8
click at [142, 9] on icon "plus" at bounding box center [141, 8] width 0 height 4
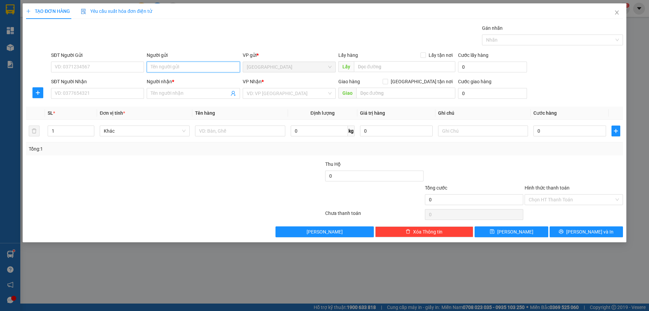
click at [173, 67] on input "Người gửi" at bounding box center [193, 67] width 93 height 11
type input "KHÂM"
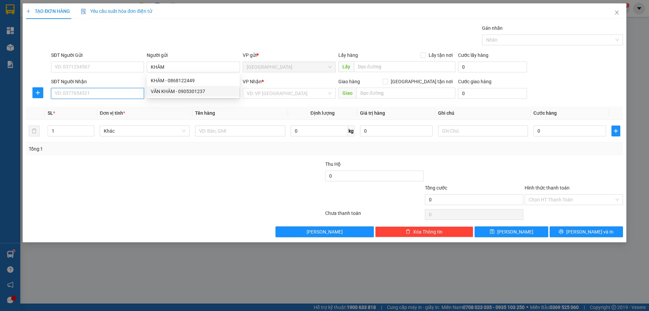
click at [87, 92] on input "SĐT Người Nhận" at bounding box center [97, 93] width 93 height 11
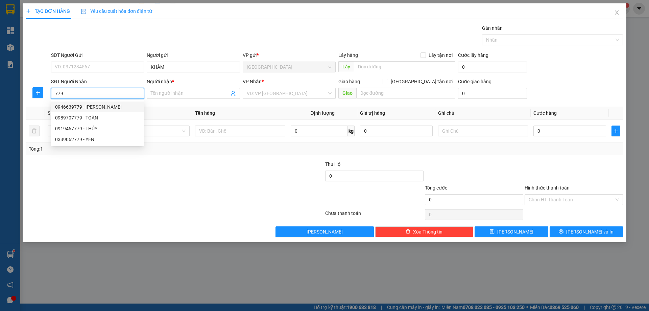
click at [55, 94] on input "779" at bounding box center [97, 93] width 93 height 11
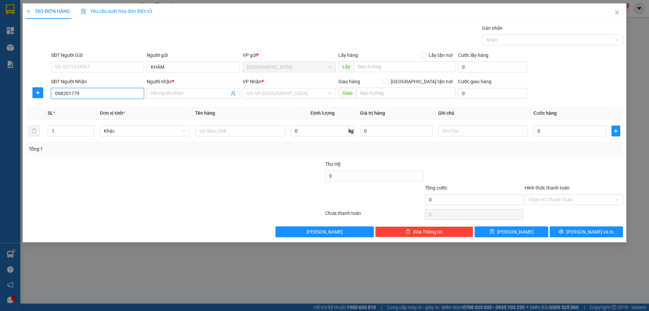
type input "0982011779"
click at [97, 105] on div "0982011779 - SINH" at bounding box center [97, 106] width 85 height 7
type input "SINH"
type input "0982011779"
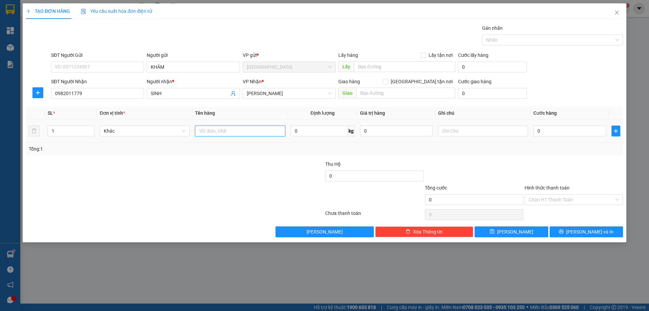
click at [268, 128] on input "text" at bounding box center [240, 130] width 90 height 11
type input "GÓI"
click at [471, 128] on input "text" at bounding box center [483, 130] width 90 height 11
type input "R/30"
click at [538, 189] on label "Hình thức thanh toán" at bounding box center [547, 187] width 45 height 5
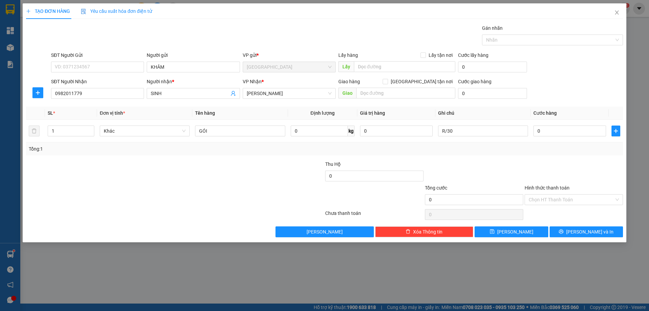
click at [538, 194] on input "Hình thức thanh toán" at bounding box center [572, 199] width 86 height 10
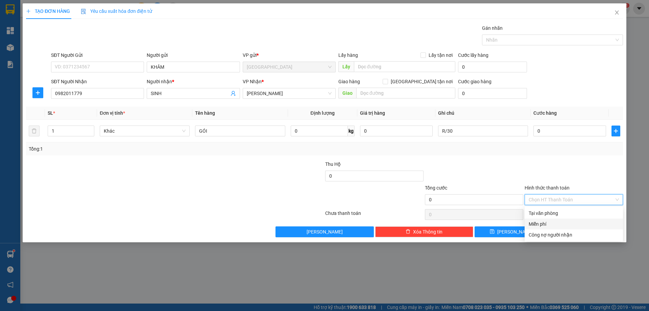
click at [548, 222] on div "Miễn phí" at bounding box center [574, 223] width 90 height 7
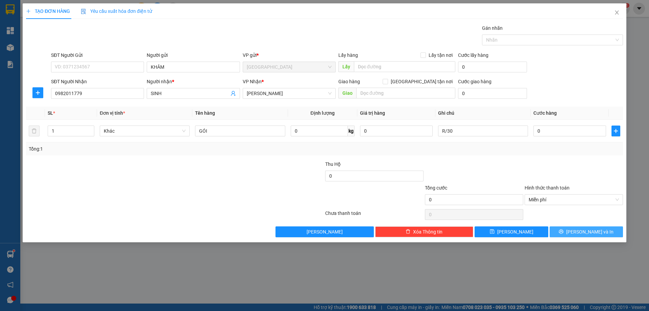
click at [557, 229] on button "[PERSON_NAME] và In" at bounding box center [586, 231] width 73 height 11
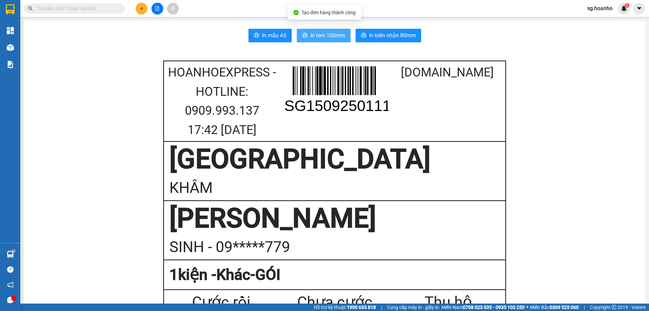
click at [310, 34] on span "In tem 100mm" at bounding box center [327, 35] width 35 height 8
click at [71, 8] on input "text" at bounding box center [77, 8] width 80 height 7
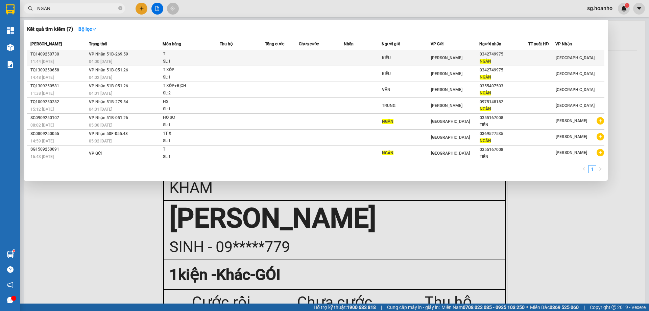
type input "NGÂN"
click at [477, 61] on div "[PERSON_NAME]" at bounding box center [455, 57] width 48 height 7
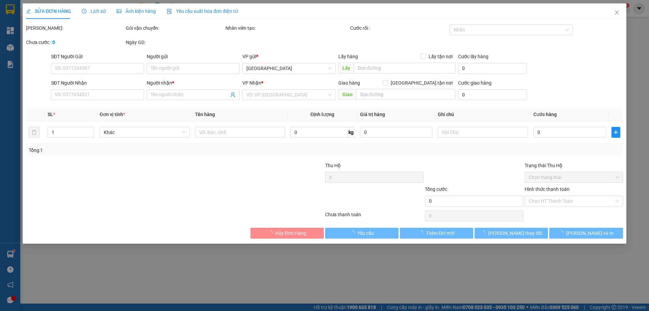
type input "KIỀU"
type input "0342749975"
type input "NGÂN"
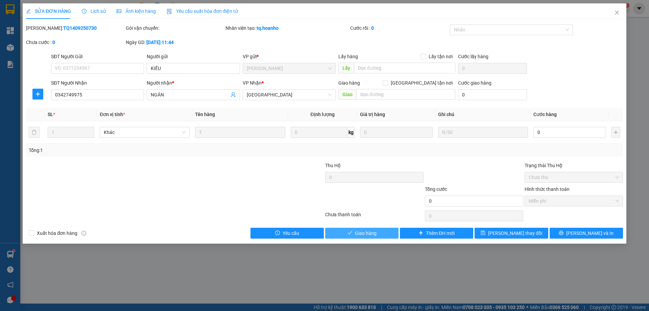
click at [374, 232] on span "Giao hàng" at bounding box center [366, 232] width 22 height 7
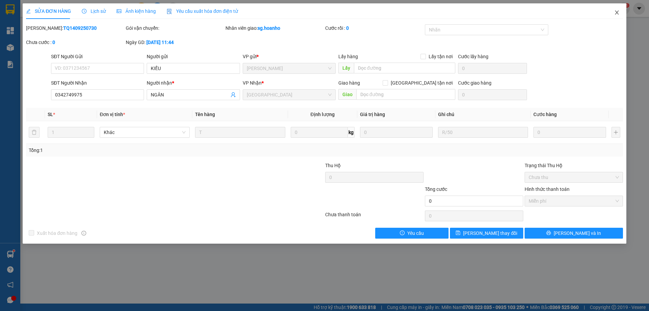
drag, startPoint x: 616, startPoint y: 14, endPoint x: 418, endPoint y: 4, distance: 198.0
click at [615, 13] on icon "close" at bounding box center [616, 12] width 5 height 5
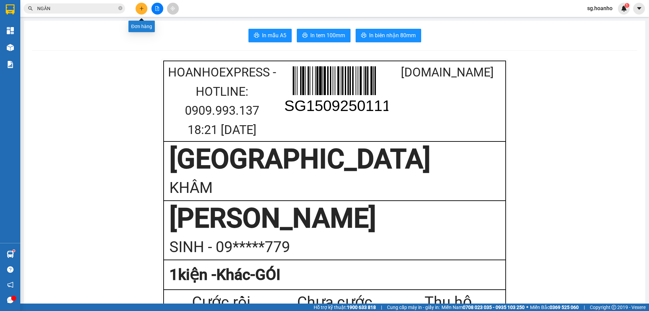
click at [138, 9] on button at bounding box center [142, 9] width 12 height 12
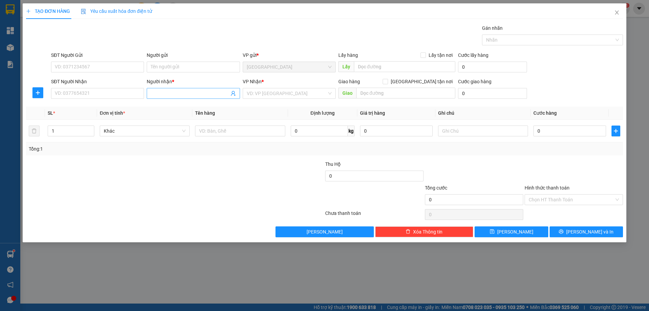
click at [178, 96] on input "Người nhận *" at bounding box center [190, 93] width 78 height 7
type input "[PERSON_NAME]"
click at [200, 119] on div "[PERSON_NAME] - 0938386799" at bounding box center [193, 117] width 85 height 7
click at [194, 96] on input "[PERSON_NAME]" at bounding box center [190, 93] width 78 height 7
click at [188, 107] on div "[GEOGRAPHIC_DATA] - 0944447407" at bounding box center [193, 106] width 85 height 7
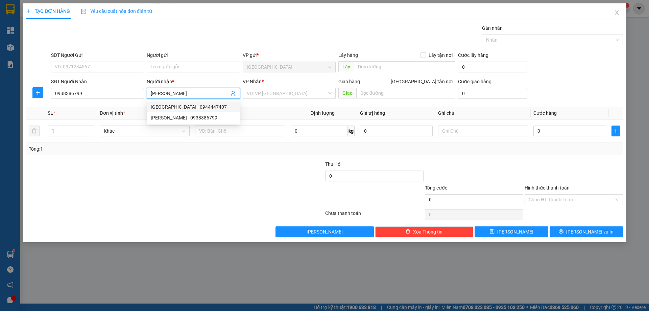
type input "0944447407"
click at [277, 94] on input "search" at bounding box center [287, 93] width 80 height 10
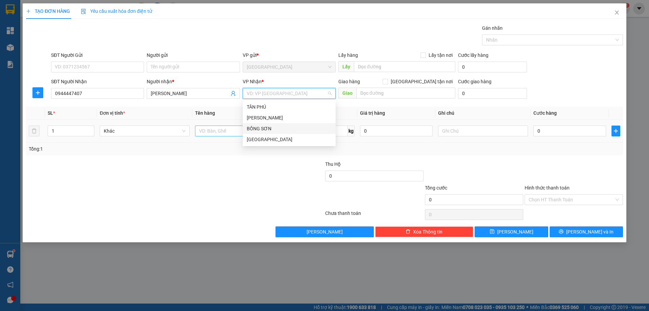
drag, startPoint x: 257, startPoint y: 126, endPoint x: 234, endPoint y: 131, distance: 23.8
click at [257, 126] on div "BỒNG SƠN" at bounding box center [289, 128] width 85 height 7
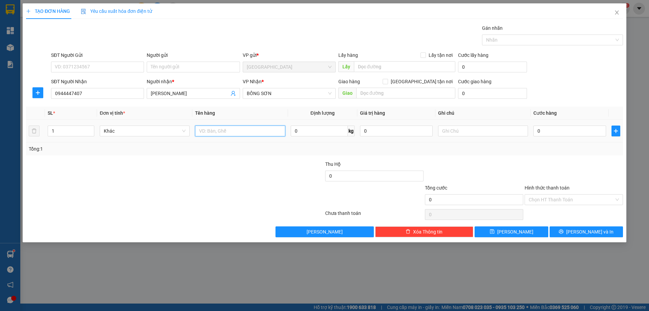
click at [231, 131] on input "text" at bounding box center [240, 130] width 90 height 11
click at [571, 227] on button "[PERSON_NAME] và In" at bounding box center [586, 231] width 73 height 11
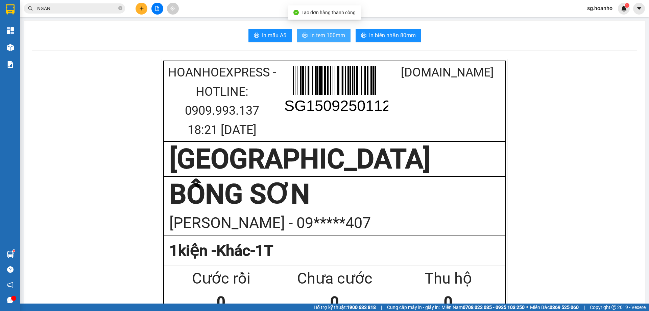
drag, startPoint x: 310, startPoint y: 38, endPoint x: 460, endPoint y: 83, distance: 156.8
click at [310, 38] on span "In tem 100mm" at bounding box center [327, 35] width 35 height 8
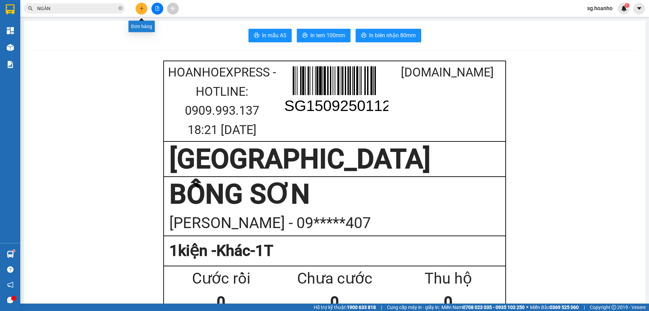
click at [144, 9] on icon "plus" at bounding box center [141, 8] width 5 height 5
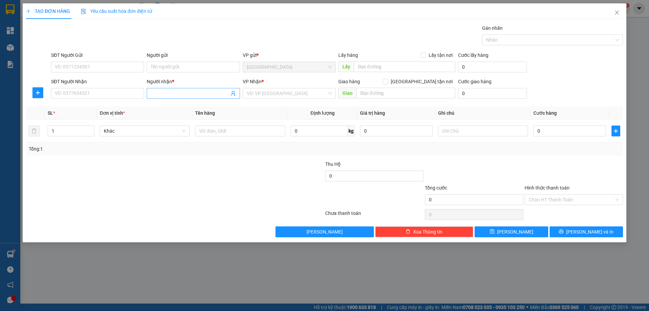
click at [187, 97] on span at bounding box center [193, 93] width 93 height 11
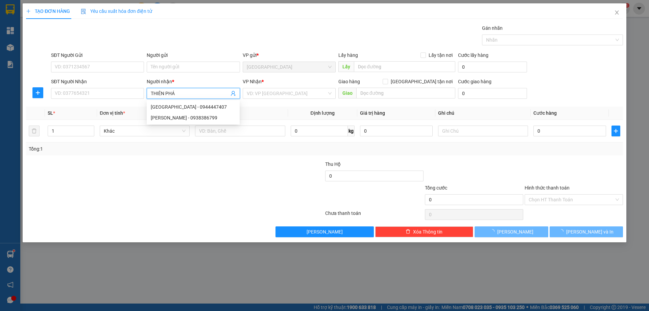
type input "THIÊN PHÁT"
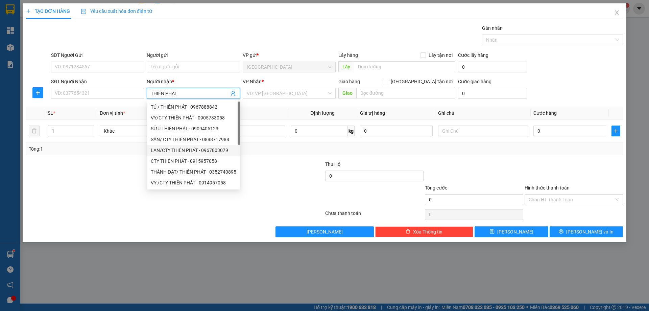
drag, startPoint x: 170, startPoint y: 148, endPoint x: 178, endPoint y: 141, distance: 10.6
click at [170, 148] on div "LAN/CTY THIÊN PHÁT - 0967803079" at bounding box center [194, 149] width 86 height 7
type input "0967803079"
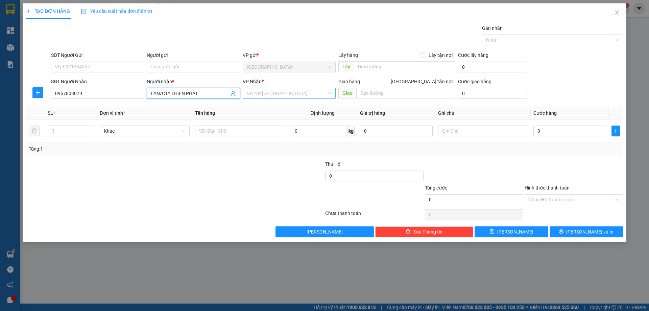
type input "LAN/CTY THIÊN PHÁT"
click at [264, 96] on input "search" at bounding box center [287, 93] width 80 height 10
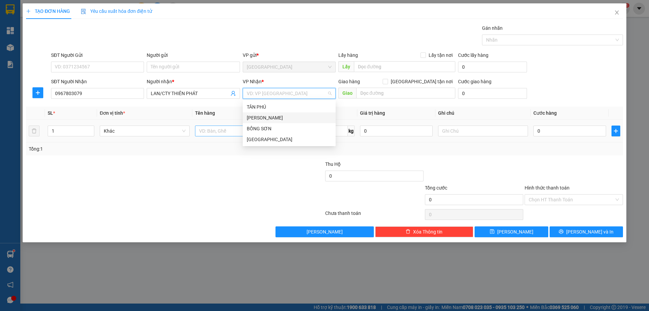
drag, startPoint x: 252, startPoint y: 124, endPoint x: 242, endPoint y: 128, distance: 10.7
click at [251, 125] on div "BỒNG SƠN" at bounding box center [289, 128] width 93 height 11
click at [229, 131] on input "text" at bounding box center [240, 130] width 90 height 11
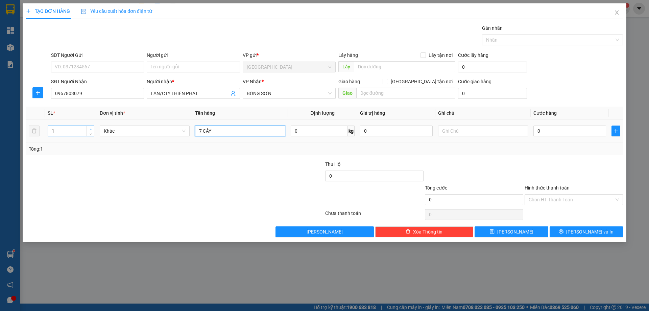
type input "7 CÂY"
click at [91, 128] on icon "up" at bounding box center [91, 129] width 2 height 2
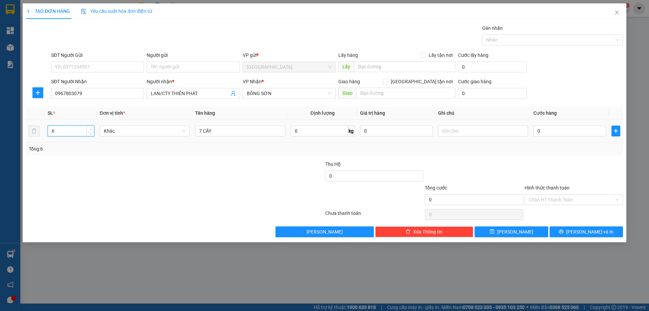
click at [91, 128] on icon "up" at bounding box center [91, 129] width 2 height 2
type input "7"
click at [91, 128] on icon "up" at bounding box center [91, 129] width 2 height 2
click at [497, 231] on button "[PERSON_NAME]" at bounding box center [511, 231] width 73 height 11
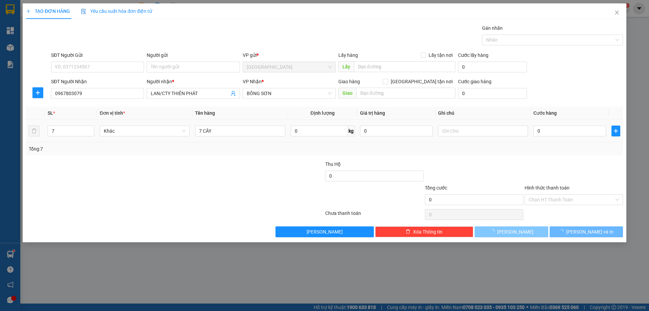
type input "1"
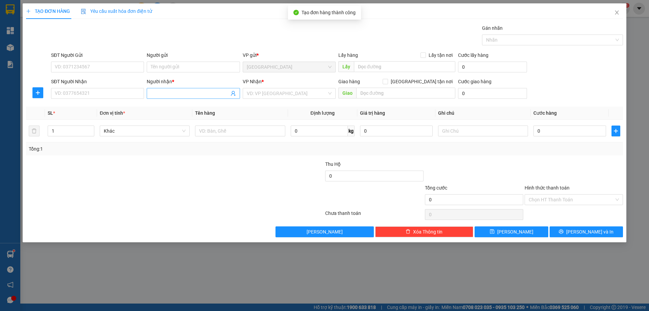
click at [181, 92] on input "Người nhận *" at bounding box center [190, 93] width 78 height 7
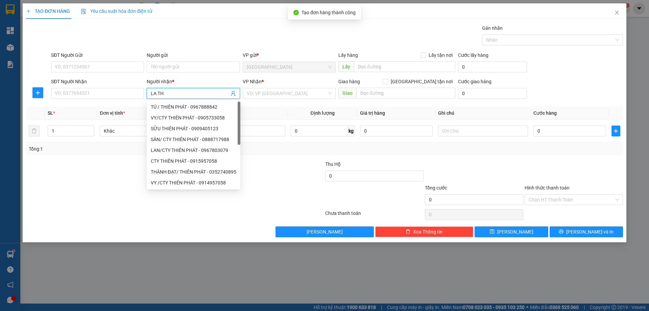
type input "LA THƯ"
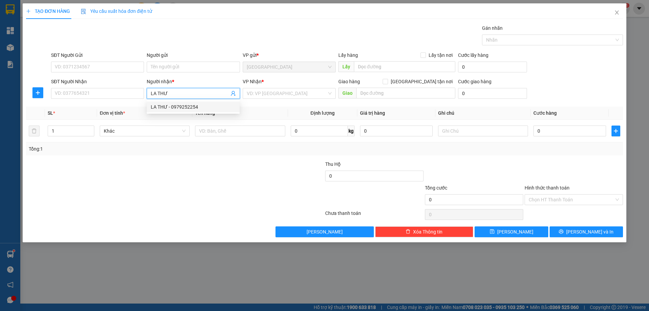
drag, startPoint x: 177, startPoint y: 104, endPoint x: 191, endPoint y: 103, distance: 13.5
click at [179, 104] on div "LA THƯ - 0979252254" at bounding box center [193, 106] width 85 height 7
type input "0979252254"
type input "LA THƯ"
click at [260, 91] on input "search" at bounding box center [287, 93] width 80 height 10
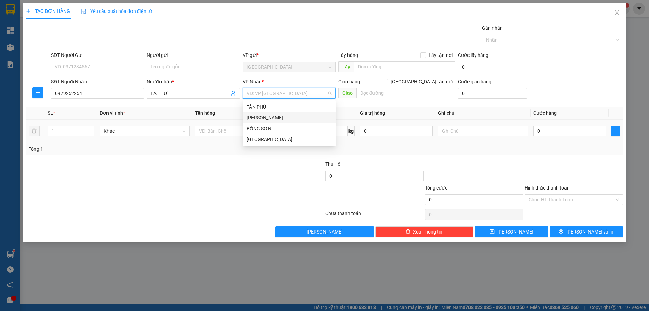
drag, startPoint x: 253, startPoint y: 118, endPoint x: 230, endPoint y: 127, distance: 24.5
click at [252, 118] on div "[PERSON_NAME]" at bounding box center [289, 117] width 85 height 7
click at [220, 131] on input "text" at bounding box center [240, 130] width 90 height 11
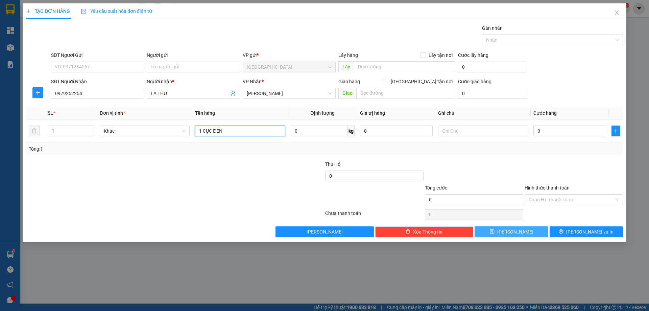
type input "1 CỤC ĐEN"
click at [527, 232] on button "[PERSON_NAME]" at bounding box center [511, 231] width 73 height 11
click at [615, 14] on icon "close" at bounding box center [616, 12] width 5 height 5
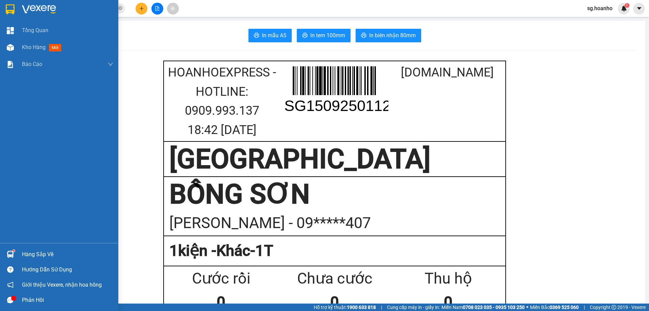
click at [5, 9] on div at bounding box center [10, 9] width 12 height 12
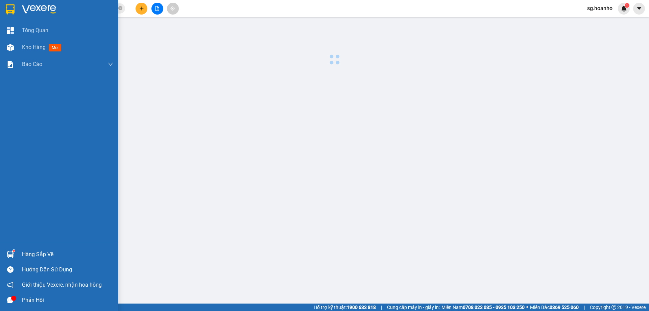
click at [122, 8] on icon "close-circle" at bounding box center [120, 8] width 4 height 4
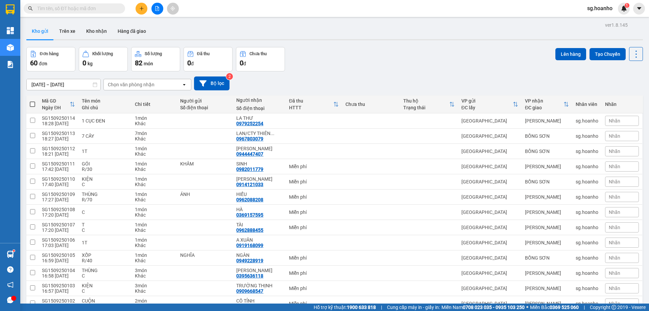
scroll to position [588, 0]
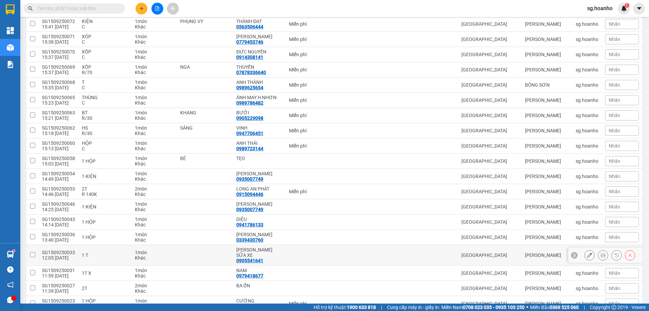
scroll to position [598, 0]
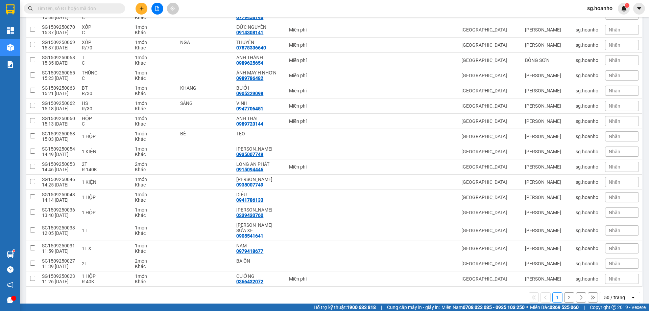
click at [613, 294] on div "50 / trang" at bounding box center [614, 297] width 21 height 7
click at [619, 273] on span "100 / trang" at bounding box center [612, 271] width 24 height 7
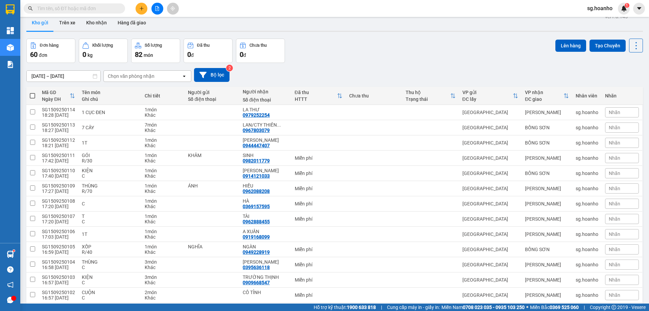
scroll to position [0, 0]
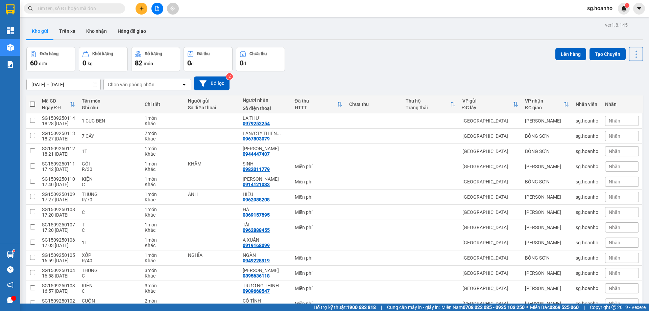
click at [32, 104] on span at bounding box center [32, 103] width 5 height 5
click at [32, 101] on input "checkbox" at bounding box center [32, 101] width 0 height 0
checkbox input "true"
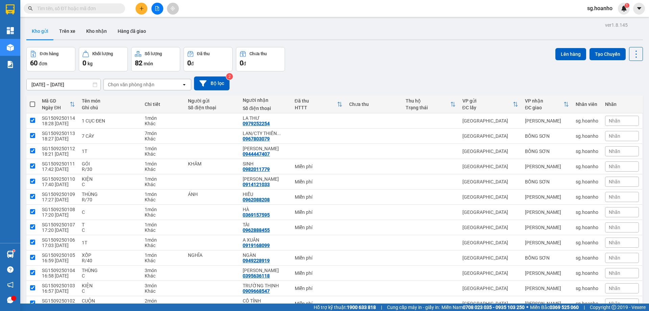
checkbox input "true"
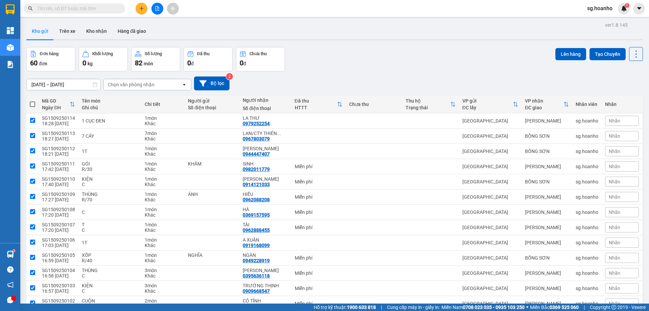
checkbox input "true"
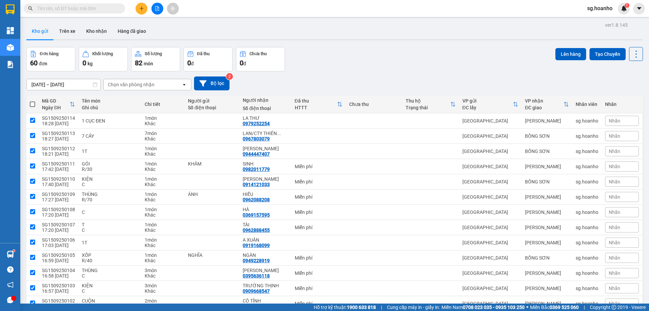
checkbox input "true"
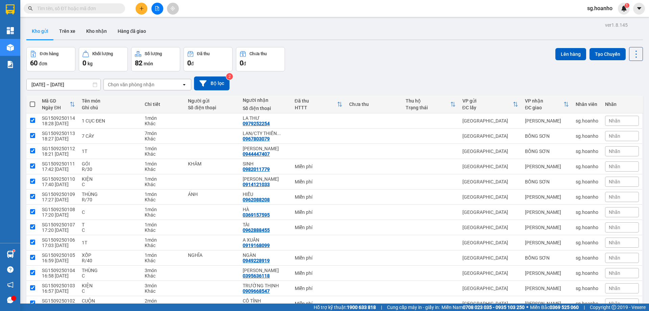
checkbox input "true"
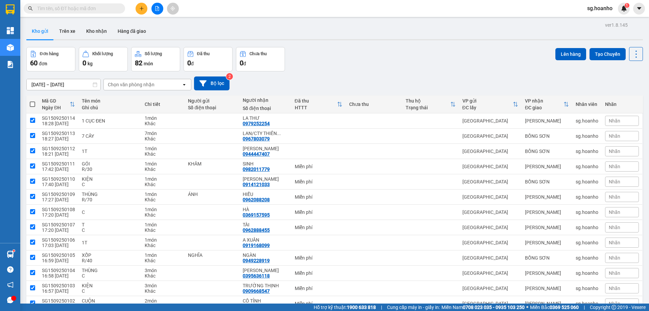
checkbox input "true"
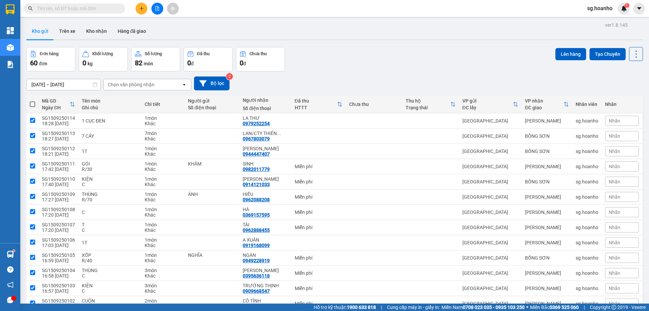
checkbox input "true"
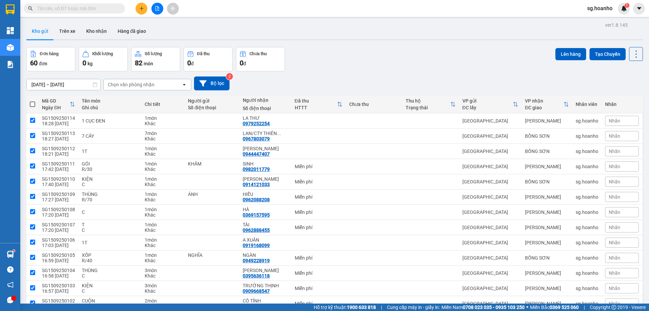
checkbox input "true"
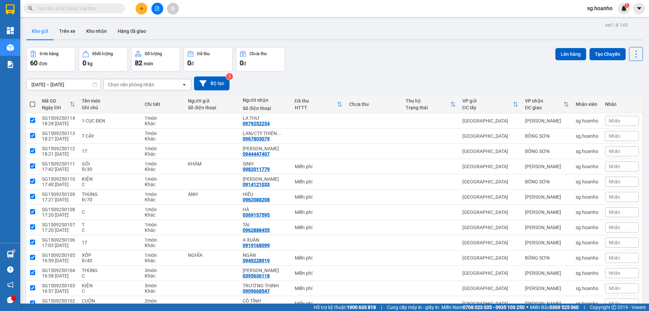
checkbox input "true"
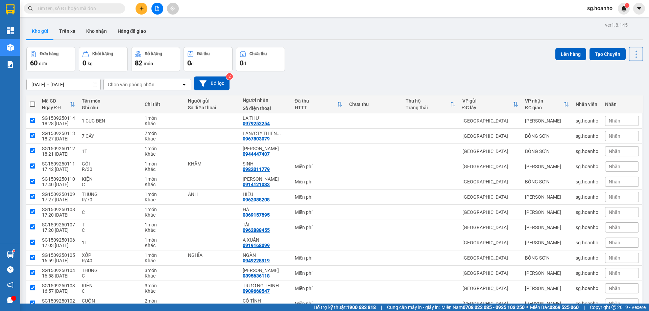
checkbox input "true"
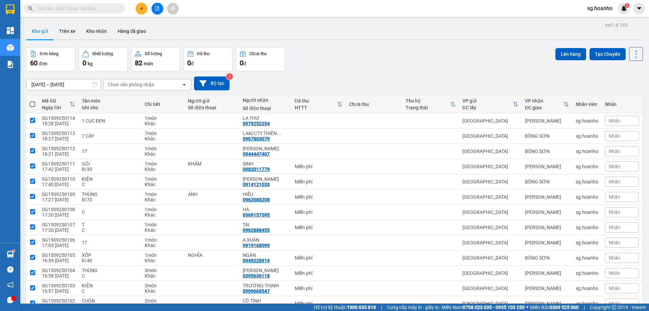
checkbox input "true"
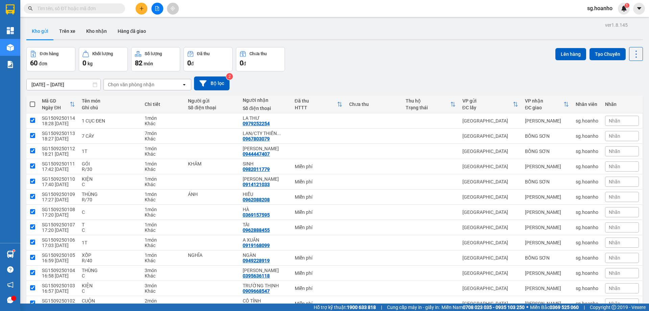
checkbox input "true"
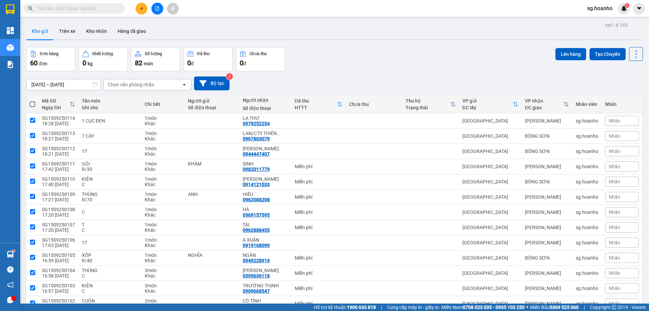
checkbox input "true"
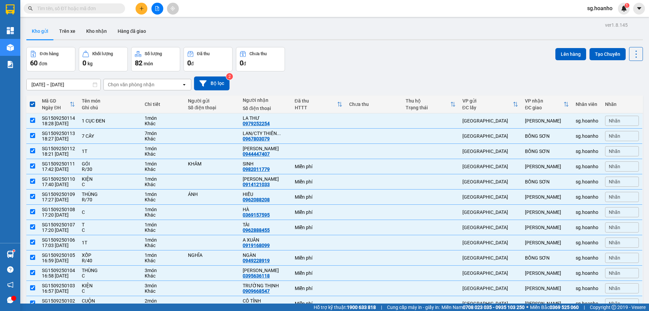
drag, startPoint x: 557, startPoint y: 51, endPoint x: 250, endPoint y: 5, distance: 310.4
click at [556, 51] on button "Lên hàng" at bounding box center [570, 54] width 31 height 12
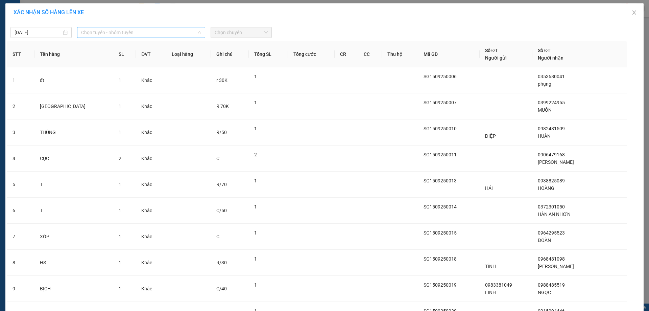
click at [88, 33] on span "Chọn tuyến - nhóm tuyến" at bounding box center [141, 32] width 120 height 10
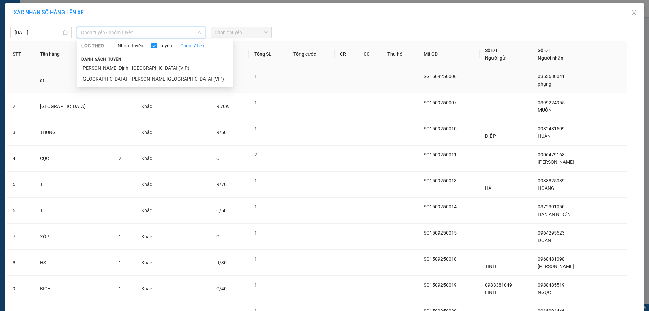
click at [99, 75] on li "Sài Gòn - Bình Định (VIP)" at bounding box center [154, 78] width 155 height 11
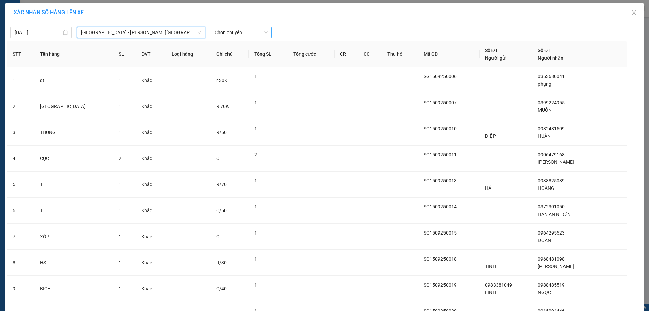
click at [259, 34] on span "Chọn chuyến" at bounding box center [241, 32] width 53 height 10
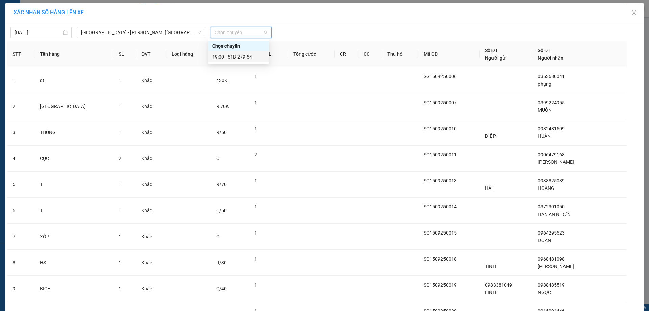
click at [251, 56] on div "19:00 - 51B-279.54" at bounding box center [238, 56] width 53 height 7
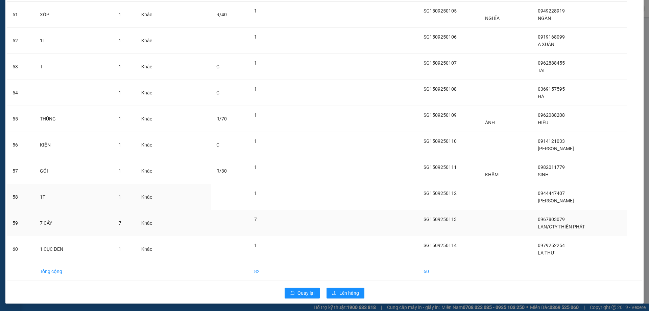
scroll to position [1372, 0]
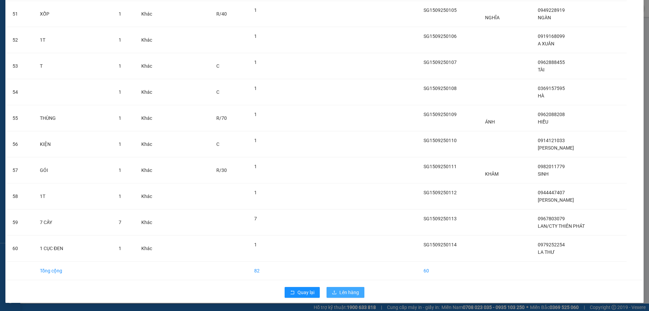
drag, startPoint x: 344, startPoint y: 297, endPoint x: 345, endPoint y: 291, distance: 5.7
click at [345, 296] on button "Lên hàng" at bounding box center [346, 292] width 38 height 11
click at [346, 291] on span "Lên hàng" at bounding box center [349, 291] width 20 height 7
